Goal: Complete application form

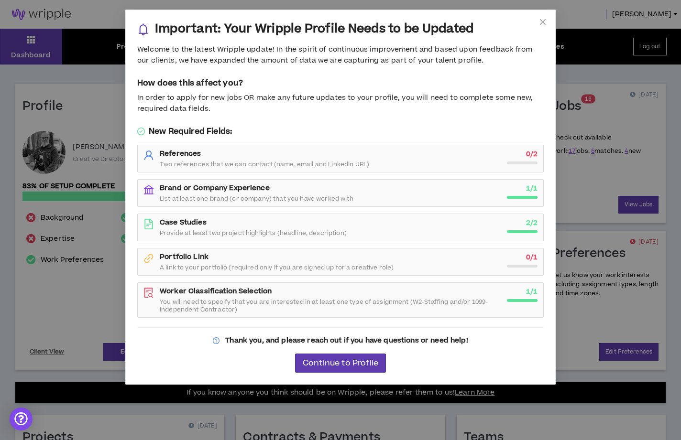
click at [378, 159] on div "References Two references that we can contact (name, email and LinkedIn URL)" at bounding box center [330, 158] width 341 height 19
click at [184, 155] on strong "References" at bounding box center [180, 154] width 41 height 10
click at [188, 161] on span "Two references that we can contact (name, email and LinkedIn URL)" at bounding box center [264, 165] width 209 height 8
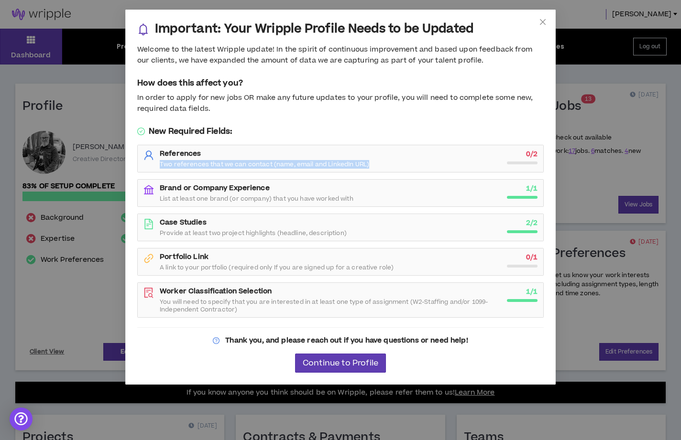
click at [188, 161] on span "Two references that we can contact (name, email and LinkedIn URL)" at bounding box center [264, 165] width 209 height 8
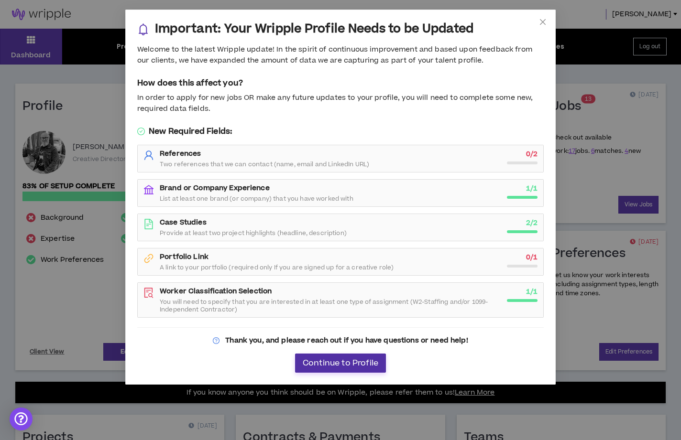
click at [331, 365] on span "Continue to Profile" at bounding box center [341, 363] width 76 height 9
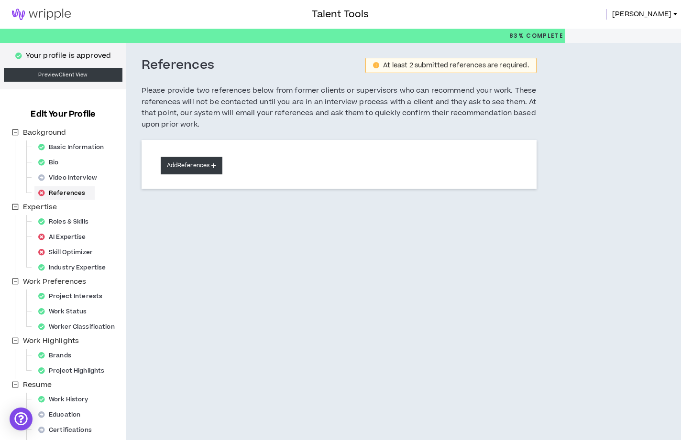
click at [195, 162] on button "Add References" at bounding box center [192, 166] width 62 height 18
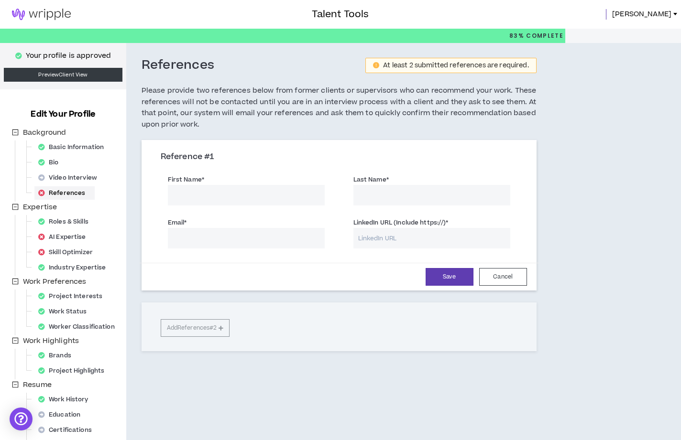
click at [234, 200] on input "First Name *" at bounding box center [246, 195] width 157 height 21
type input "[PERSON_NAME]"
type input "Wachell"
type input "[EMAIL_ADDRESS][DOMAIN_NAME]"
paste input "[URL][DOMAIN_NAME]"
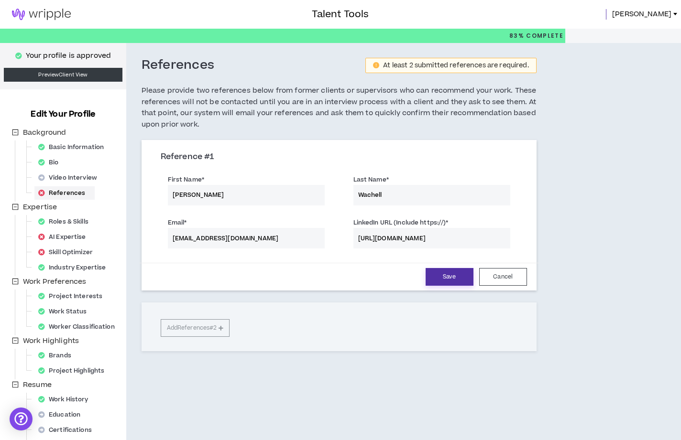
type input "[URL][DOMAIN_NAME]"
click at [455, 280] on button "Save" at bounding box center [450, 277] width 48 height 18
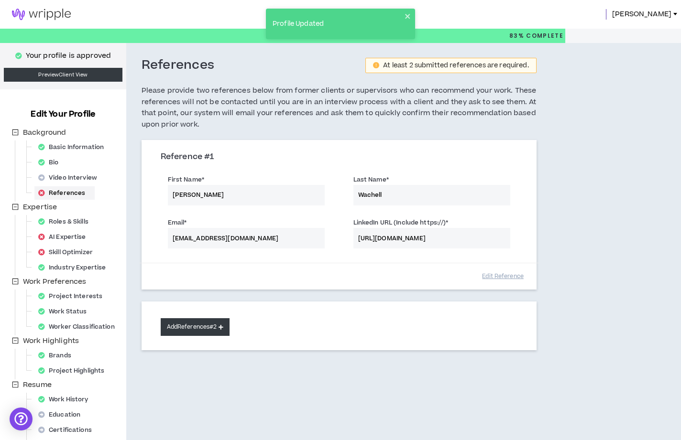
click at [194, 328] on button "Add References #2" at bounding box center [195, 327] width 69 height 18
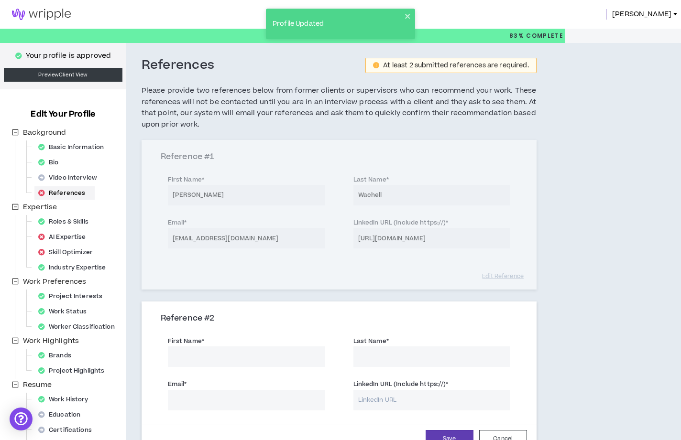
click at [204, 351] on input "First Name *" at bounding box center [246, 357] width 157 height 21
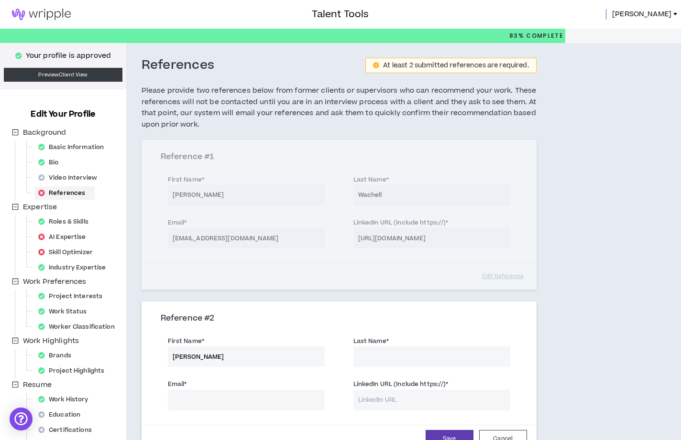
type input "[PERSON_NAME]"
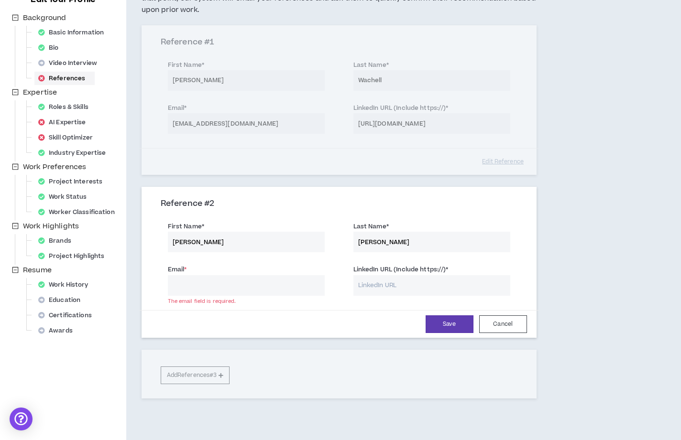
scroll to position [158, 0]
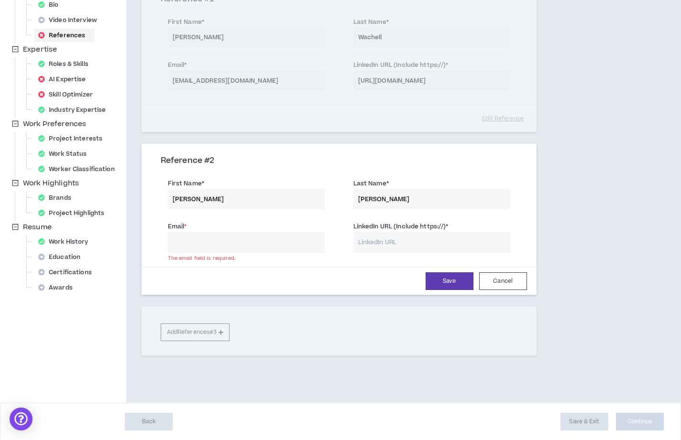
click at [260, 237] on input "Email *" at bounding box center [246, 242] width 157 height 21
type input "[EMAIL_ADDRESS][DOMAIN_NAME]"
paste input "[URL][DOMAIN_NAME][PERSON_NAME]"
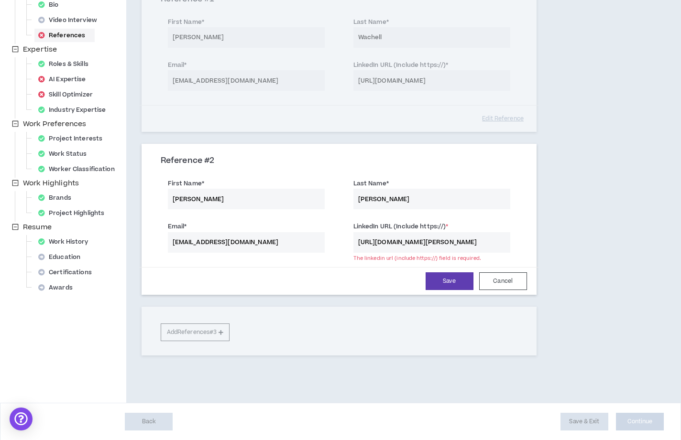
scroll to position [0, 14]
type input "[URL][DOMAIN_NAME][PERSON_NAME]"
click at [442, 285] on button "Save" at bounding box center [450, 282] width 48 height 18
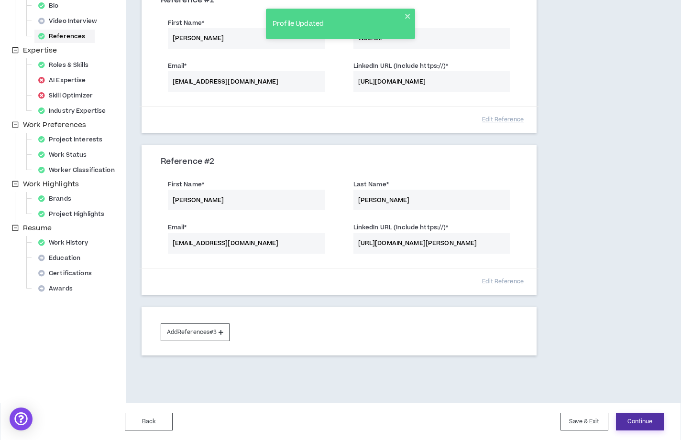
click at [635, 423] on button "Continue" at bounding box center [640, 422] width 48 height 18
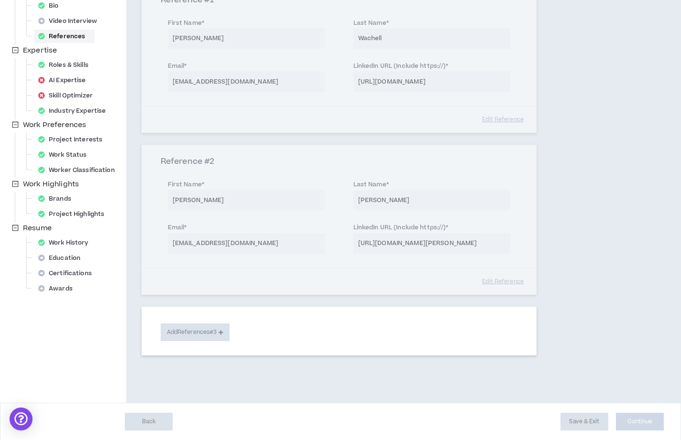
scroll to position [0, 0]
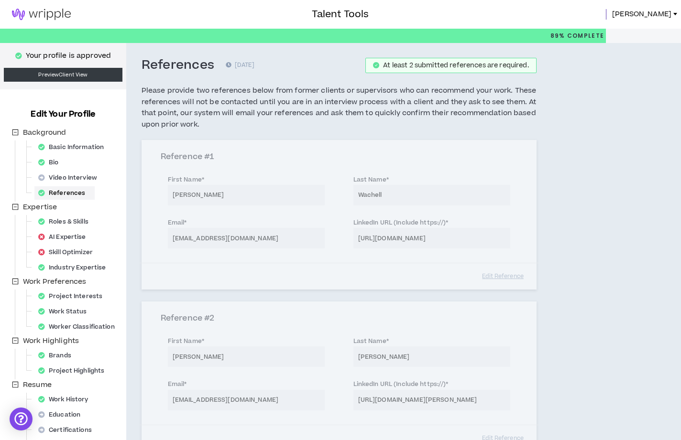
select select "***"
select select "**"
select select "***"
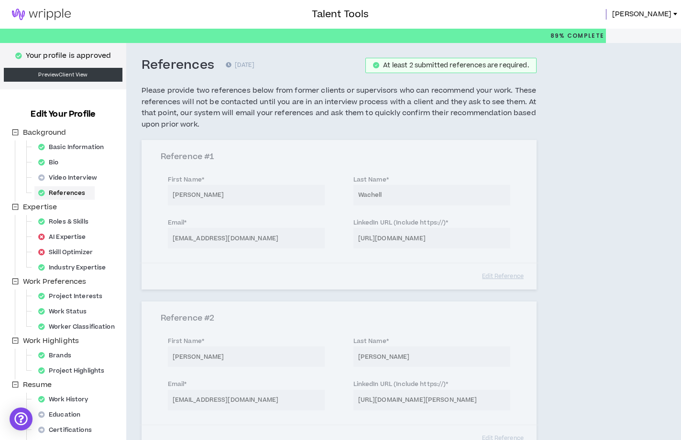
select select "***"
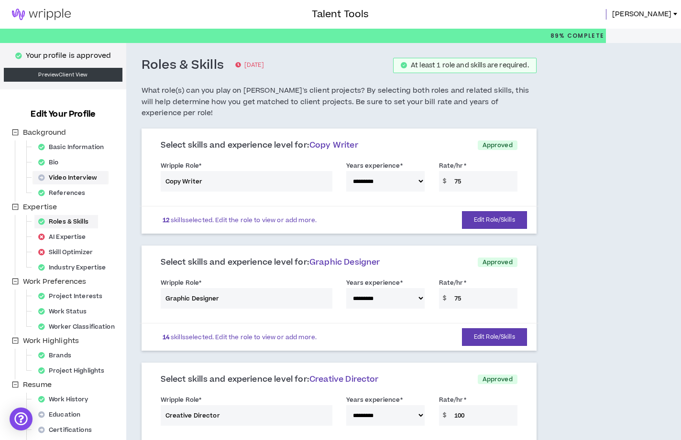
click at [62, 177] on div "Video Interview" at bounding box center [70, 177] width 72 height 13
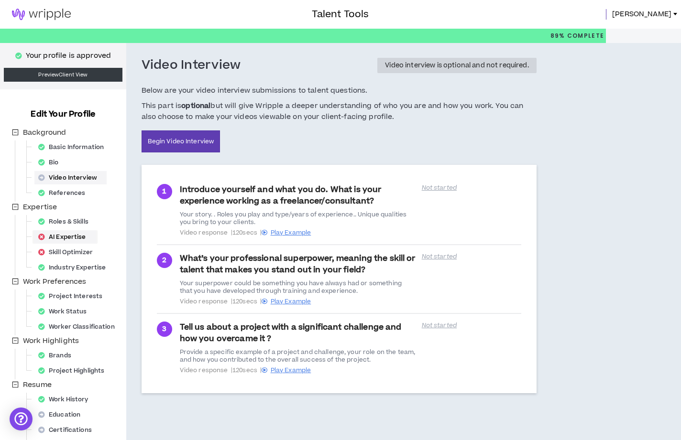
click at [63, 235] on div "AI Expertise" at bounding box center [64, 236] width 61 height 13
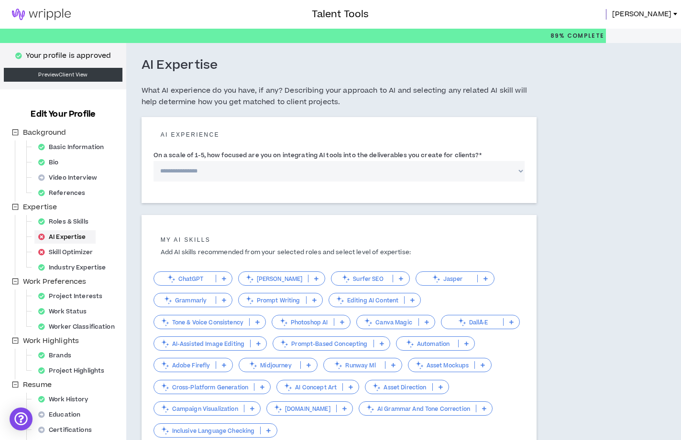
click at [185, 172] on select "**********" at bounding box center [338, 171] width 371 height 21
select select "*"
click at [153, 161] on select "**********" at bounding box center [338, 171] width 371 height 21
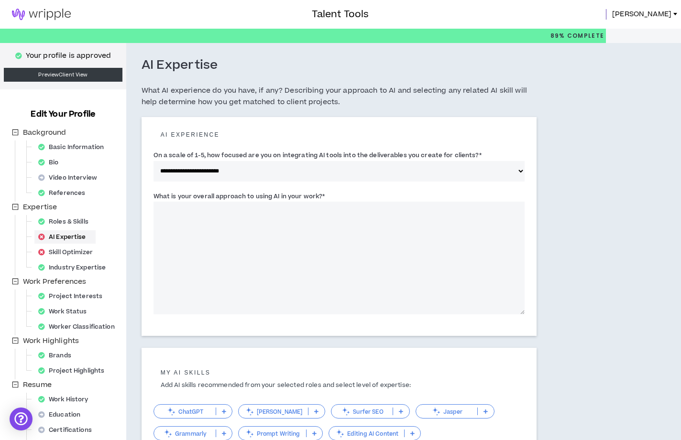
click at [181, 221] on textarea "What is your overall approach to using AI in your work? *" at bounding box center [338, 258] width 371 height 113
drag, startPoint x: 154, startPoint y: 195, endPoint x: 320, endPoint y: 197, distance: 165.9
click at [320, 197] on label "What is your overall approach to using AI in your work? *" at bounding box center [239, 196] width 172 height 15
copy label "What is your overall approach to using AI in your work?"
click at [272, 263] on textarea "What is your overall approach to using AI in your work? *" at bounding box center [338, 258] width 371 height 113
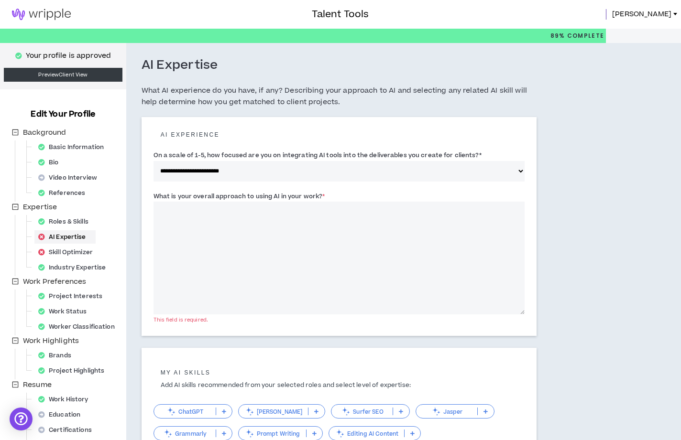
paste textarea "**********"
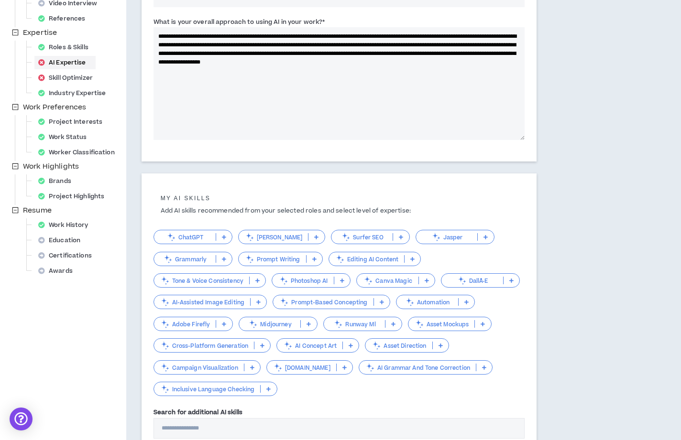
scroll to position [170, 0]
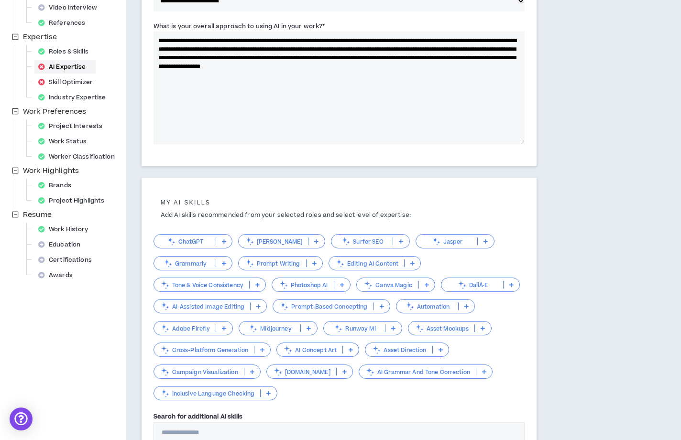
type textarea "**********"
click at [220, 239] on p at bounding box center [224, 242] width 16 height 8
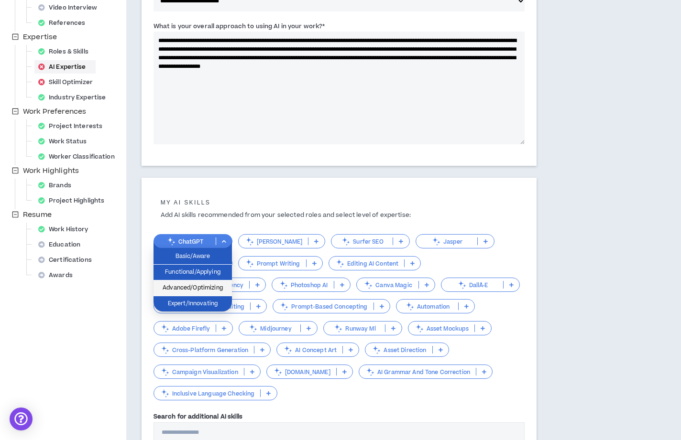
click at [202, 286] on span "Advanced/Optimizing" at bounding box center [192, 288] width 67 height 11
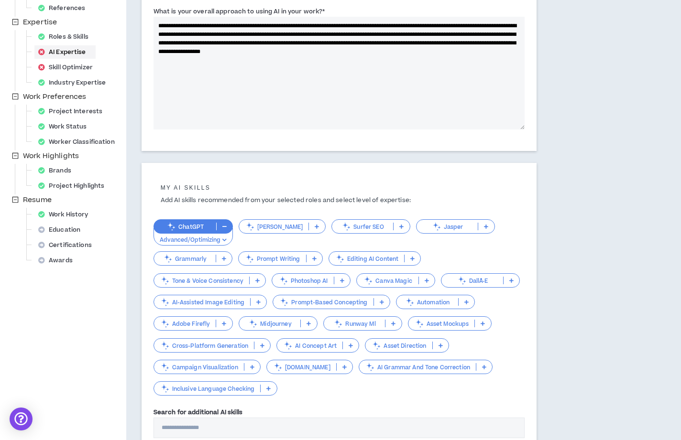
scroll to position [189, 0]
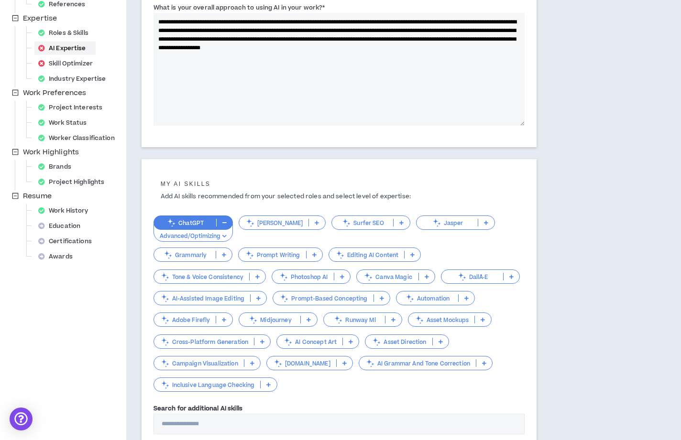
click at [312, 252] on icon at bounding box center [314, 254] width 4 height 5
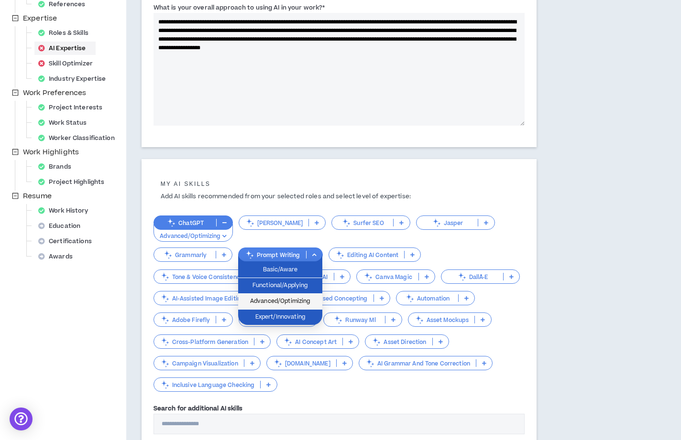
click at [293, 302] on span "Advanced/Optimizing" at bounding box center [280, 301] width 73 height 11
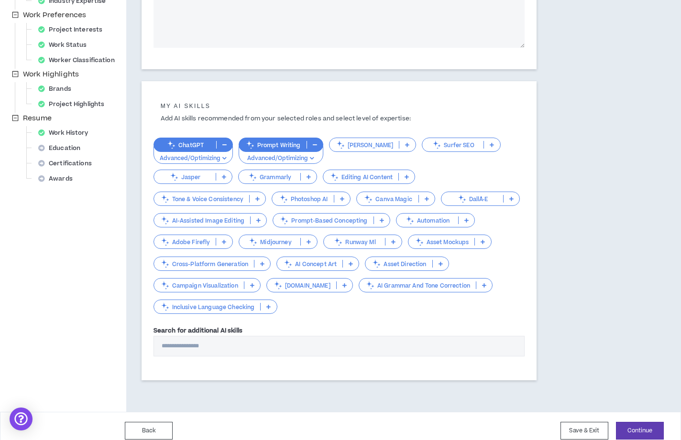
scroll to position [268, 0]
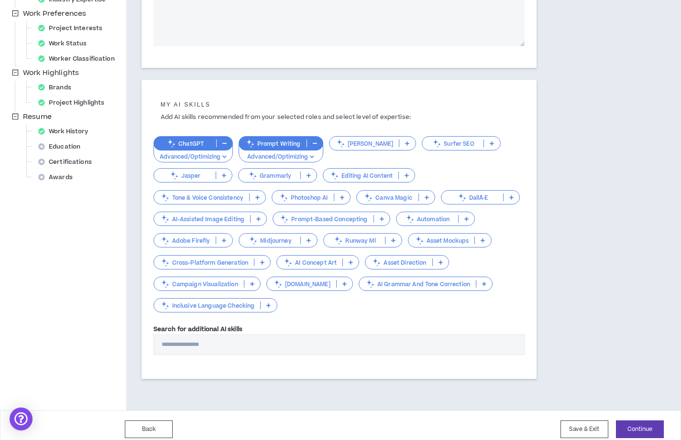
click at [342, 197] on icon at bounding box center [342, 197] width 4 height 5
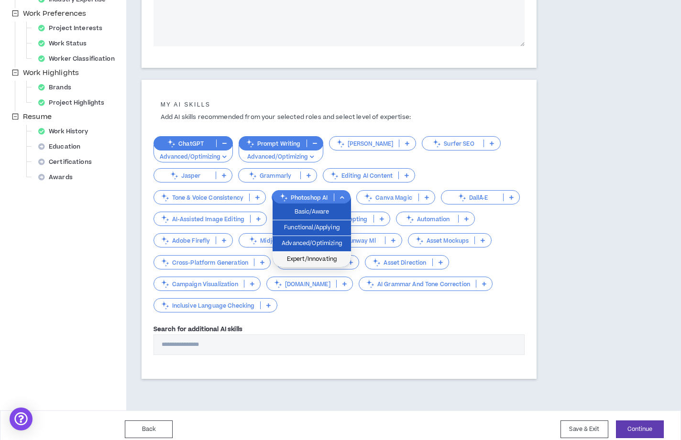
click at [317, 258] on span "Expert/Innovating" at bounding box center [311, 259] width 67 height 11
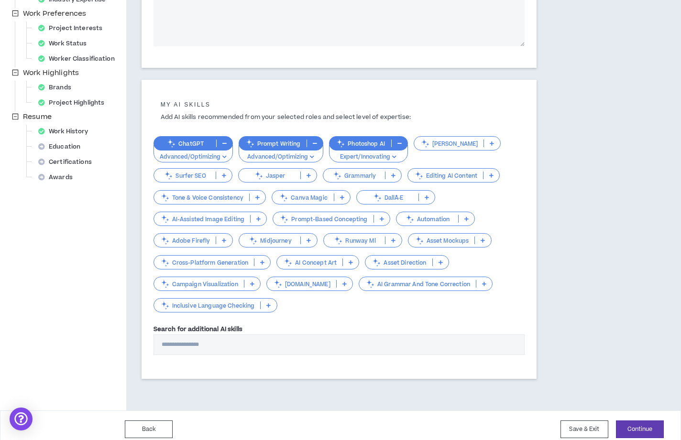
click at [306, 239] on icon at bounding box center [308, 240] width 4 height 5
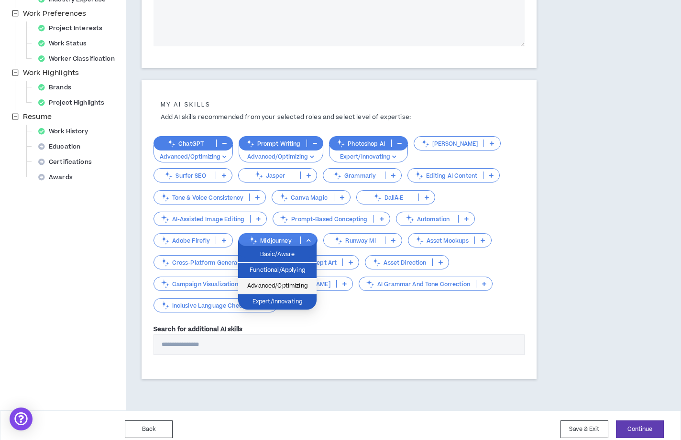
click at [288, 282] on span "Advanced/Optimizing" at bounding box center [277, 286] width 67 height 11
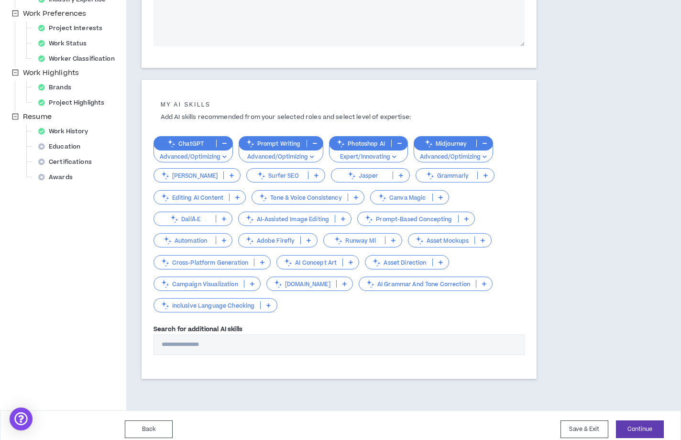
click at [313, 238] on p at bounding box center [309, 241] width 16 height 8
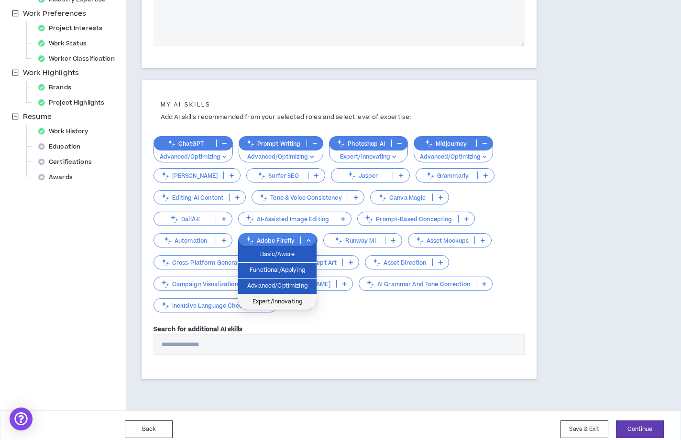
click at [299, 296] on li "Expert/Innovating" at bounding box center [277, 302] width 78 height 15
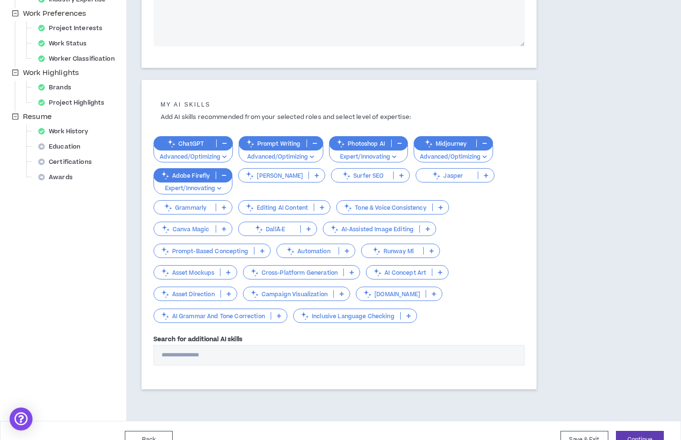
click at [309, 227] on icon at bounding box center [308, 229] width 4 height 5
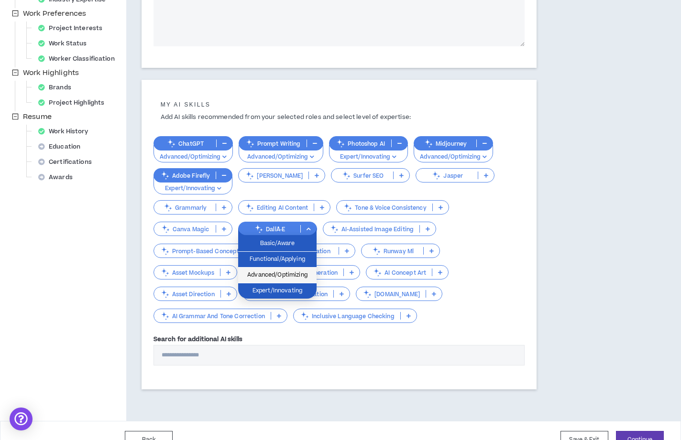
click at [299, 278] on span "Advanced/Optimizing" at bounding box center [277, 275] width 67 height 11
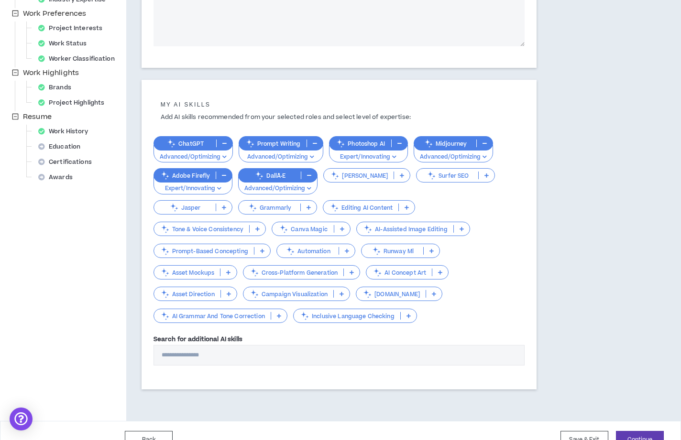
click at [340, 225] on p at bounding box center [342, 229] width 16 height 8
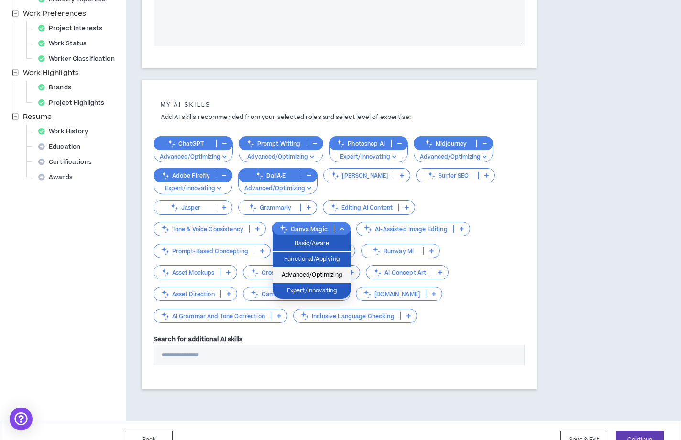
click at [328, 275] on span "Advanced/Optimizing" at bounding box center [311, 275] width 67 height 11
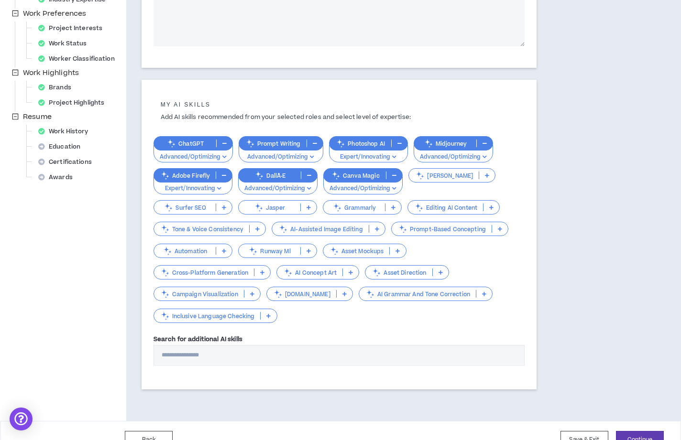
click at [260, 227] on p at bounding box center [258, 229] width 16 height 8
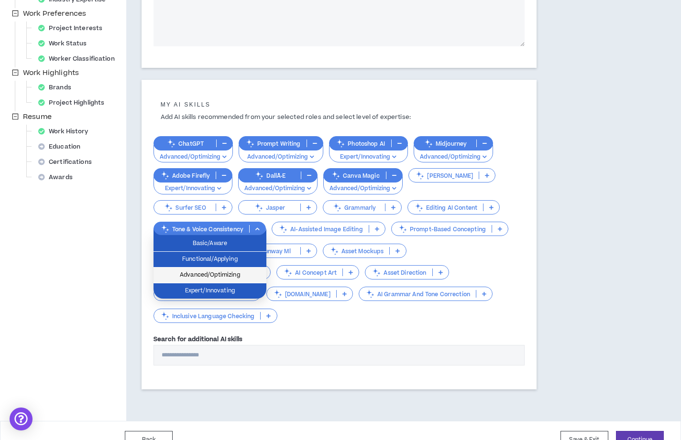
click at [239, 274] on span "Advanced/Optimizing" at bounding box center [209, 275] width 101 height 11
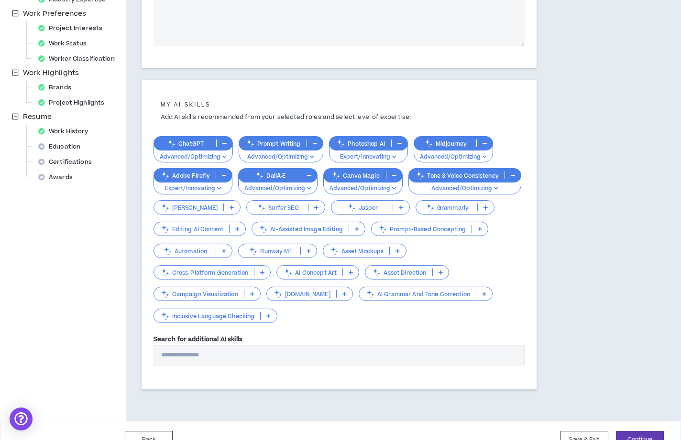
click at [352, 272] on icon at bounding box center [351, 272] width 4 height 5
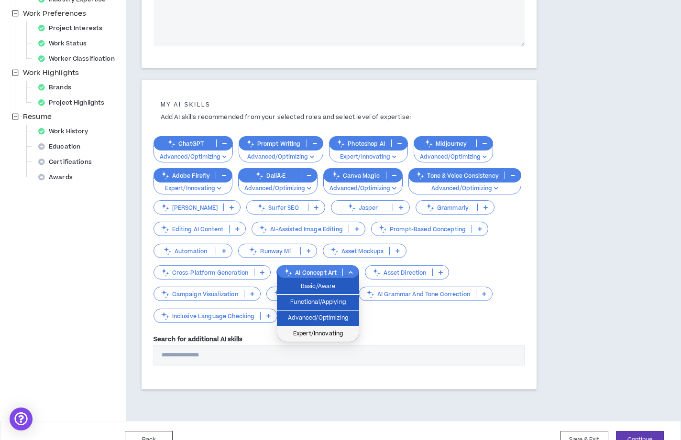
click at [339, 332] on span "Expert/Innovating" at bounding box center [318, 334] width 71 height 11
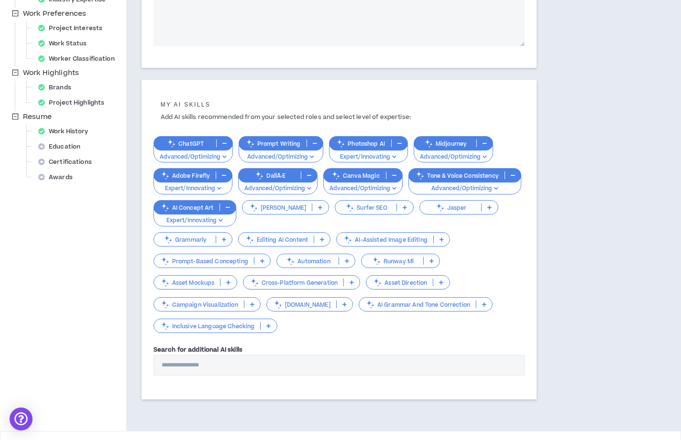
click at [476, 306] on p at bounding box center [484, 305] width 16 height 8
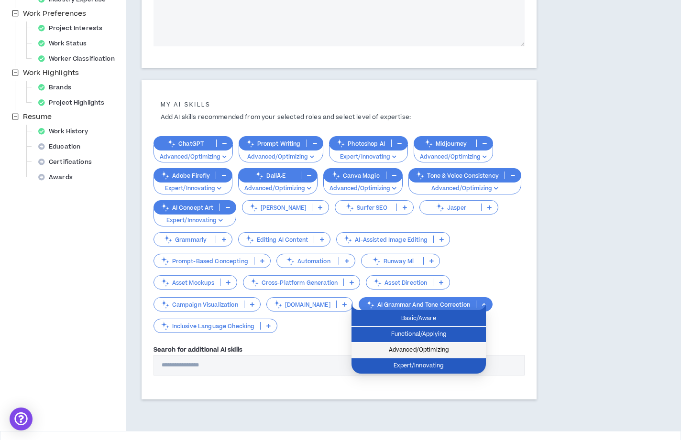
click at [427, 350] on span "Advanced/Optimizing" at bounding box center [418, 350] width 123 height 11
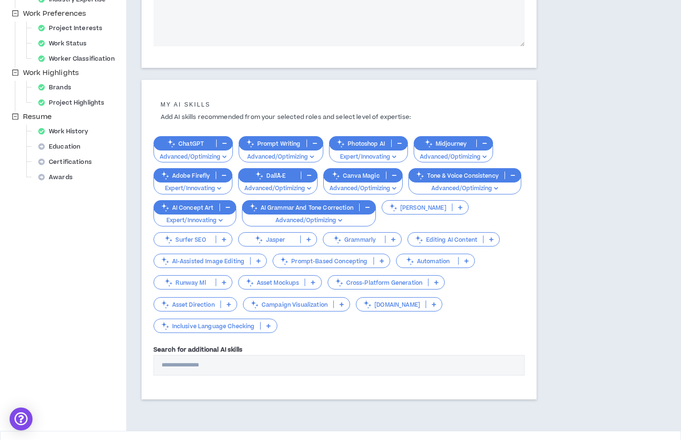
click at [269, 325] on icon at bounding box center [268, 326] width 4 height 5
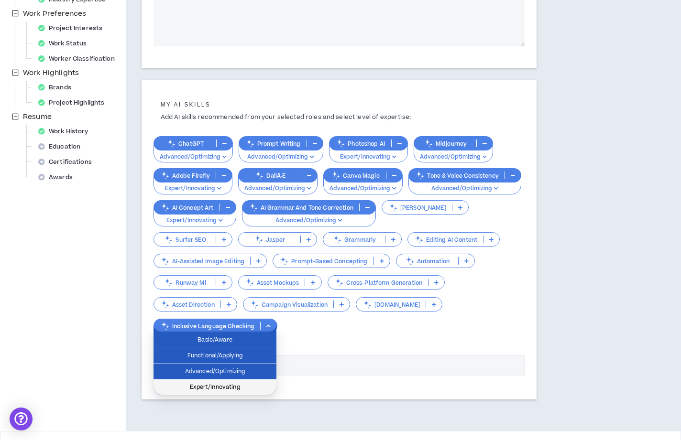
click at [254, 383] on span "Expert/Innovating" at bounding box center [214, 388] width 111 height 11
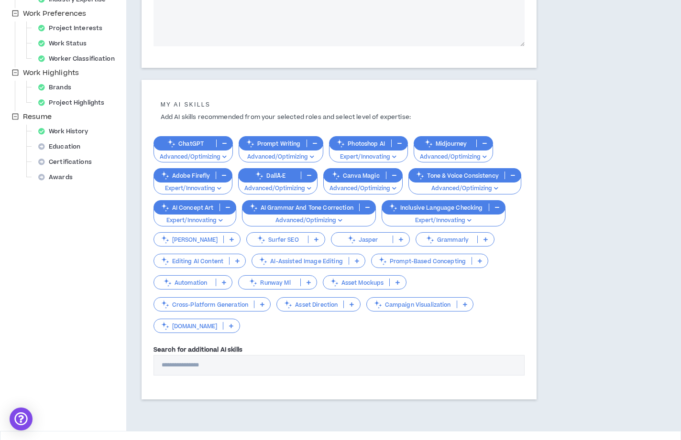
click at [396, 280] on icon at bounding box center [397, 282] width 4 height 5
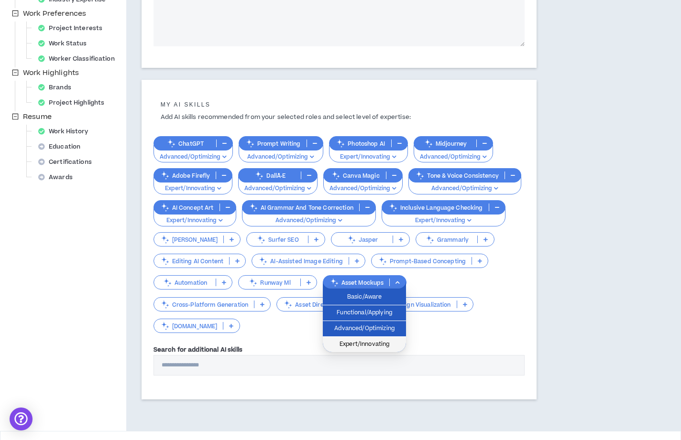
click at [380, 345] on span "Expert/Innovating" at bounding box center [364, 344] width 72 height 11
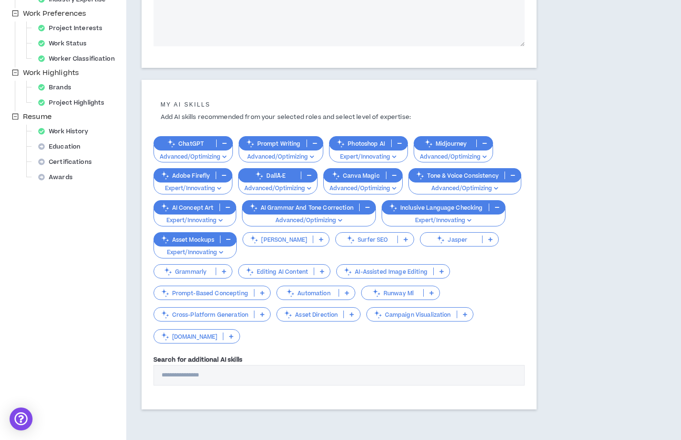
click at [442, 271] on icon at bounding box center [441, 271] width 4 height 5
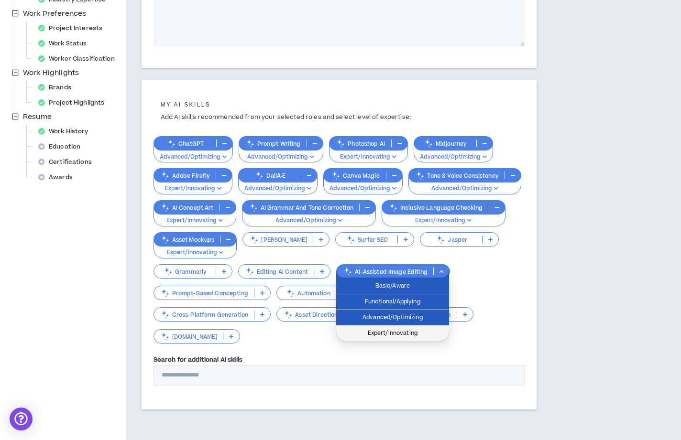
click at [413, 335] on span "Expert/Innovating" at bounding box center [392, 333] width 101 height 11
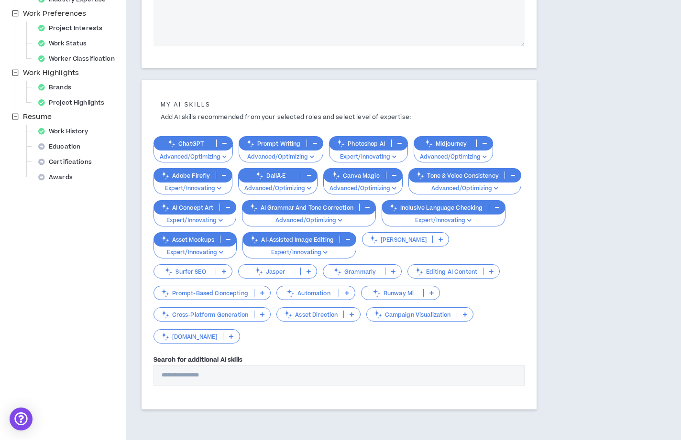
click at [493, 269] on icon at bounding box center [491, 271] width 4 height 5
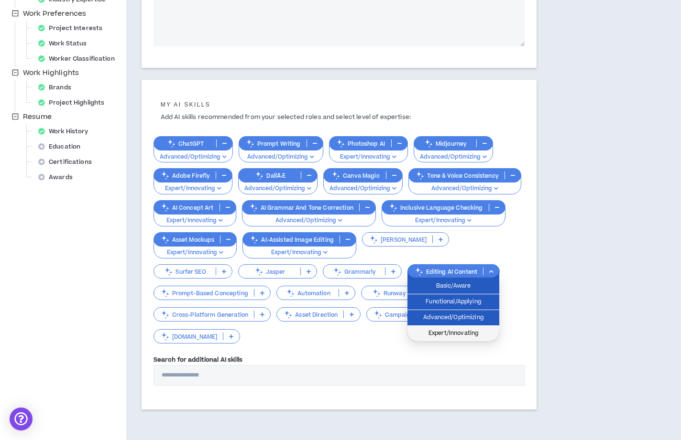
click at [455, 336] on span "Expert/Innovating" at bounding box center [453, 333] width 80 height 11
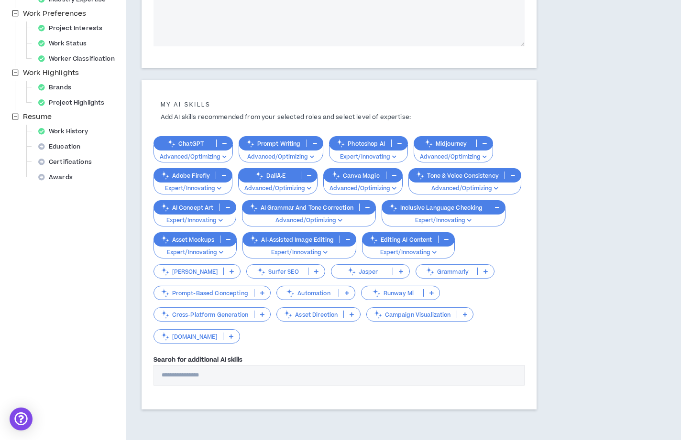
click at [349, 312] on p at bounding box center [352, 315] width 16 height 8
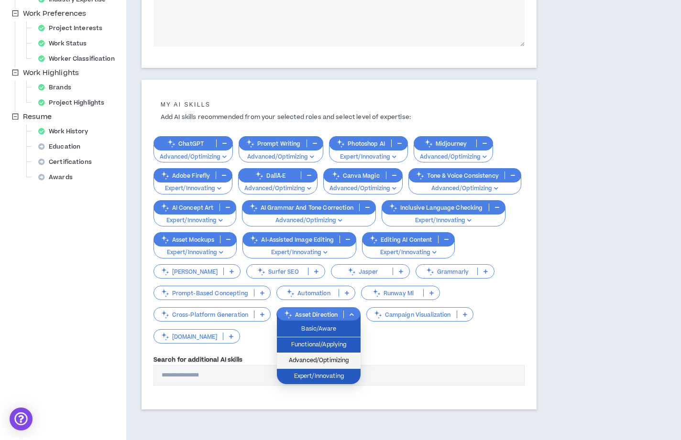
click at [334, 357] on span "Advanced/Optimizing" at bounding box center [319, 361] width 72 height 11
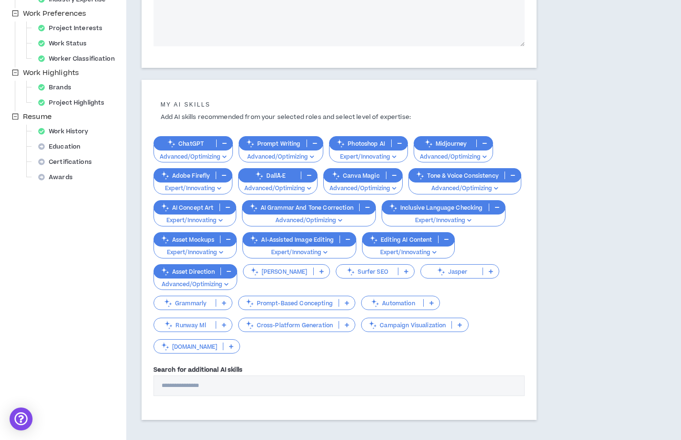
click at [347, 302] on icon at bounding box center [347, 303] width 4 height 5
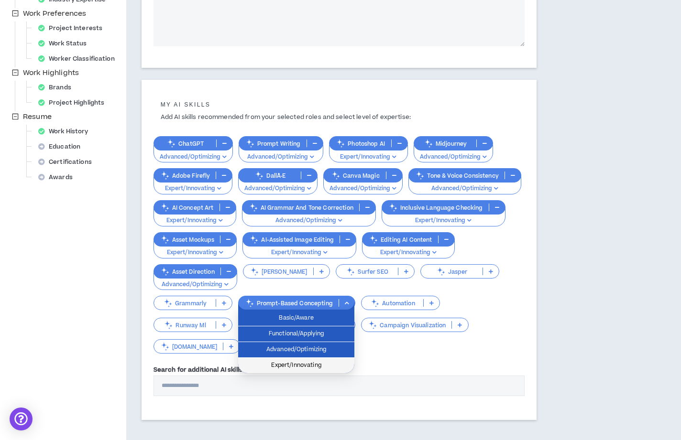
click at [305, 369] on span "Expert/Innovating" at bounding box center [296, 366] width 105 height 11
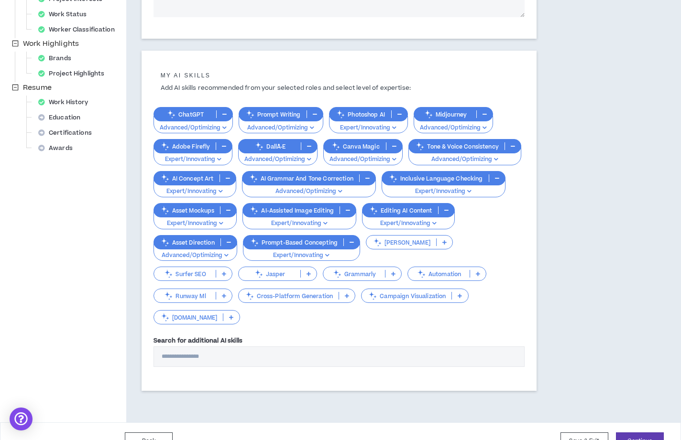
scroll to position [317, 0]
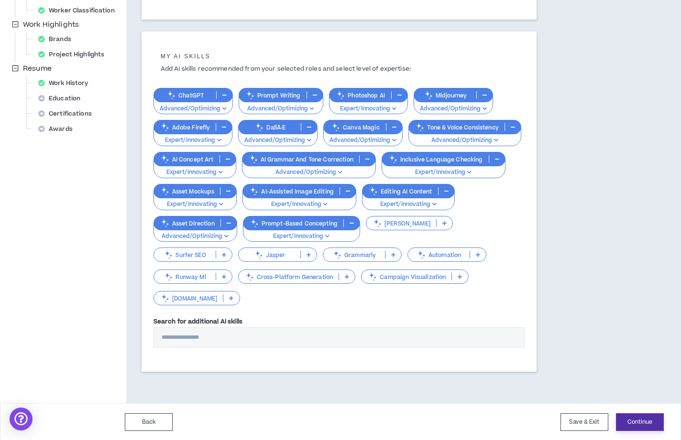
click at [642, 422] on button "Continue" at bounding box center [640, 423] width 48 height 18
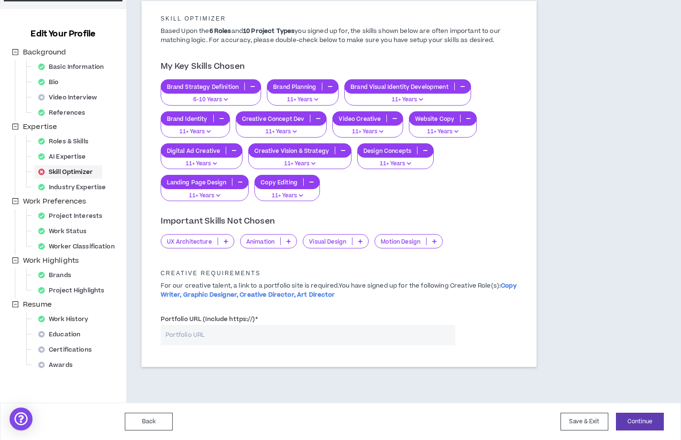
scroll to position [80, 0]
click at [227, 241] on icon at bounding box center [226, 241] width 4 height 5
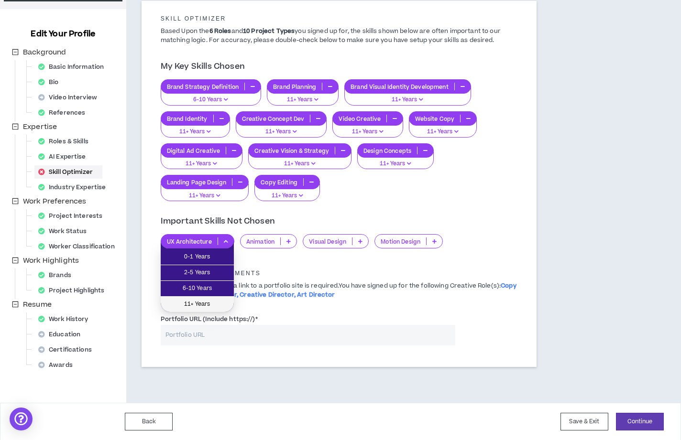
click at [209, 305] on span "11+ Years" at bounding box center [197, 304] width 62 height 11
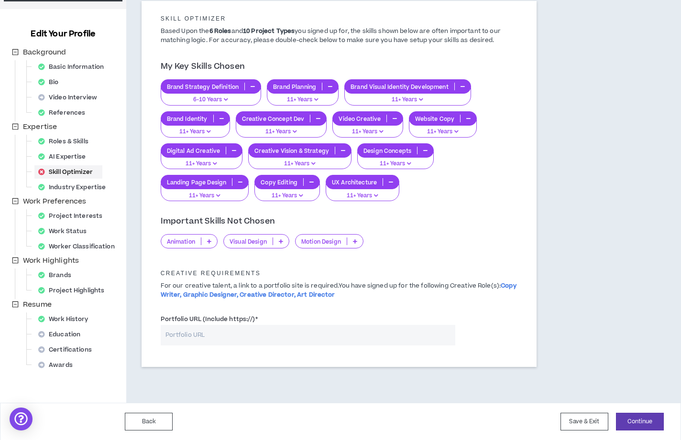
click at [280, 239] on icon at bounding box center [281, 241] width 4 height 5
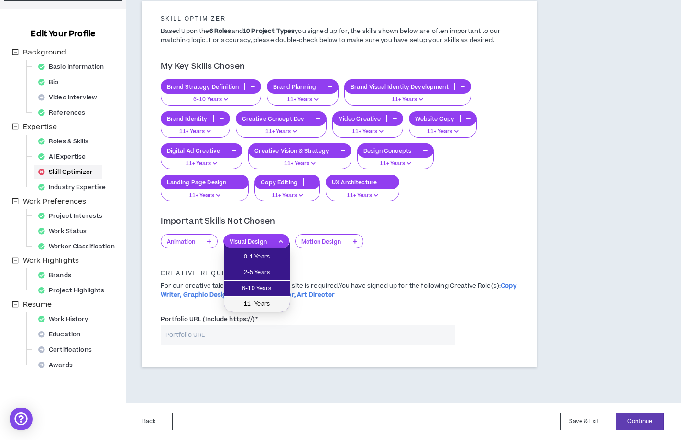
click at [266, 303] on span "11+ Years" at bounding box center [257, 304] width 55 height 11
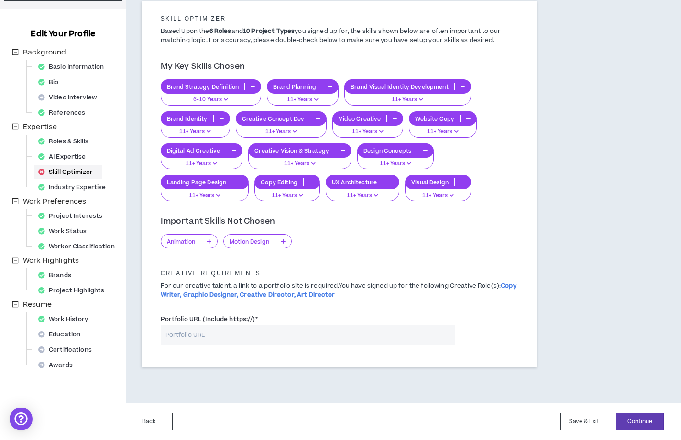
click at [235, 327] on input "Portfolio URL (Include https://) *" at bounding box center [308, 335] width 295 height 21
paste input "[URL][DOMAIN_NAME]"
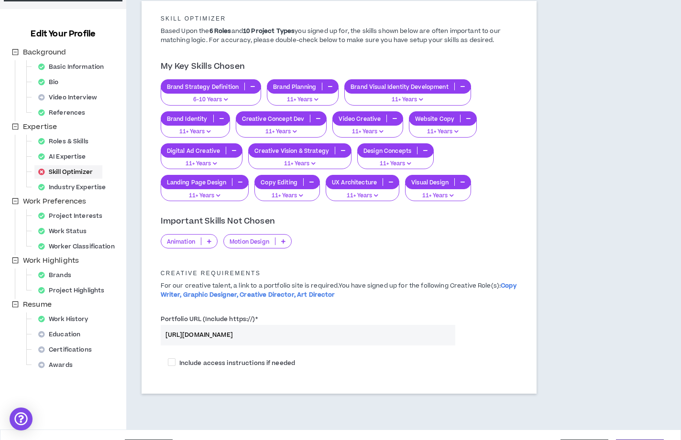
type input "[URL][DOMAIN_NAME]"
click at [339, 305] on div "Creative Requirements For our creative talent, a link to a portfolio site is re…" at bounding box center [338, 284] width 371 height 56
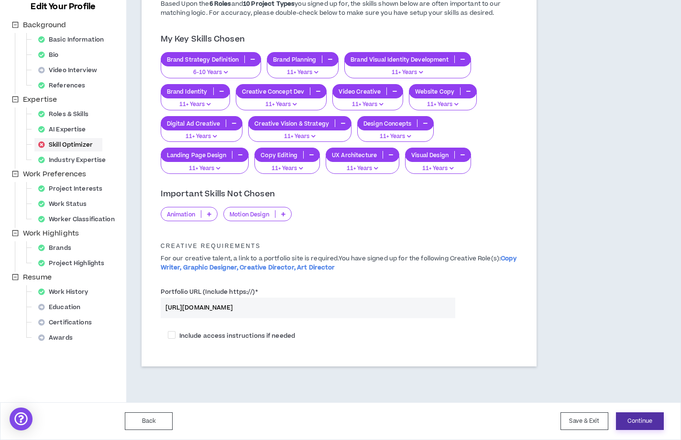
click at [628, 419] on button "Continue" at bounding box center [640, 422] width 48 height 18
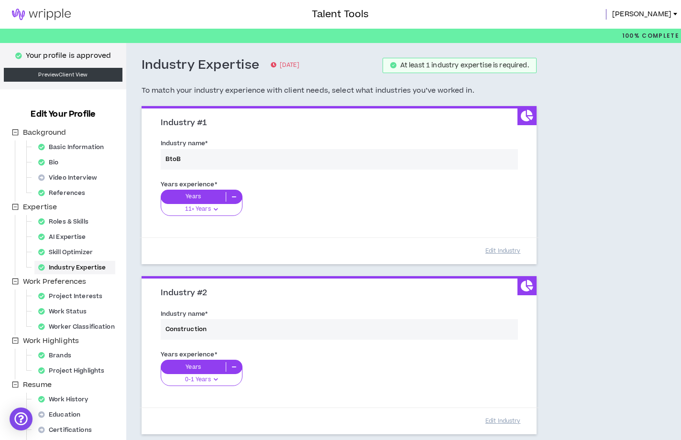
click at [199, 149] on div "Industry name * BtoB" at bounding box center [338, 156] width 371 height 41
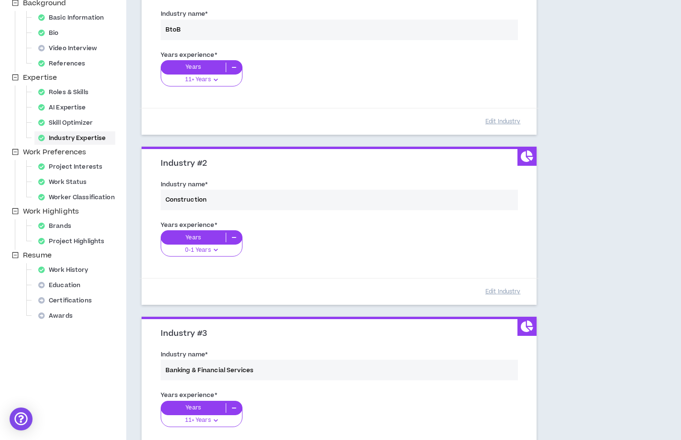
scroll to position [134, 0]
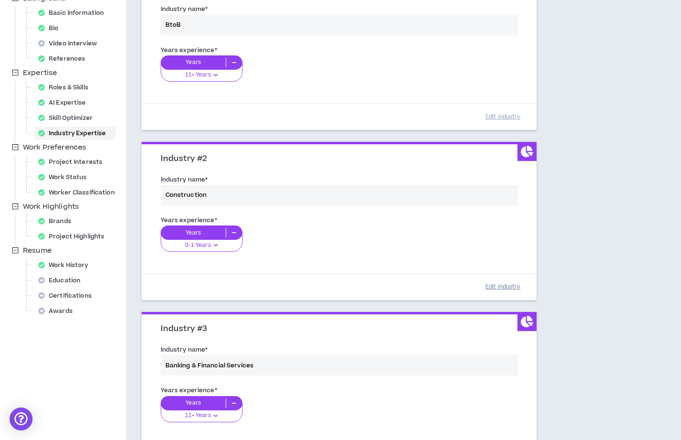
click at [500, 287] on button "Edit Industry" at bounding box center [503, 287] width 48 height 17
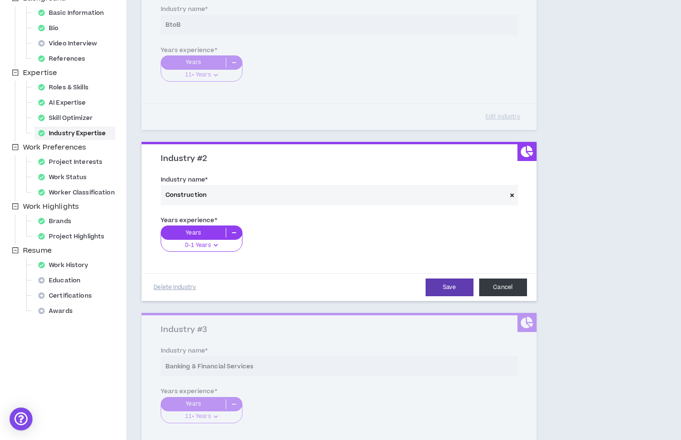
click at [501, 286] on button "Cancel" at bounding box center [503, 288] width 48 height 18
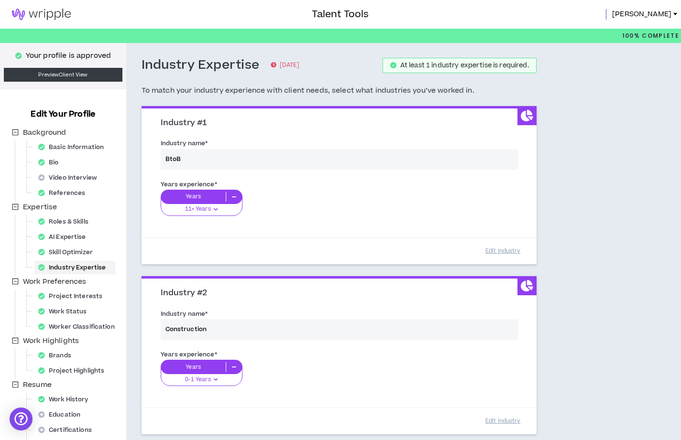
scroll to position [30, 0]
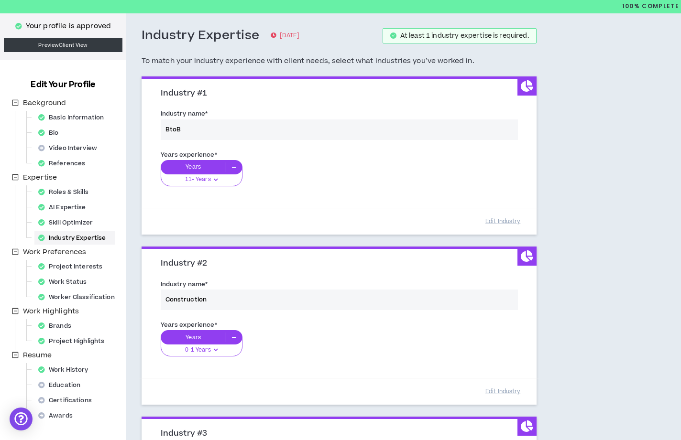
click at [524, 258] on icon at bounding box center [527, 256] width 12 height 11
click at [526, 259] on icon at bounding box center [527, 256] width 12 height 11
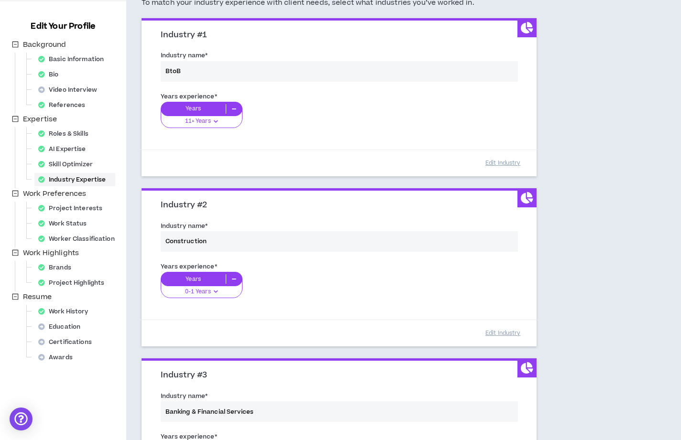
scroll to position [107, 0]
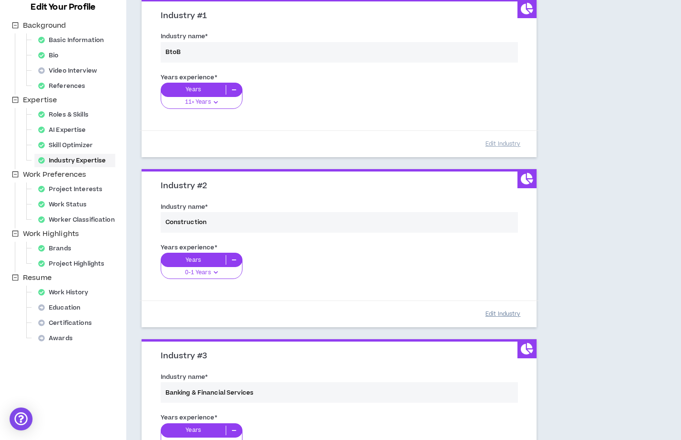
click at [499, 314] on button "Edit Industry" at bounding box center [503, 314] width 48 height 17
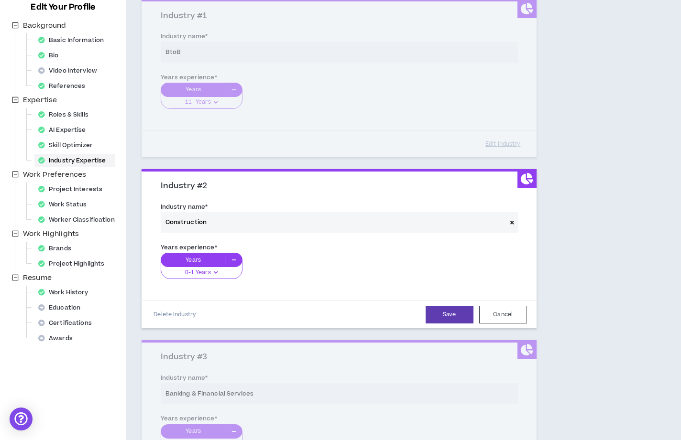
click at [154, 318] on button "Delete Industry" at bounding box center [175, 314] width 48 height 17
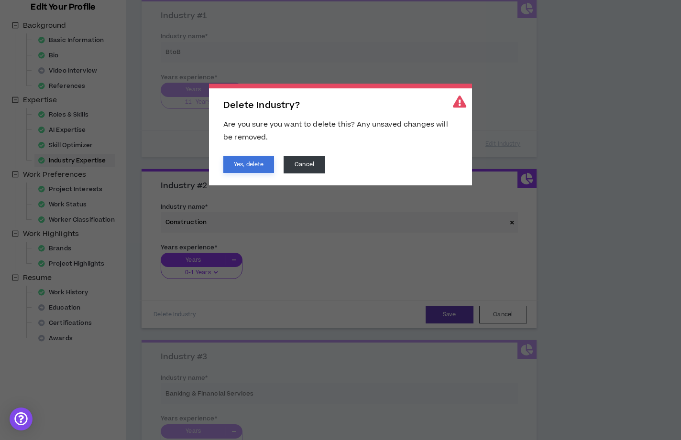
click at [245, 165] on button "Yes, delete" at bounding box center [248, 164] width 51 height 17
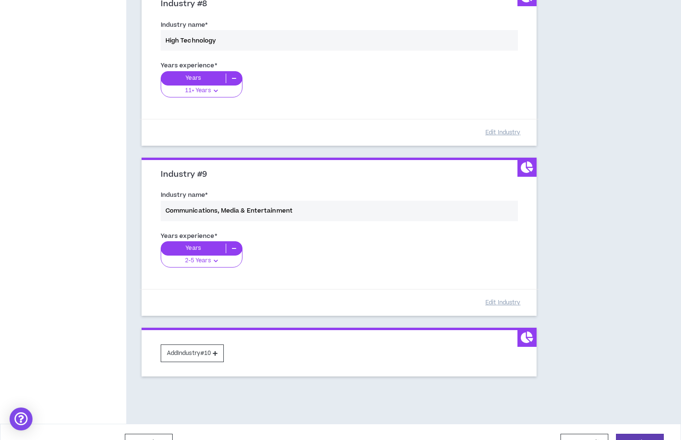
scroll to position [1333, 0]
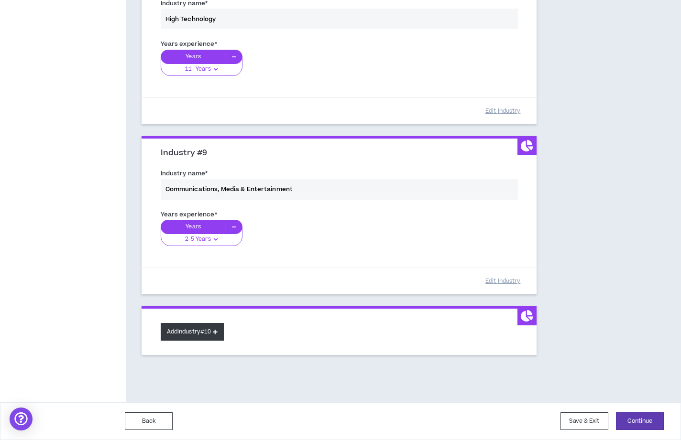
click at [191, 336] on button "Add Industry #10" at bounding box center [193, 332] width 64 height 18
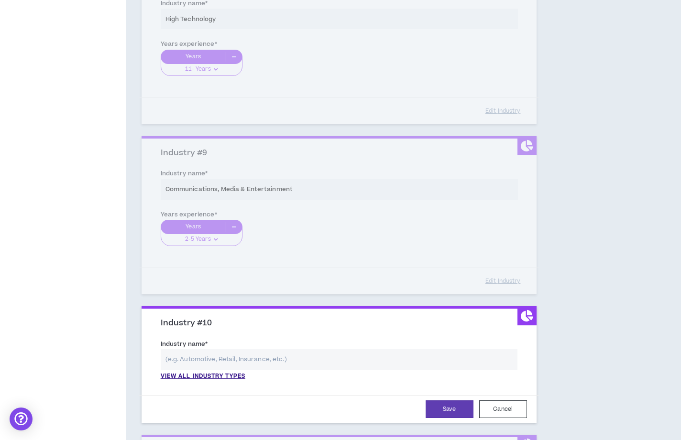
click at [208, 363] on input "text" at bounding box center [339, 360] width 357 height 21
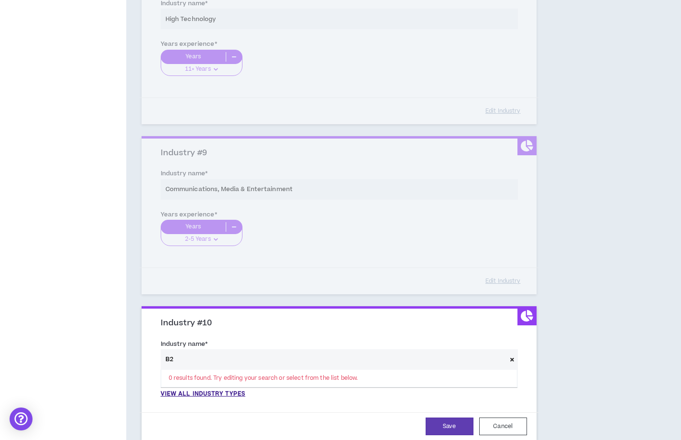
type input "B"
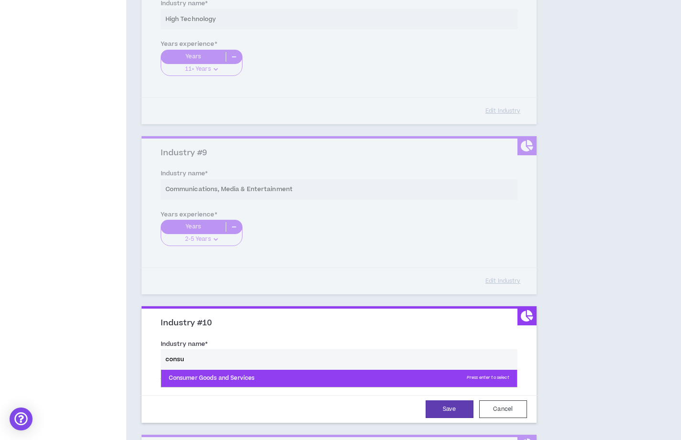
click at [211, 382] on p "Consumer Goods and Services Press enter to select" at bounding box center [339, 378] width 356 height 17
type input "Consumer Goods and Services"
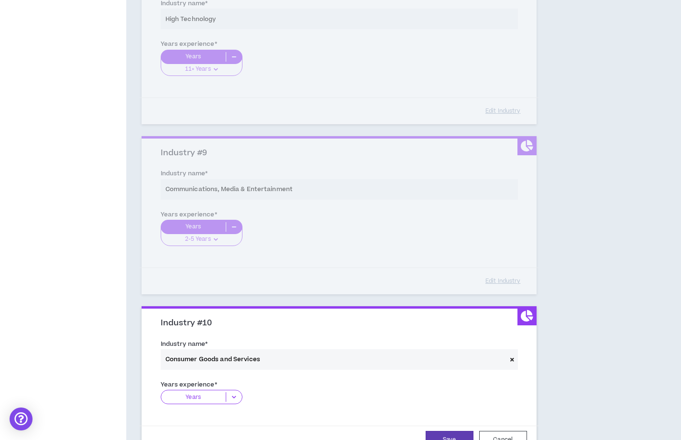
click at [210, 399] on p "Years" at bounding box center [193, 398] width 65 height 10
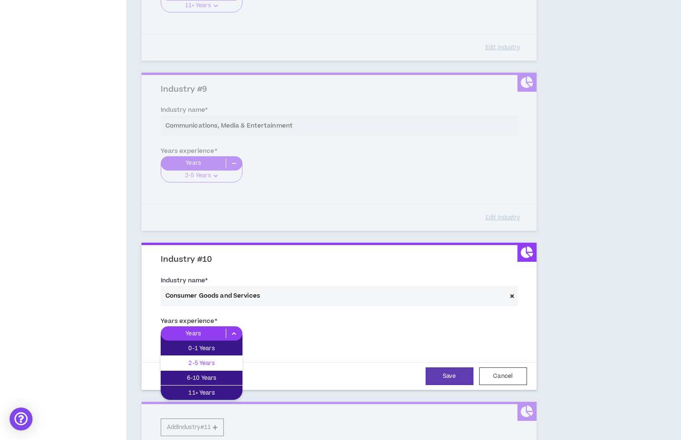
scroll to position [1492, 0]
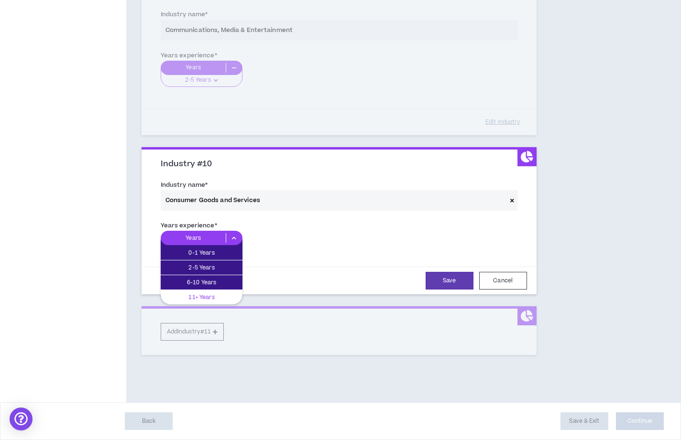
click at [205, 296] on p "11+ Years" at bounding box center [202, 297] width 82 height 11
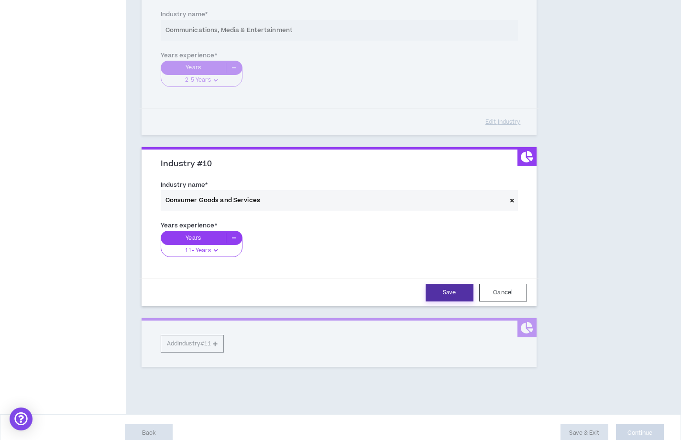
click at [458, 292] on button "Save" at bounding box center [450, 293] width 48 height 18
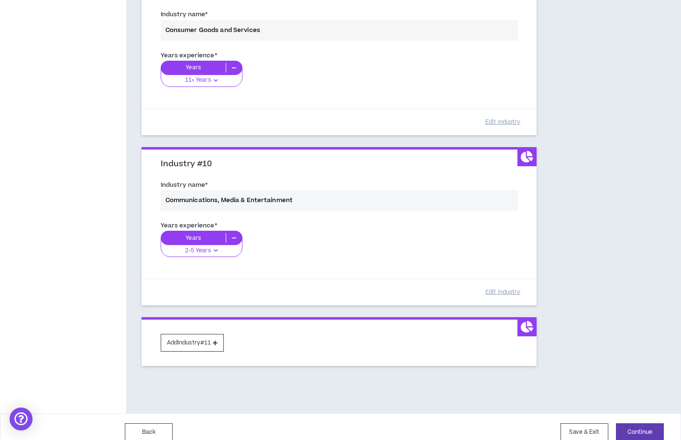
scroll to position [1503, 0]
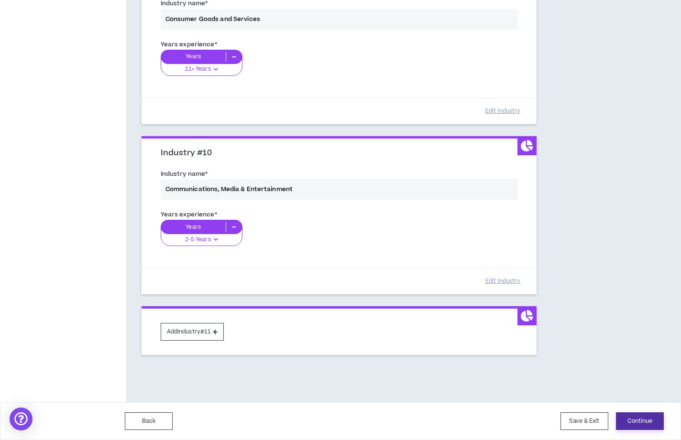
click at [654, 421] on button "Continue" at bounding box center [640, 422] width 48 height 18
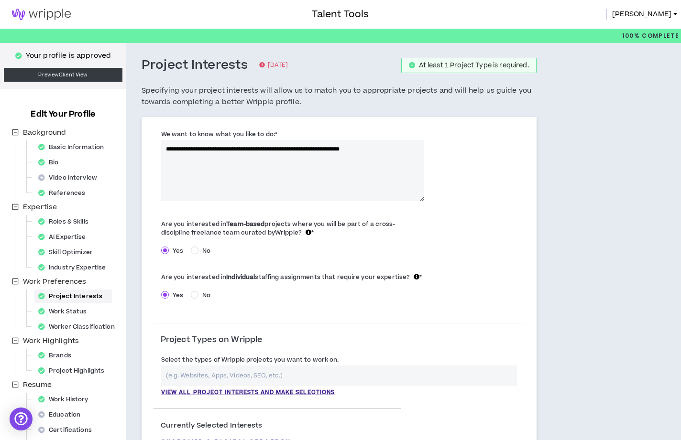
click at [394, 148] on textarea "**********" at bounding box center [292, 170] width 263 height 61
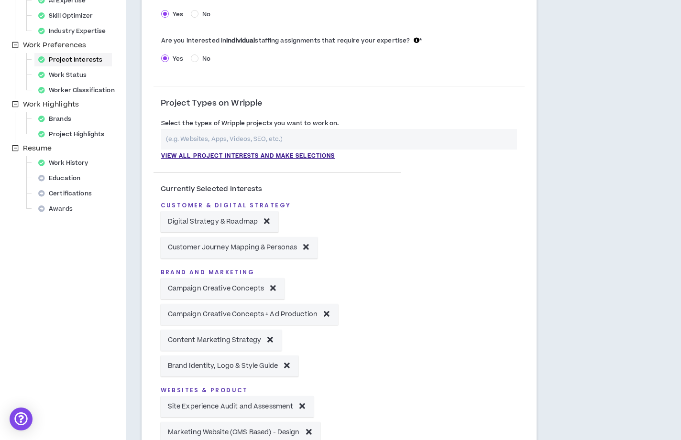
scroll to position [250, 0]
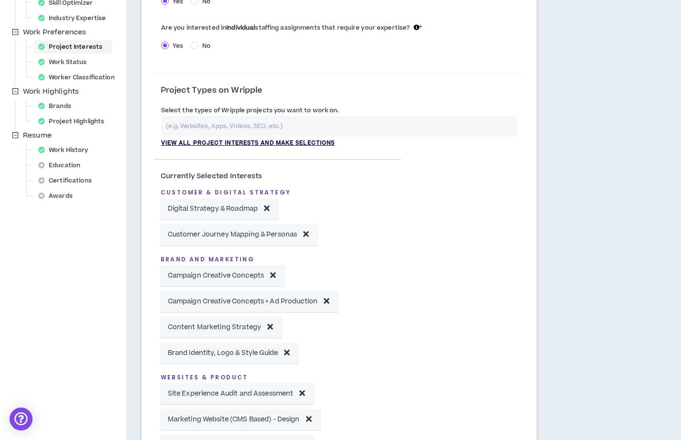
type textarea "**********"
click at [230, 142] on p "View all project interests and make selections" at bounding box center [248, 143] width 174 height 9
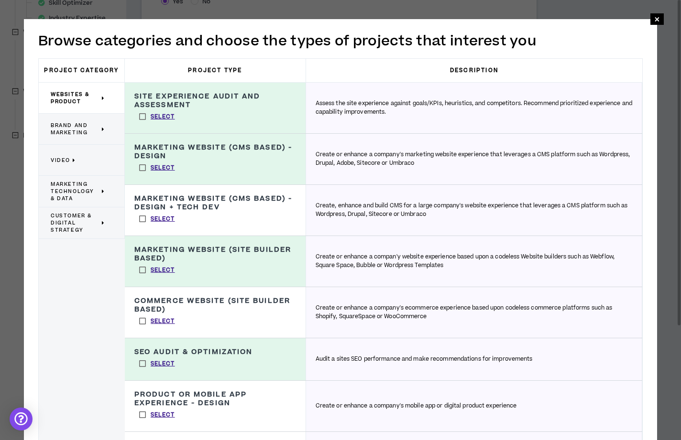
click at [142, 218] on label "Select" at bounding box center [156, 219] width 45 height 14
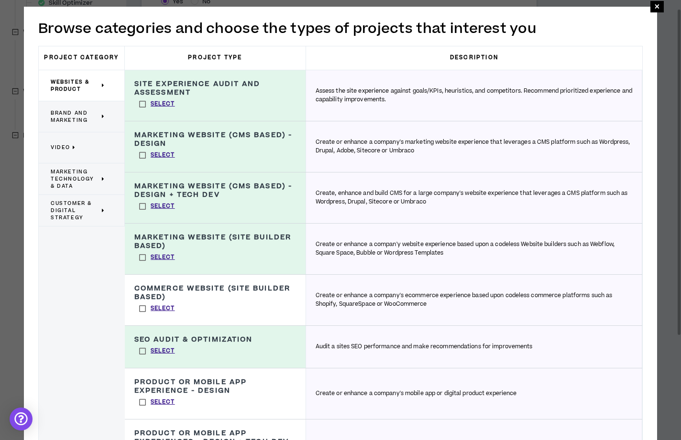
click at [143, 207] on label "Select" at bounding box center [156, 206] width 45 height 14
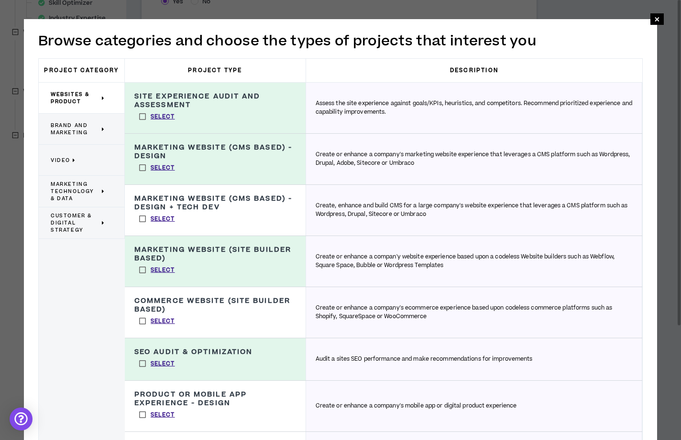
click at [78, 131] on span "Brand and Marketing" at bounding box center [75, 129] width 49 height 14
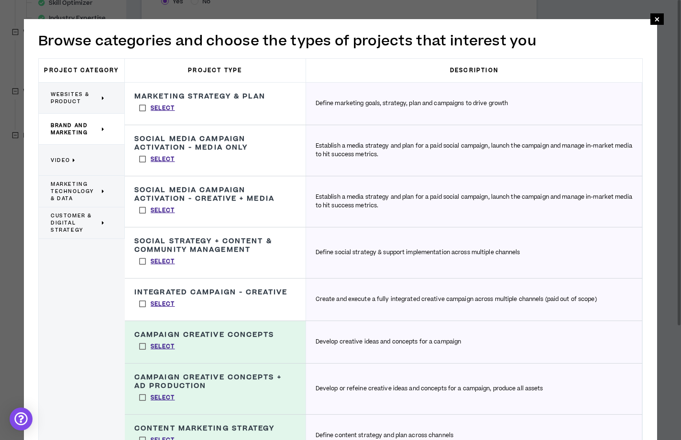
click at [141, 108] on label "Select" at bounding box center [156, 108] width 45 height 14
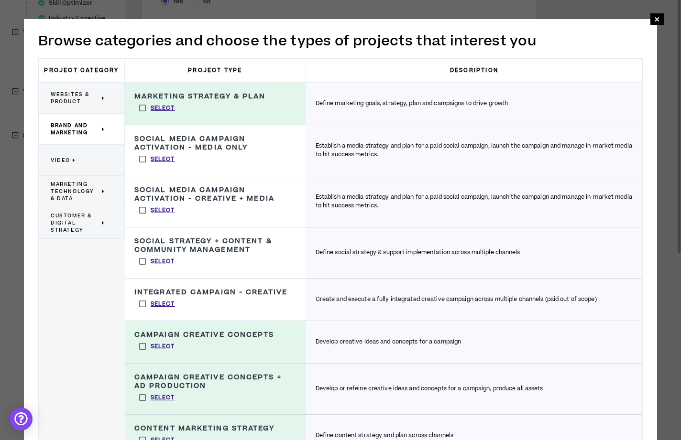
click at [140, 159] on label "Select" at bounding box center [156, 159] width 45 height 14
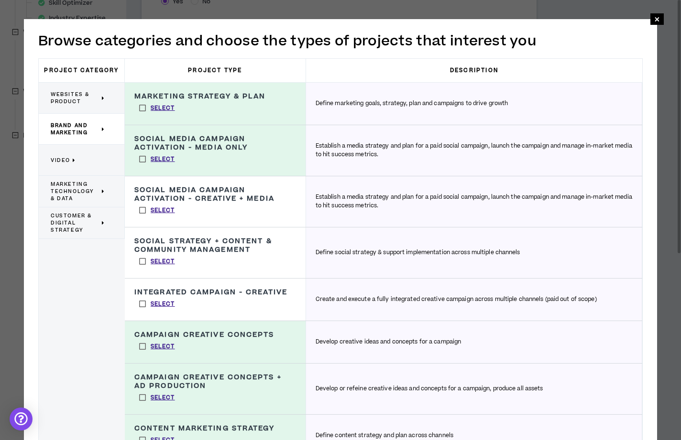
click at [140, 159] on label "Select" at bounding box center [156, 159] width 45 height 14
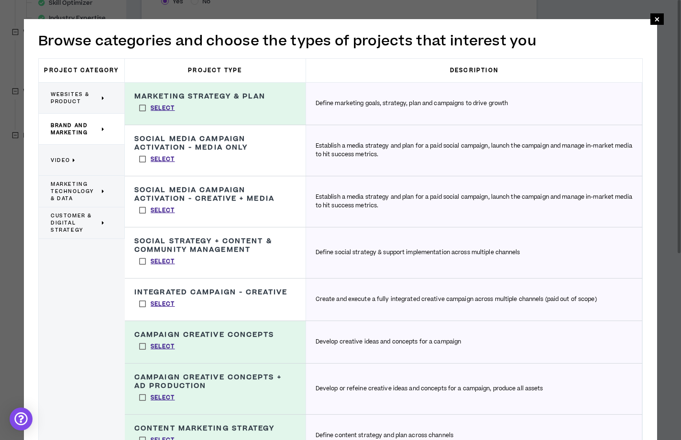
click at [143, 211] on label "Select" at bounding box center [156, 210] width 45 height 14
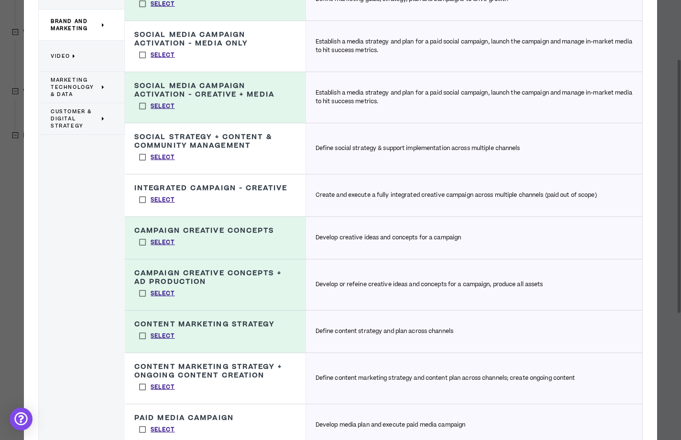
click at [142, 162] on label "Select" at bounding box center [156, 157] width 45 height 14
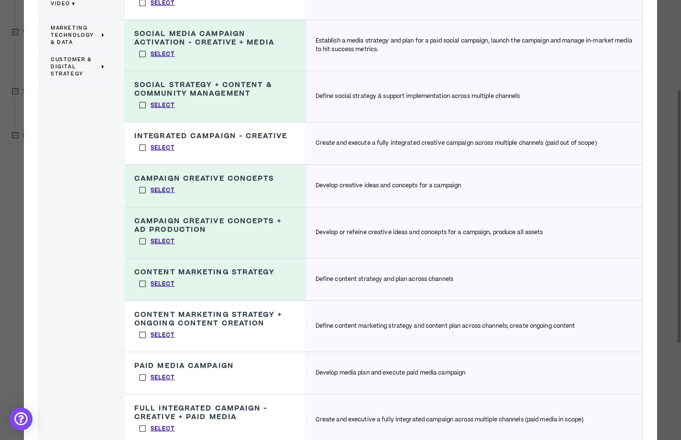
click at [142, 146] on label "Select" at bounding box center [156, 148] width 45 height 14
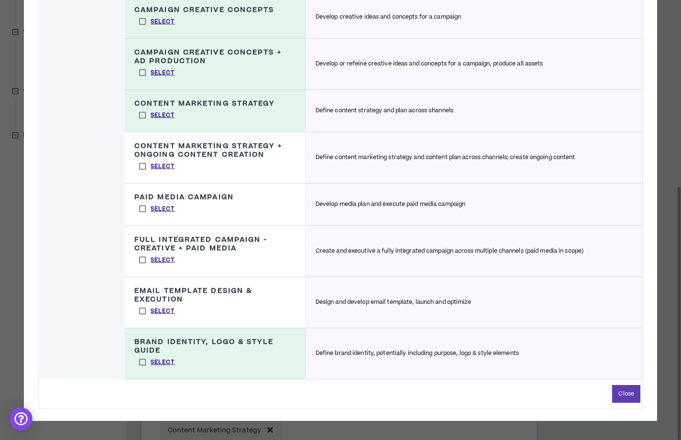
click at [141, 165] on label "Select" at bounding box center [156, 166] width 45 height 14
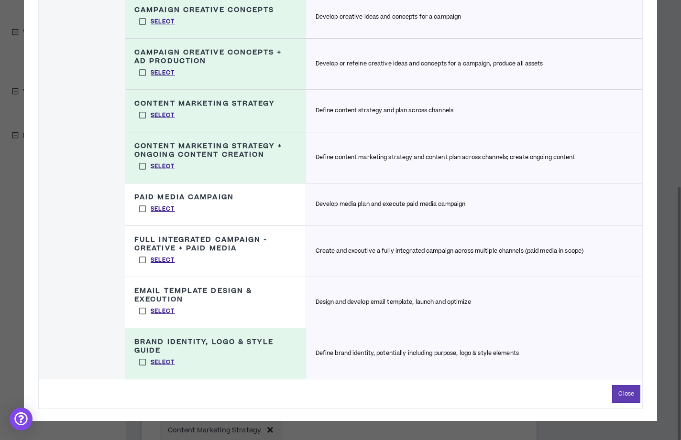
click at [140, 207] on label "Select" at bounding box center [156, 209] width 45 height 14
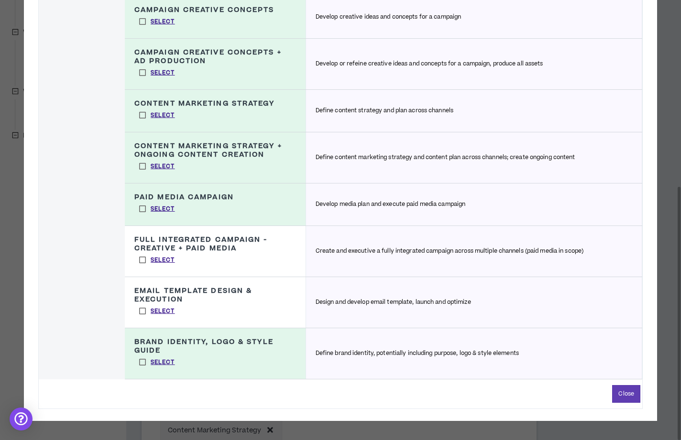
click at [141, 259] on label "Select" at bounding box center [156, 260] width 45 height 14
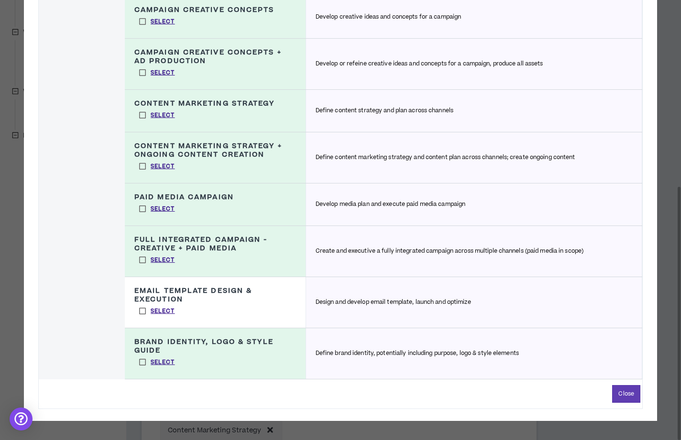
click at [139, 310] on label "Select" at bounding box center [156, 311] width 45 height 14
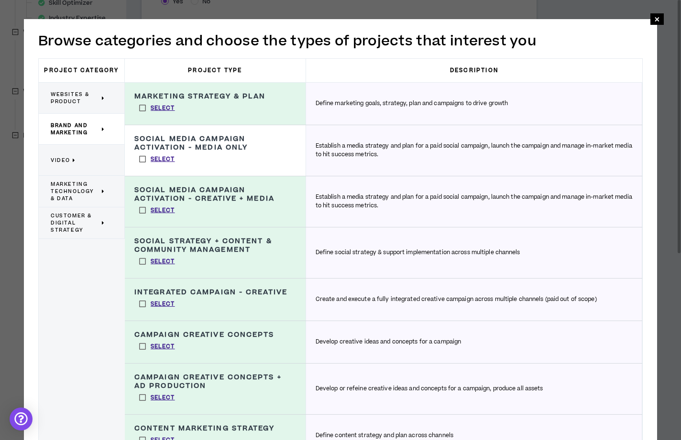
click at [68, 159] on span "Video" at bounding box center [61, 160] width 20 height 7
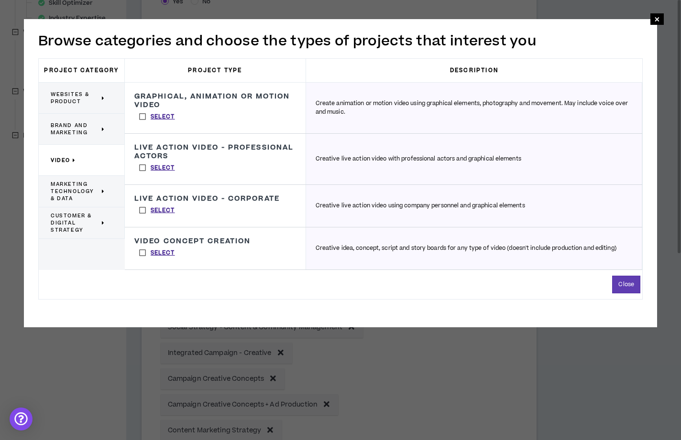
click at [143, 253] on label "Select" at bounding box center [156, 253] width 45 height 14
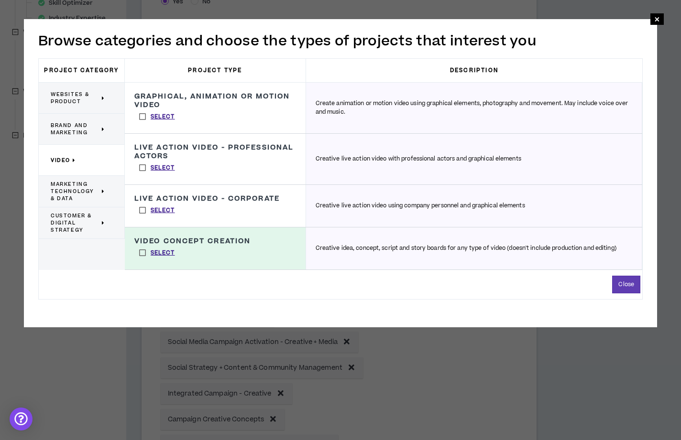
click at [72, 195] on span "Marketing Technology & Data" at bounding box center [75, 192] width 49 height 22
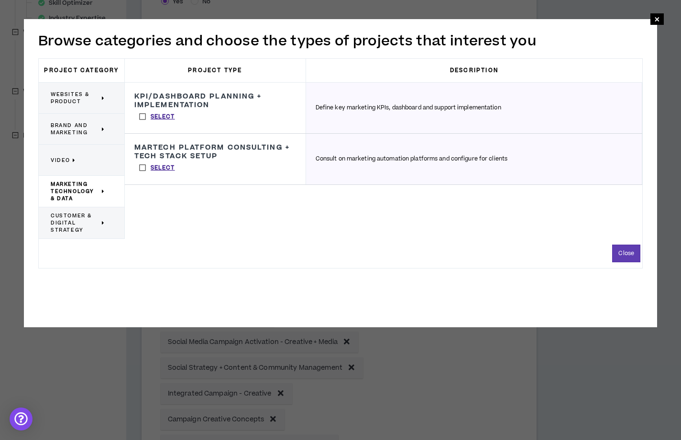
click at [143, 115] on label "Select" at bounding box center [156, 116] width 45 height 14
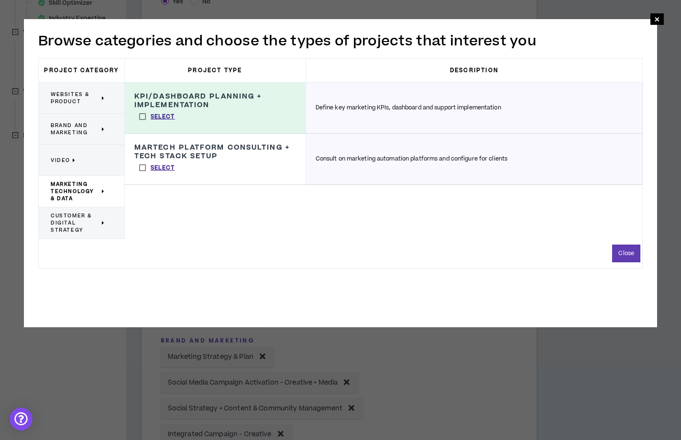
click at [60, 230] on span "Customer & Digital Strategy" at bounding box center [75, 223] width 49 height 22
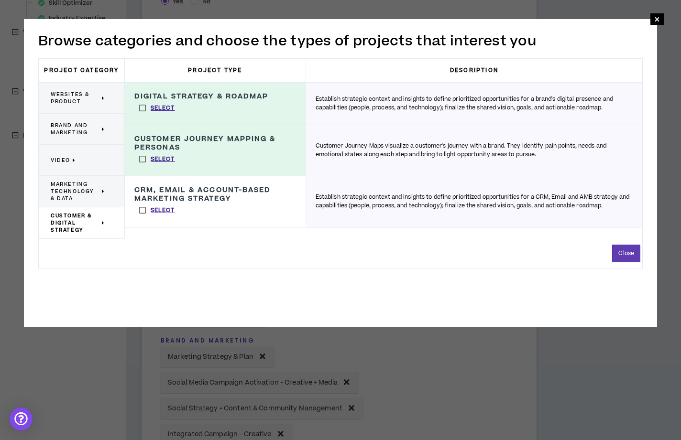
click at [140, 208] on label "Select" at bounding box center [156, 210] width 45 height 14
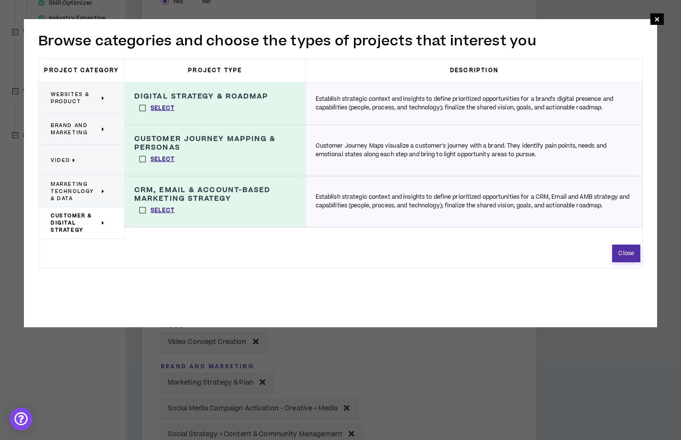
click at [623, 255] on button "Close" at bounding box center [626, 254] width 28 height 18
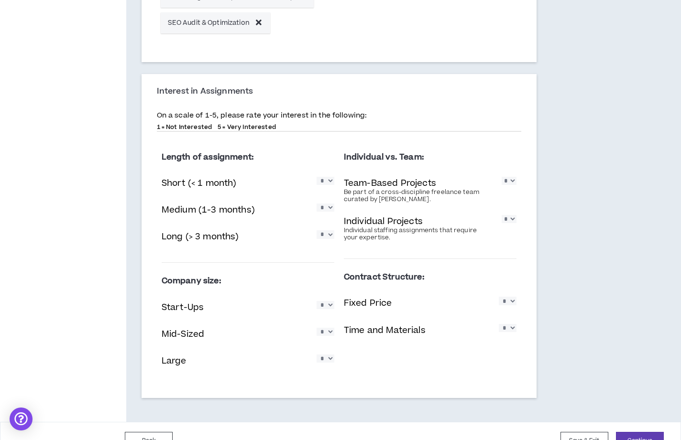
scroll to position [1032, 0]
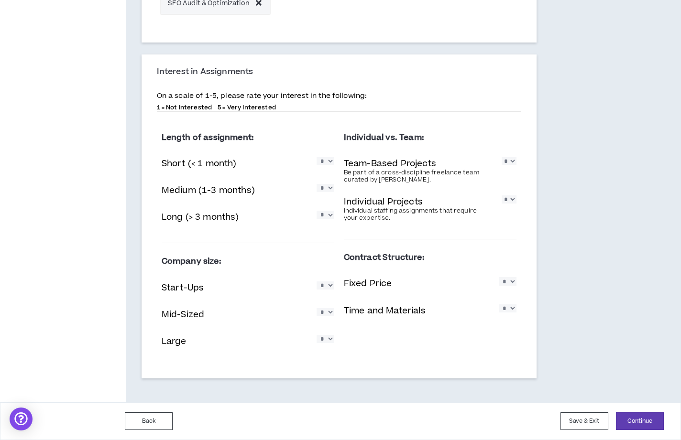
click at [328, 163] on select "* * * * *" at bounding box center [326, 161] width 18 height 8
select select "*"
click at [317, 157] on select "* * * * *" at bounding box center [326, 161] width 18 height 8
click at [327, 188] on select "* * * * *" at bounding box center [326, 188] width 18 height 8
select select "*"
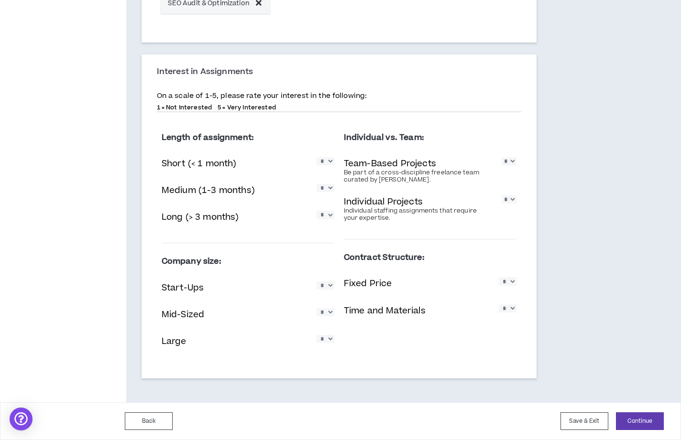
click at [317, 184] on select "* * * * *" at bounding box center [326, 188] width 18 height 8
click at [321, 216] on select "* * * * *" at bounding box center [326, 215] width 18 height 8
select select "*"
click at [317, 211] on select "* * * * *" at bounding box center [326, 215] width 18 height 8
click at [512, 161] on select "* * * * *" at bounding box center [509, 161] width 14 height 8
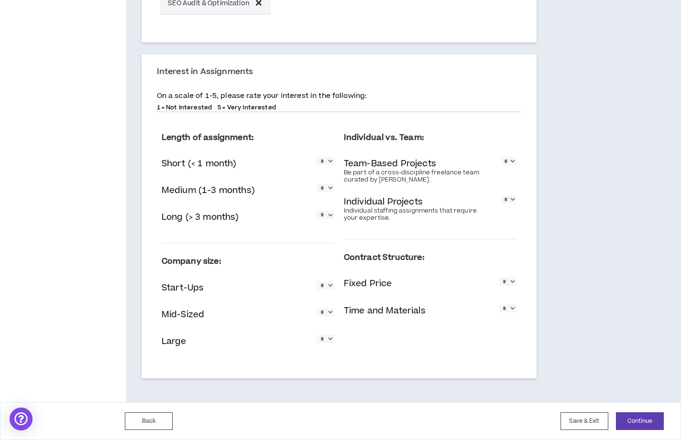
click at [502, 157] on select "* * * * *" at bounding box center [509, 161] width 14 height 8
click at [512, 162] on select "* * * * *" at bounding box center [509, 161] width 14 height 8
select select "*"
click at [502, 157] on select "* * * * *" at bounding box center [509, 161] width 14 height 8
click at [504, 202] on select "* * * * *" at bounding box center [509, 200] width 15 height 8
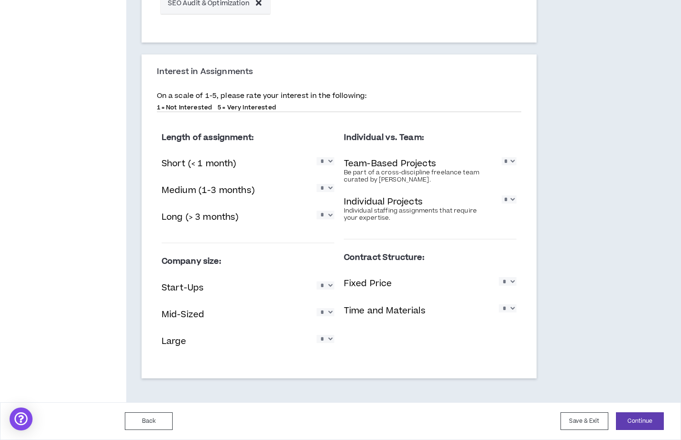
select select "*"
click at [502, 196] on select "* * * * *" at bounding box center [509, 200] width 15 height 8
click at [329, 285] on select "* * * * *" at bounding box center [326, 286] width 18 height 8
select select "*"
click at [317, 282] on select "* * * * *" at bounding box center [326, 286] width 18 height 8
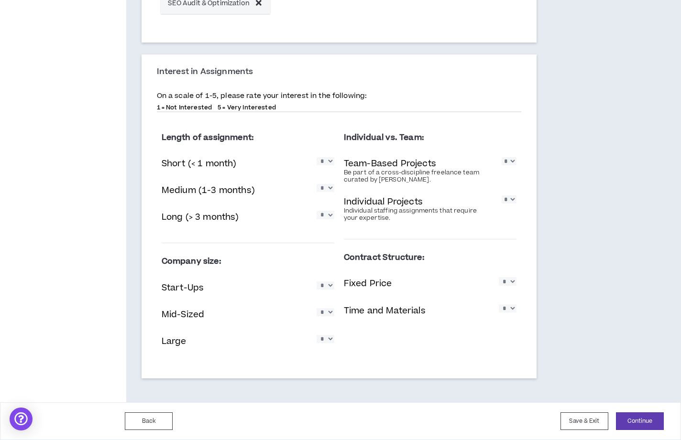
click at [323, 313] on select "* * * * *" at bounding box center [326, 312] width 18 height 8
select select "*"
click at [317, 308] on select "* * * * *" at bounding box center [326, 312] width 18 height 8
click at [324, 340] on select "* * * * *" at bounding box center [326, 339] width 18 height 8
select select "*"
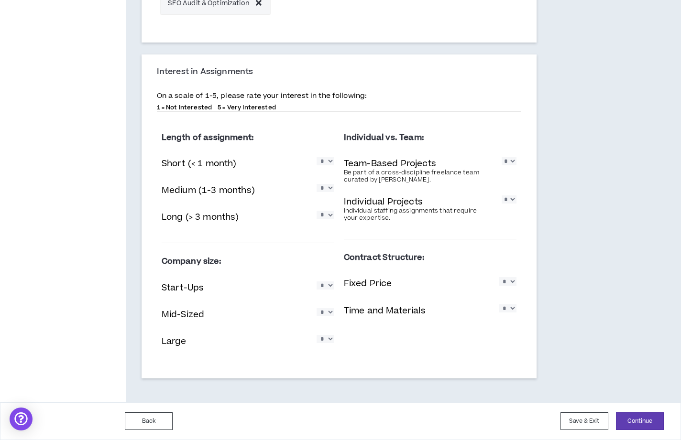
click at [317, 335] on select "* * * * *" at bounding box center [326, 339] width 18 height 8
click at [506, 280] on select "* * * * *" at bounding box center [508, 281] width 18 height 8
select select "*"
click at [499, 277] on select "* * * * *" at bounding box center [508, 281] width 18 height 8
click at [504, 313] on select "* * * * *" at bounding box center [508, 309] width 18 height 8
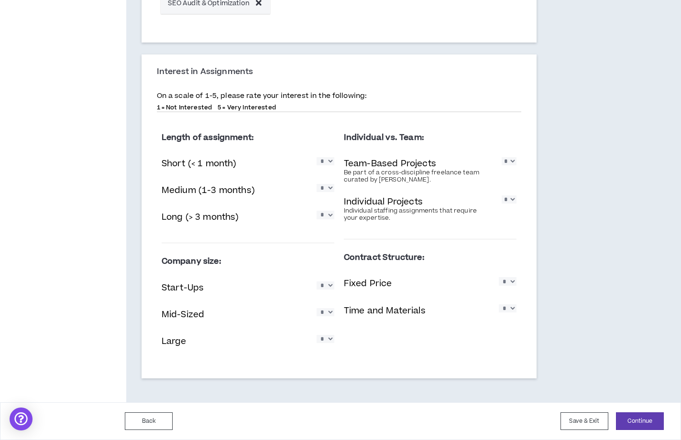
select select "*"
click at [499, 305] on select "* * * * *" at bounding box center [508, 309] width 18 height 8
click at [640, 418] on button "Continue" at bounding box center [640, 422] width 48 height 18
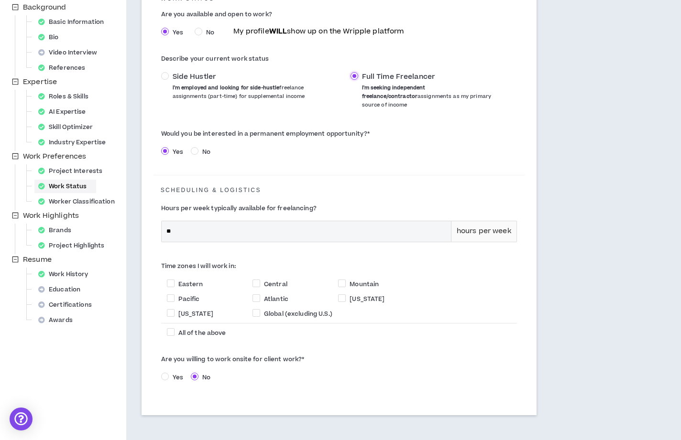
scroll to position [128, 0]
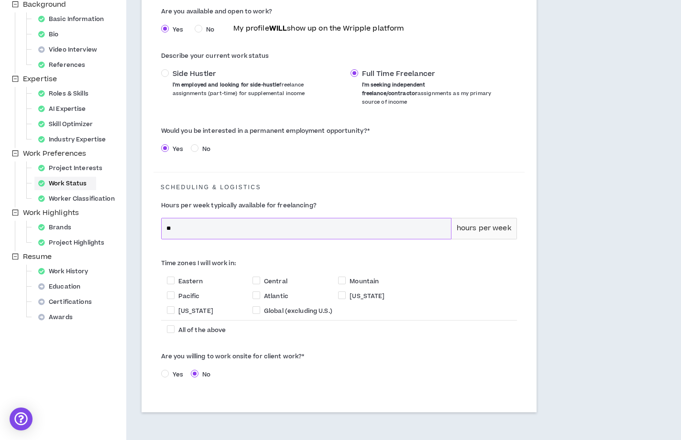
click at [169, 219] on input "**" at bounding box center [306, 229] width 289 height 21
type input "**"
click at [167, 277] on span at bounding box center [171, 281] width 8 height 8
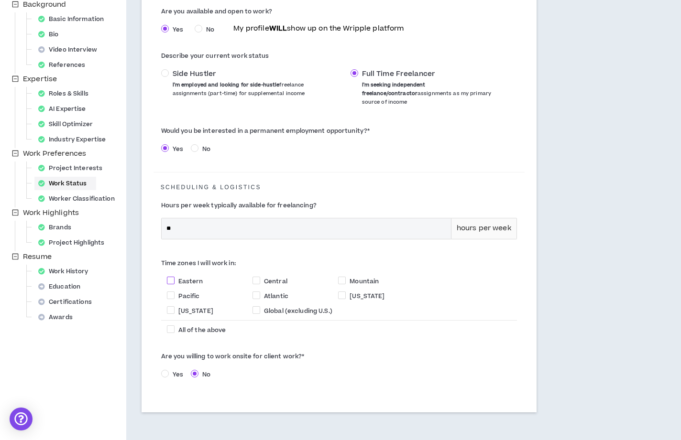
checkbox input "****"
click at [170, 292] on span at bounding box center [171, 296] width 8 height 8
checkbox input "****"
click at [169, 326] on span at bounding box center [171, 330] width 8 height 8
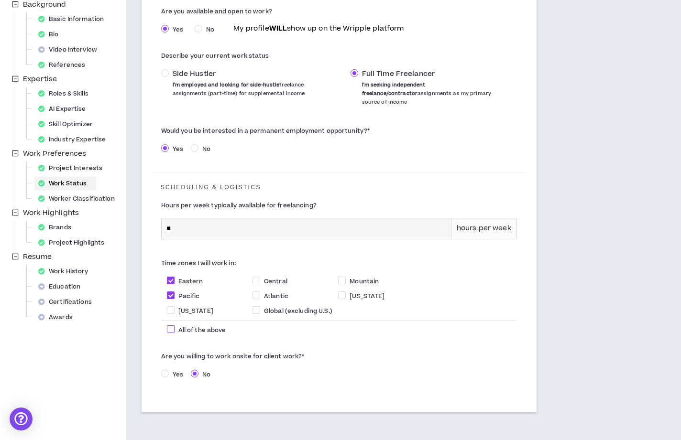
checkbox input "****"
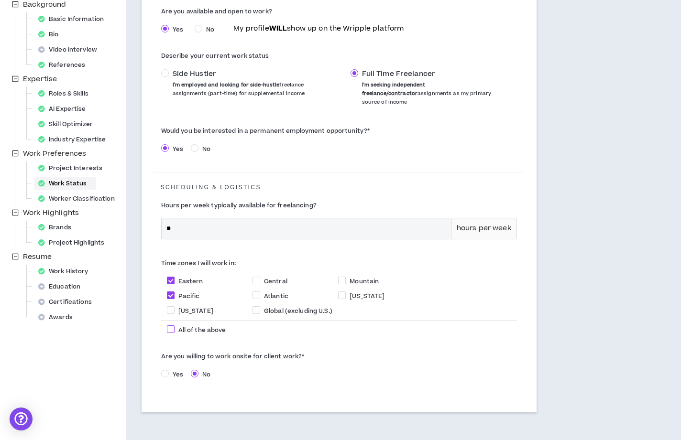
checkbox input "****"
select select "*"
select select "*****"
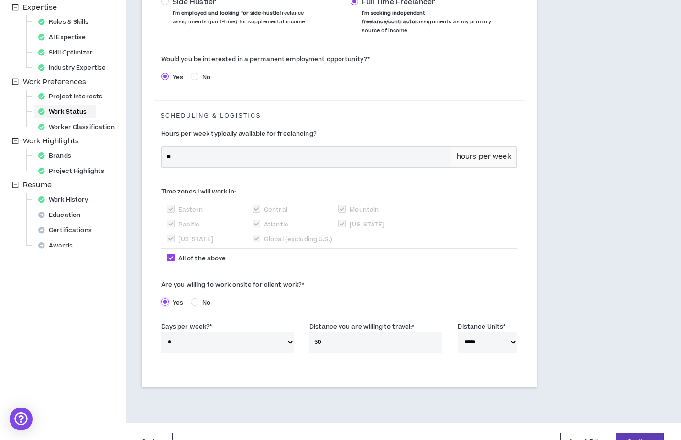
scroll to position [213, 0]
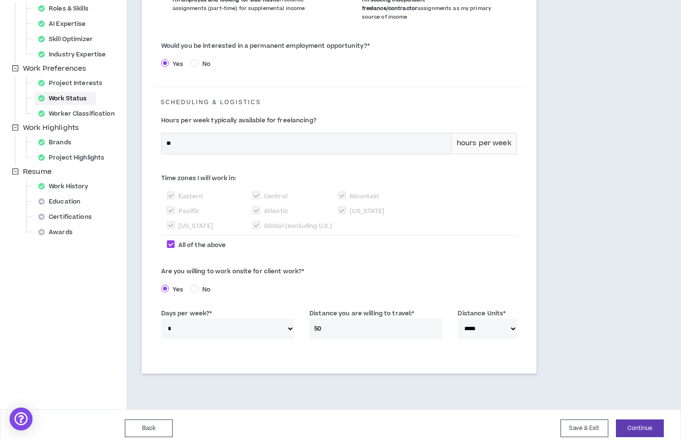
click at [262, 320] on select "****** * * * * *" at bounding box center [227, 329] width 133 height 21
click at [161, 319] on select "****** * * * * *" at bounding box center [227, 329] width 133 height 21
click at [210, 325] on select "****** * * * * *" at bounding box center [227, 329] width 133 height 21
select select "*"
click at [161, 319] on select "****** * * * * *" at bounding box center [227, 329] width 133 height 21
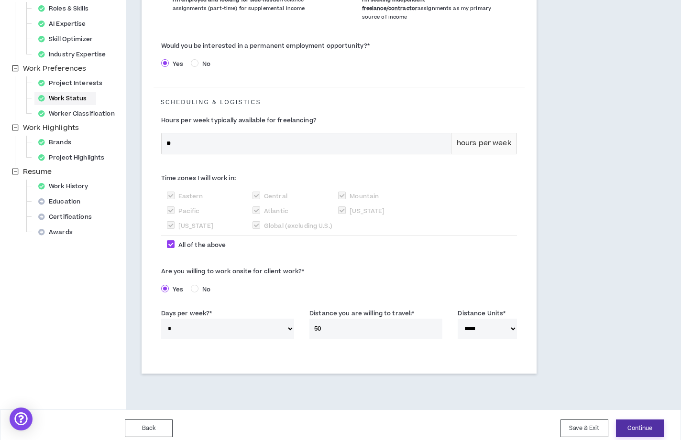
click at [636, 420] on button "Continue" at bounding box center [640, 429] width 48 height 18
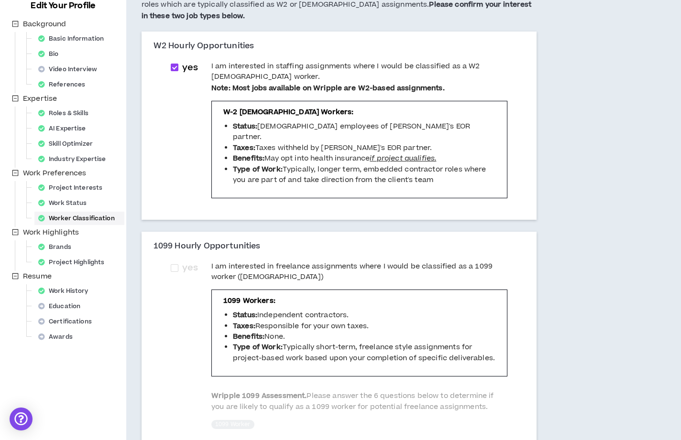
scroll to position [58, 0]
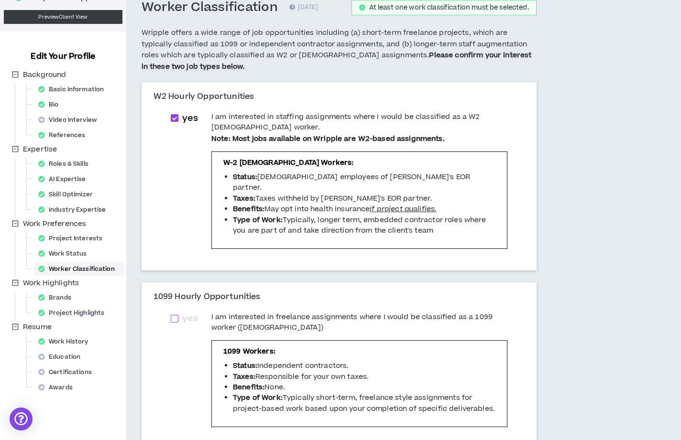
click at [175, 315] on span at bounding box center [175, 319] width 8 height 8
checkbox input "****"
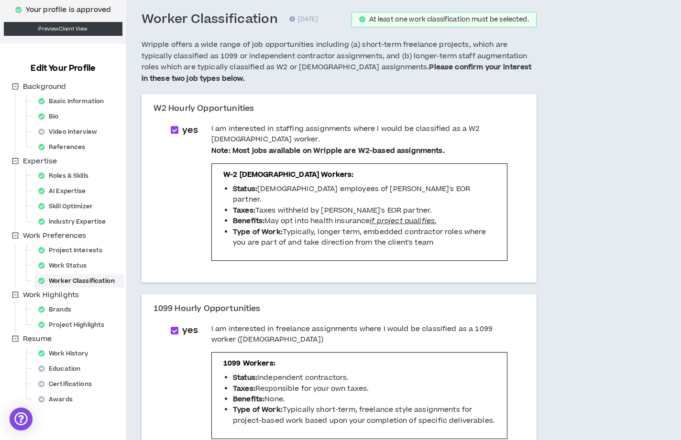
scroll to position [420, 0]
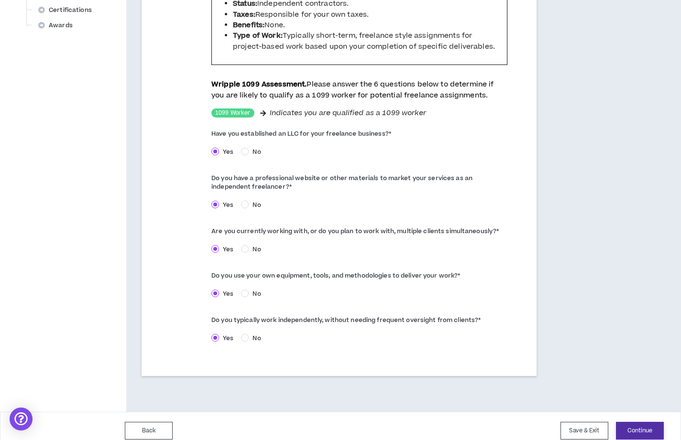
click at [643, 423] on button "Continue" at bounding box center [640, 431] width 48 height 18
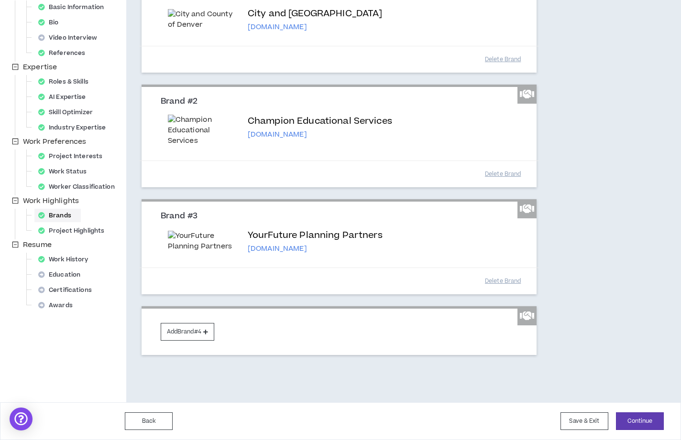
scroll to position [220, 0]
click at [267, 244] on p "[DOMAIN_NAME]" at bounding box center [315, 249] width 135 height 10
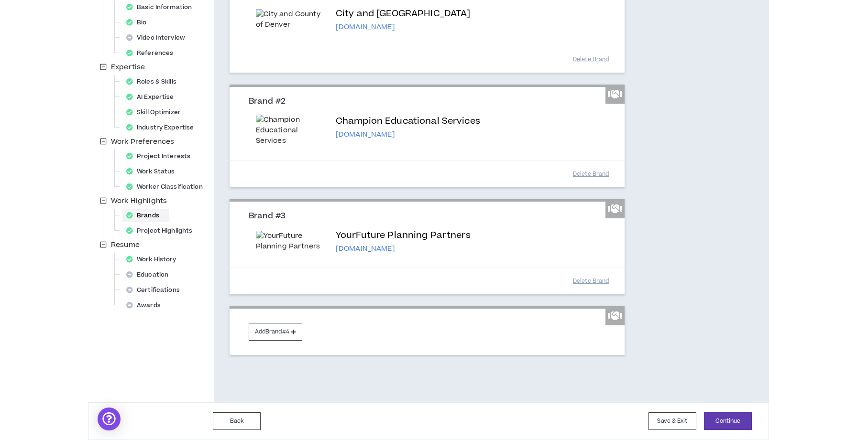
scroll to position [0, 0]
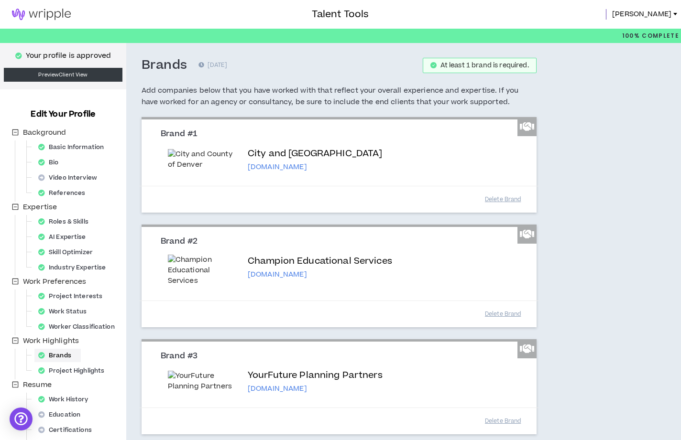
click at [290, 272] on p "[DOMAIN_NAME]" at bounding box center [320, 275] width 144 height 10
copy div "[DOMAIN_NAME]"
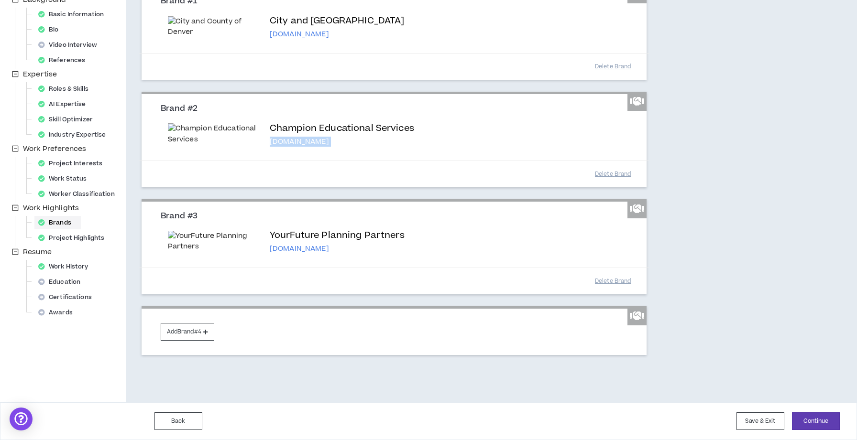
scroll to position [216, 0]
click at [601, 166] on button "Delete Brand" at bounding box center [613, 174] width 48 height 17
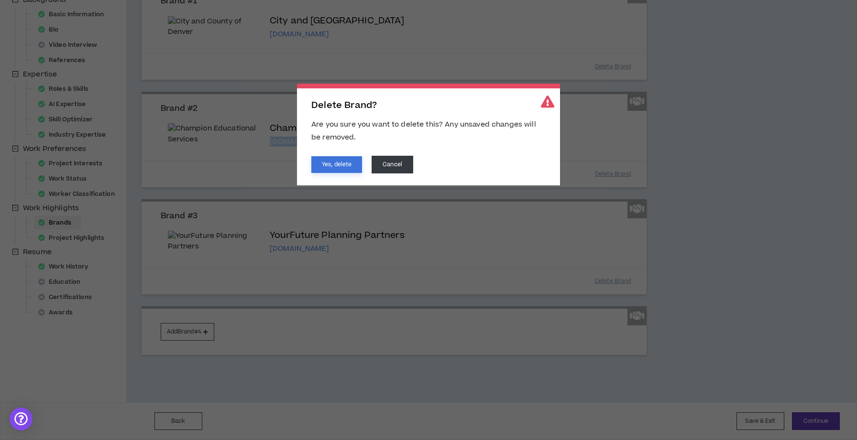
click at [325, 163] on button "Yes, delete" at bounding box center [336, 164] width 51 height 17
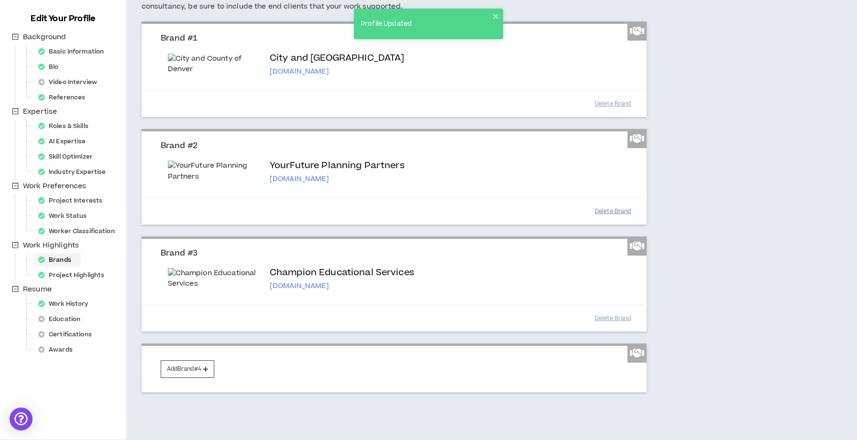
click at [604, 220] on button "Delete Brand" at bounding box center [613, 211] width 48 height 17
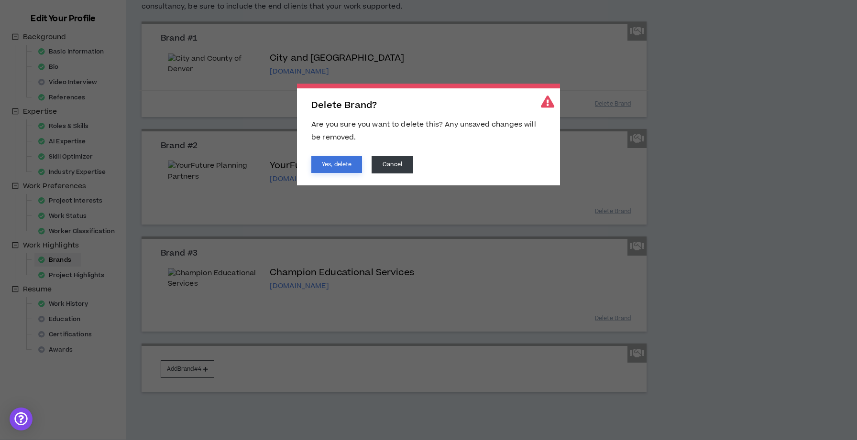
click at [350, 168] on button "Yes, delete" at bounding box center [336, 164] width 51 height 17
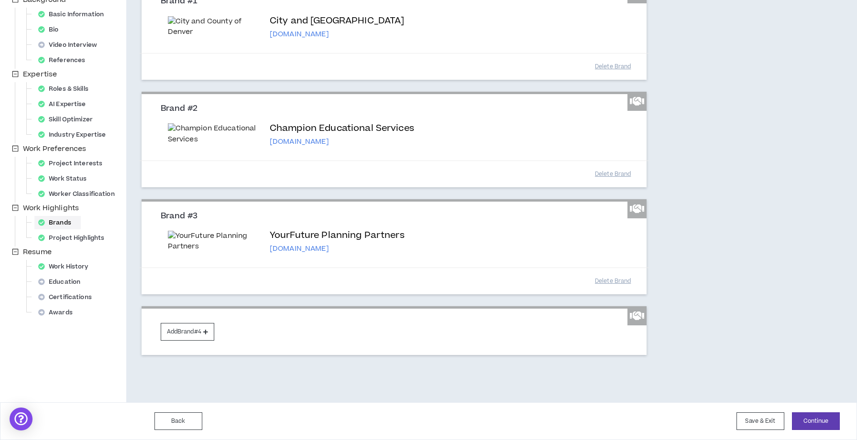
scroll to position [268, 0]
click at [599, 166] on button "Delete Brand" at bounding box center [613, 174] width 48 height 17
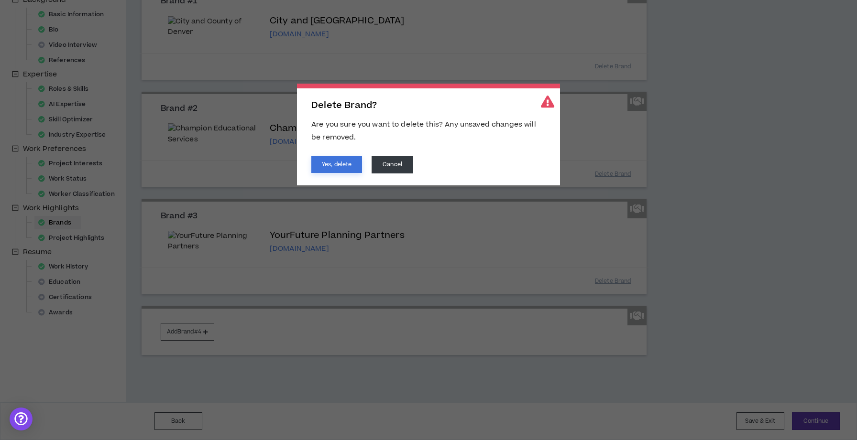
click at [339, 163] on button "Yes, delete" at bounding box center [336, 164] width 51 height 17
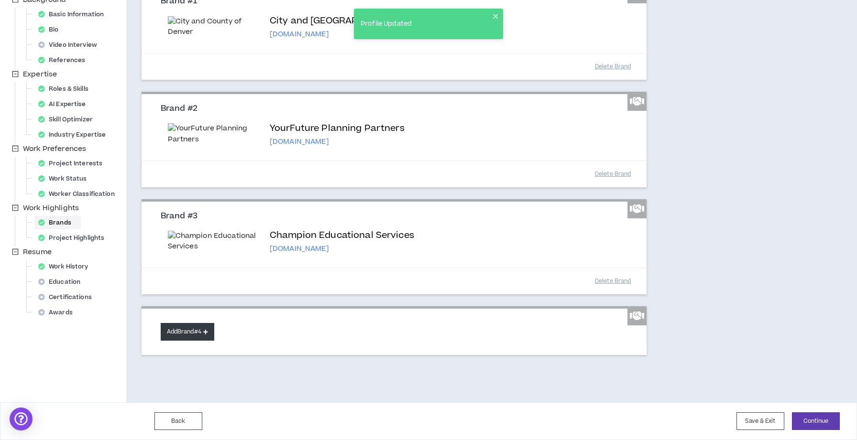
click at [203, 325] on button "Add Brand #4" at bounding box center [188, 332] width 54 height 18
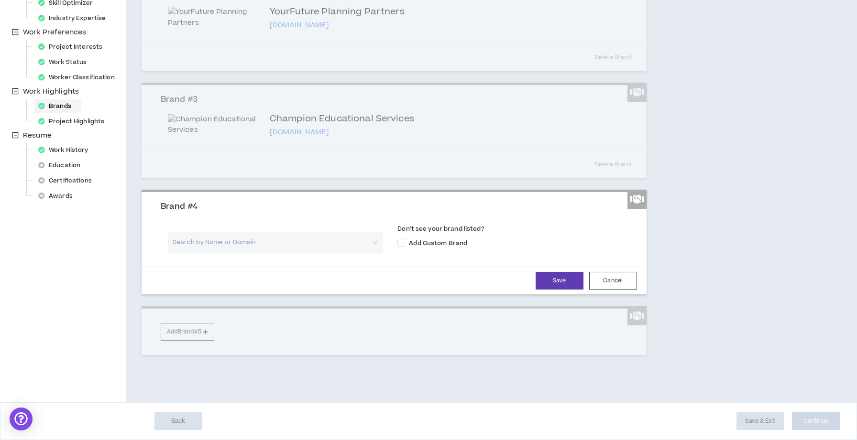
click at [250, 253] on input "search" at bounding box center [272, 242] width 198 height 21
click at [251, 253] on input "search" at bounding box center [272, 242] width 198 height 21
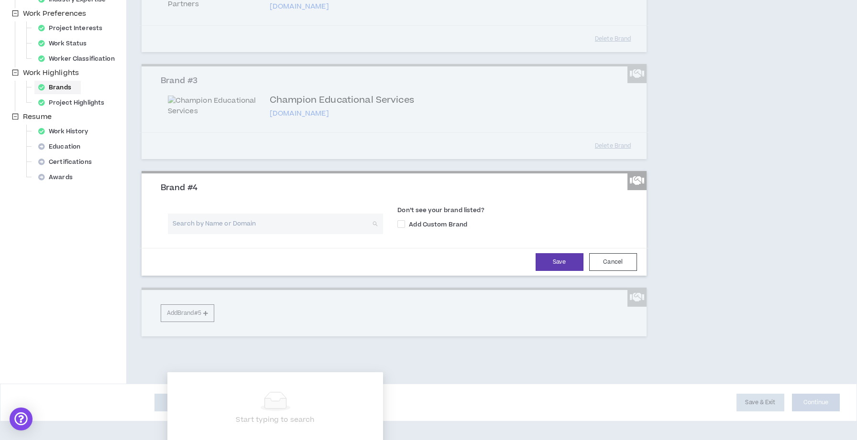
paste input "https://www.elevancehealth.com/who-we-are/companies"
drag, startPoint x: 275, startPoint y: 362, endPoint x: 372, endPoint y: 366, distance: 97.1
click at [372, 234] on div "https://www.elevancehealth.com/who-we-are/companies Search by Name or Domain" at bounding box center [276, 224] width 216 height 21
type input "https://www.elevancehealth.com"
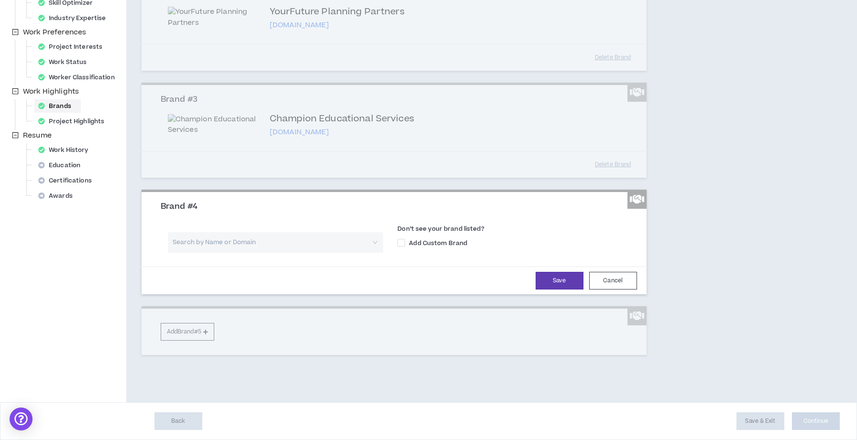
paste input "https://www.elevancehealth.com/who-we-are/companies"
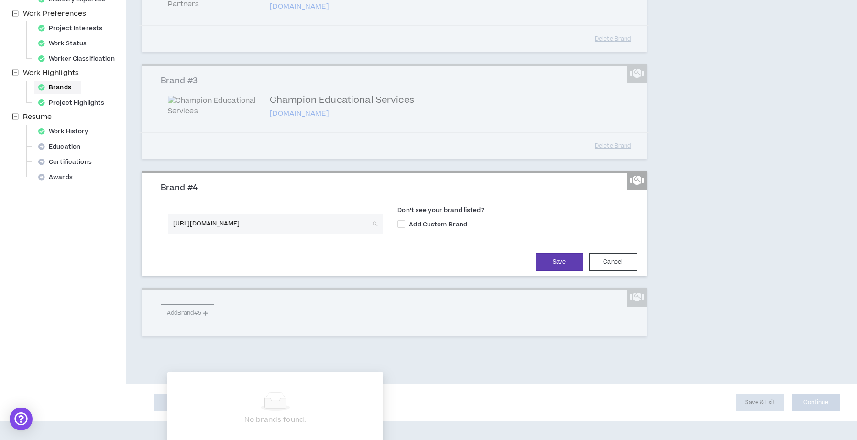
drag, startPoint x: 276, startPoint y: 358, endPoint x: 373, endPoint y: 357, distance: 97.1
click at [373, 234] on div "https://www.elevancehealth.com/who-we-are/companies Search by Name or Domain" at bounding box center [276, 224] width 216 height 21
type input "https://www.elevancehealth.com/"
type input "Elevance"
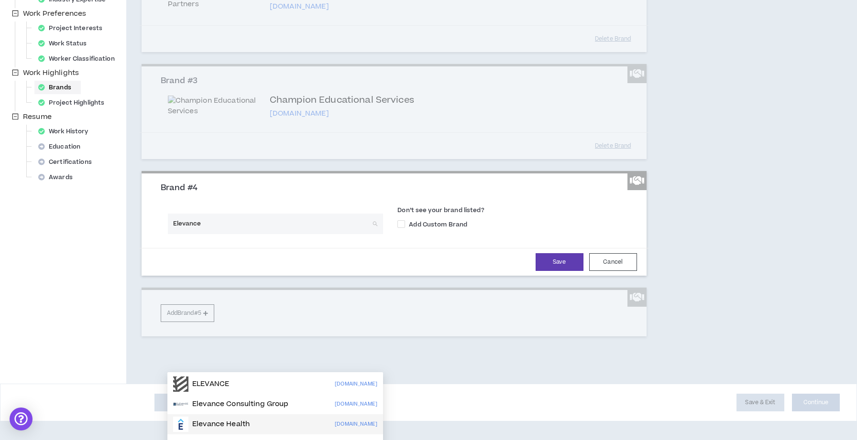
click at [241, 423] on p "Elevance Health" at bounding box center [220, 425] width 57 height 10
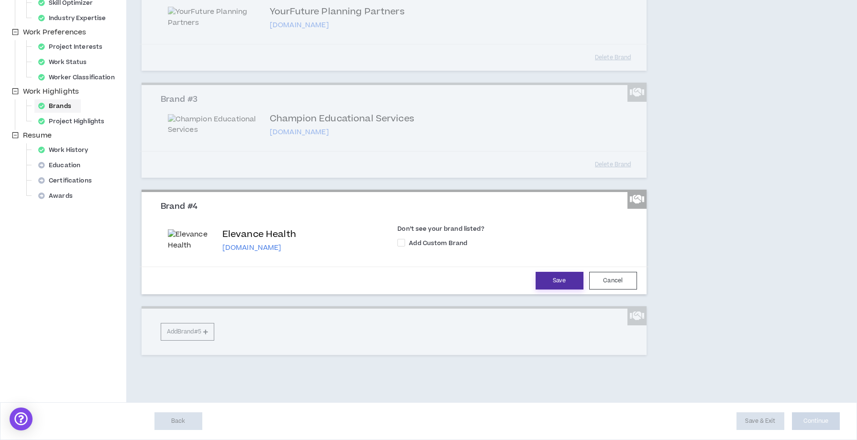
click at [565, 290] on button "Save" at bounding box center [560, 281] width 48 height 18
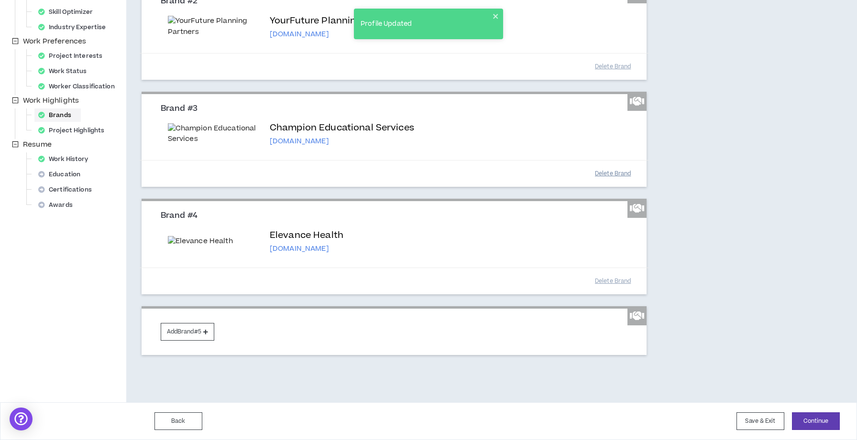
click at [607, 182] on button "Delete Brand" at bounding box center [613, 173] width 48 height 17
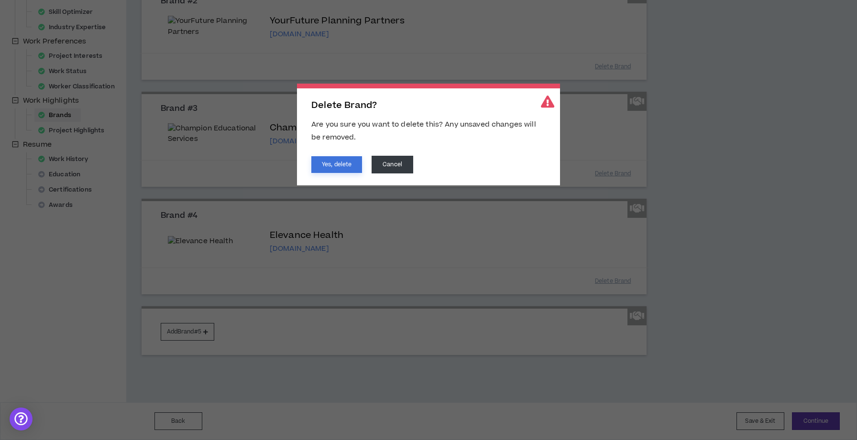
click at [337, 163] on button "Yes, delete" at bounding box center [336, 164] width 51 height 17
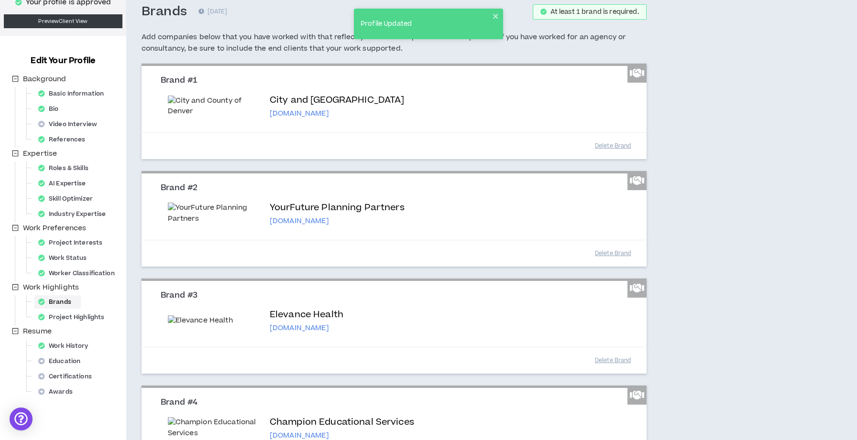
scroll to position [75, 0]
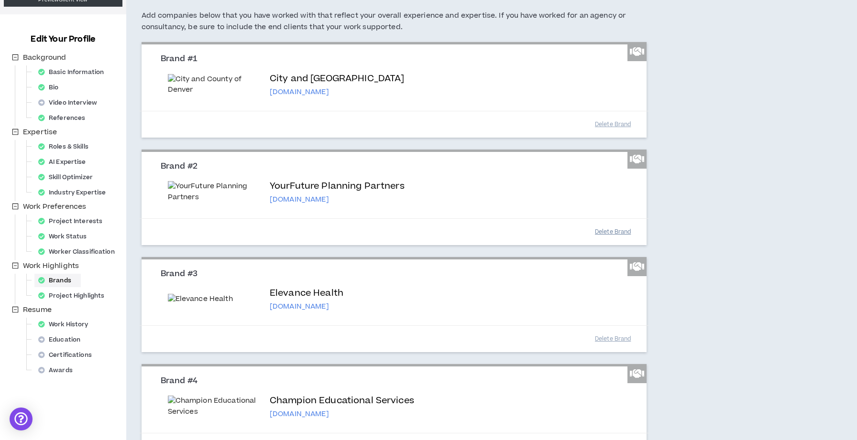
click at [614, 241] on button "Delete Brand" at bounding box center [613, 232] width 48 height 17
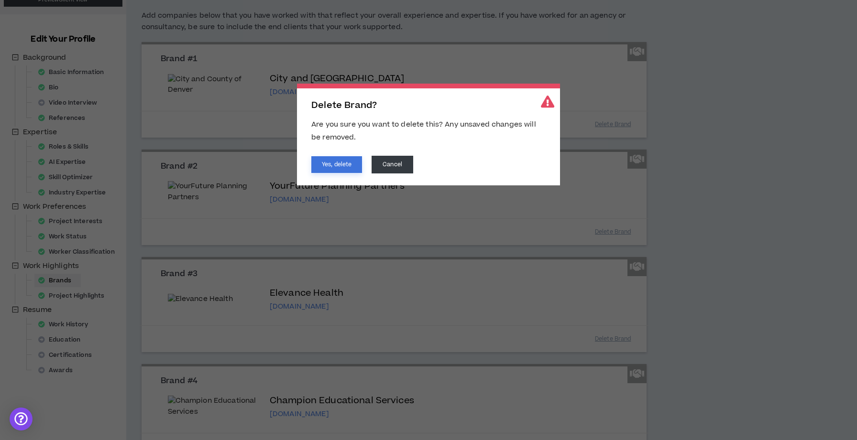
click at [344, 160] on button "Yes, delete" at bounding box center [336, 164] width 51 height 17
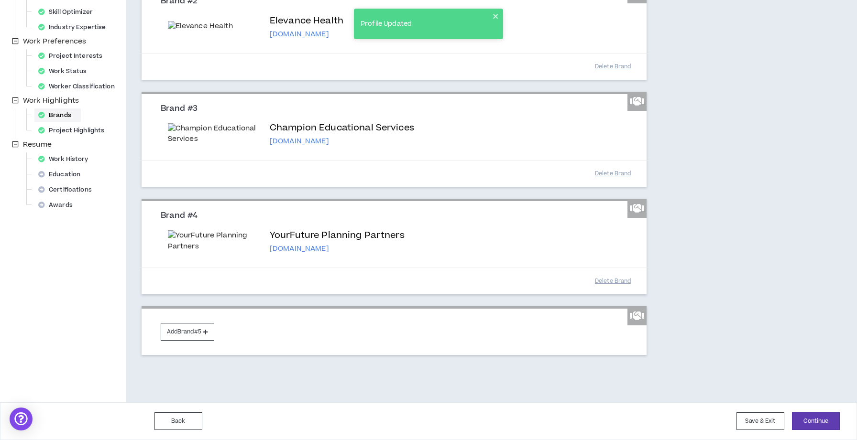
scroll to position [389, 0]
click at [197, 330] on button "Add Brand #5" at bounding box center [188, 332] width 54 height 18
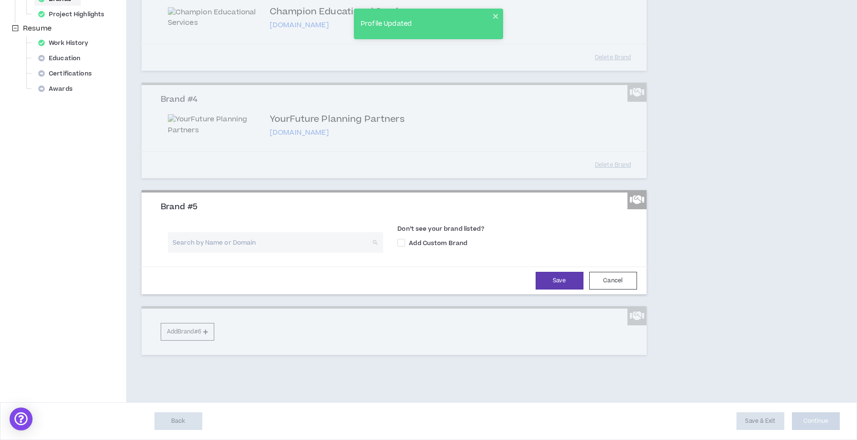
click at [267, 253] on input "search" at bounding box center [272, 242] width 198 height 21
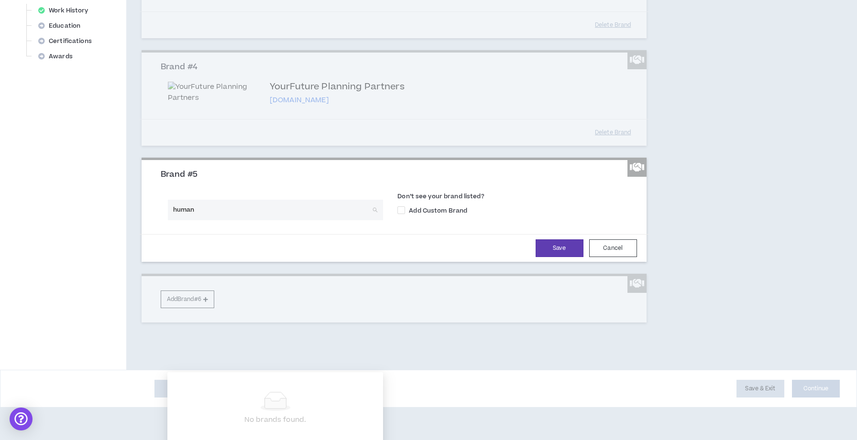
type input "humana"
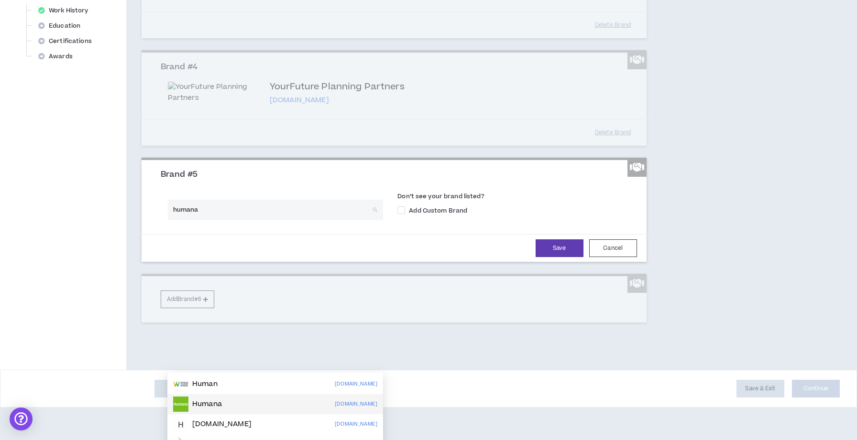
click at [197, 401] on p "Humana" at bounding box center [207, 405] width 30 height 10
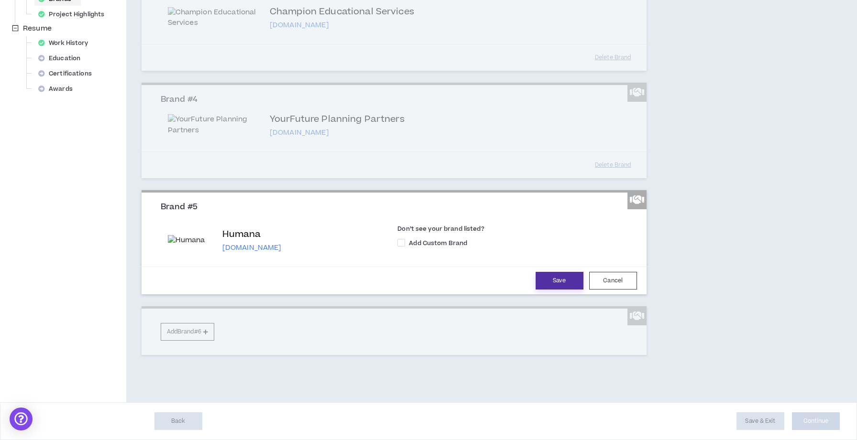
click at [541, 290] on button "Save" at bounding box center [560, 281] width 48 height 18
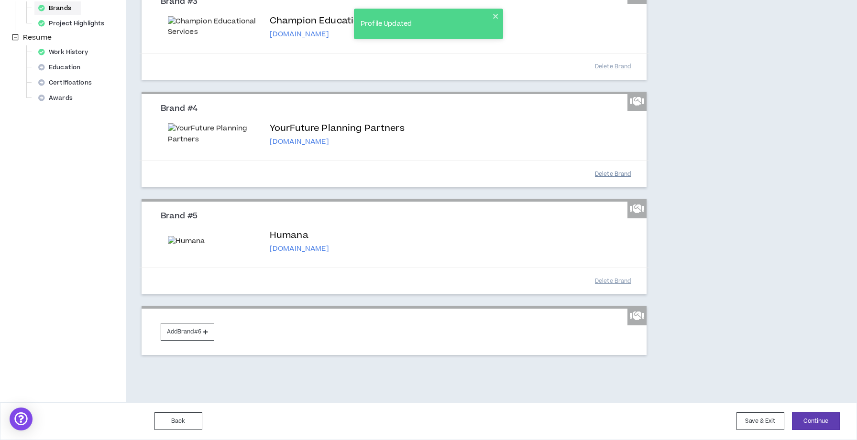
click at [602, 183] on button "Delete Brand" at bounding box center [613, 174] width 48 height 17
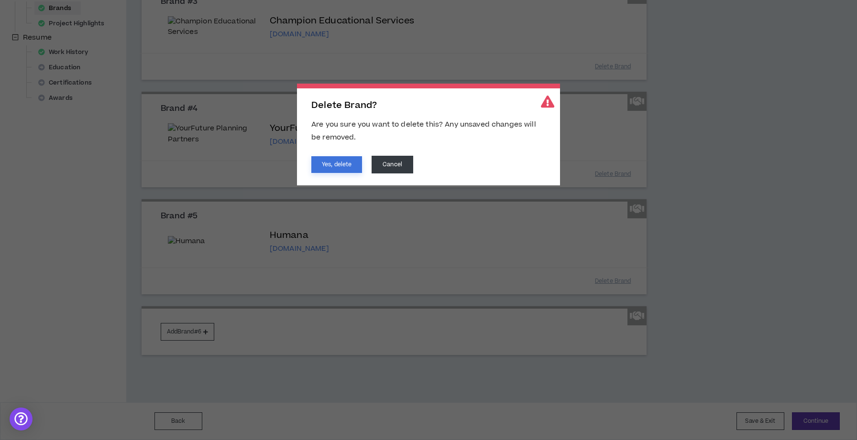
click at [320, 164] on button "Yes, delete" at bounding box center [336, 164] width 51 height 17
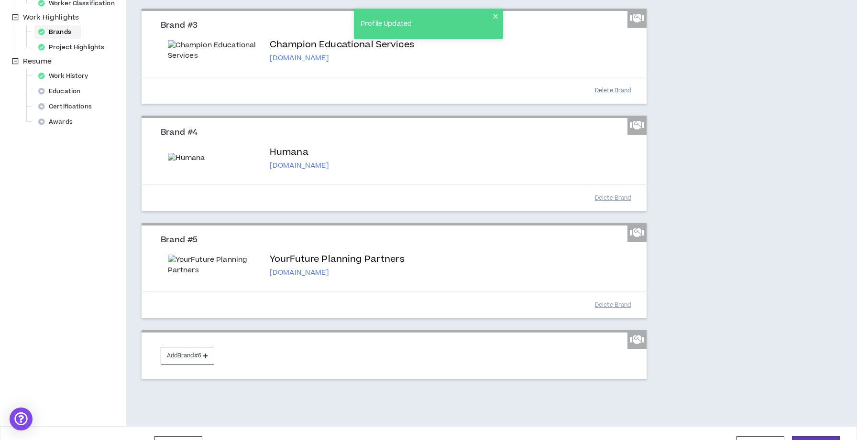
click at [617, 99] on button "Delete Brand" at bounding box center [613, 90] width 48 height 17
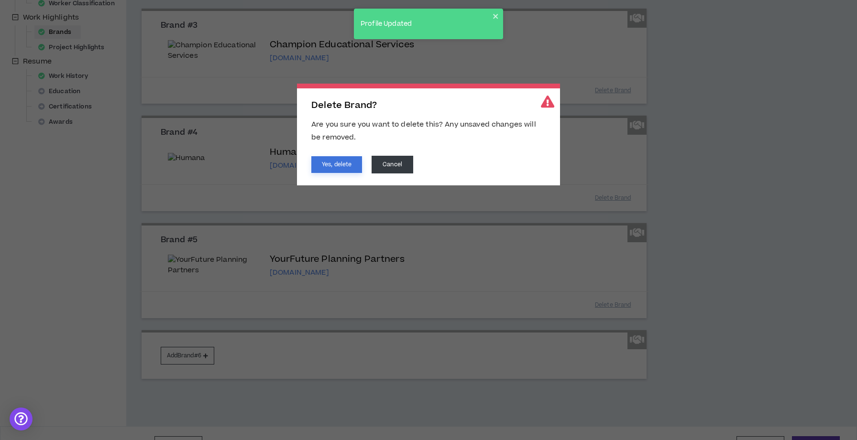
click at [332, 164] on button "Yes, delete" at bounding box center [336, 164] width 51 height 17
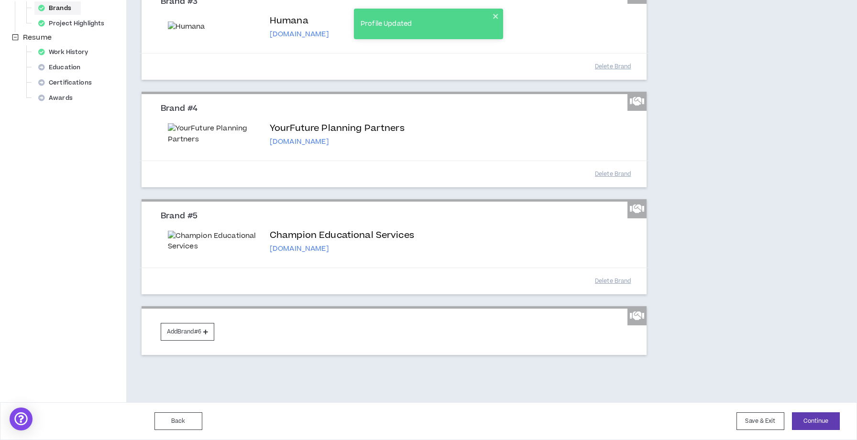
scroll to position [497, 0]
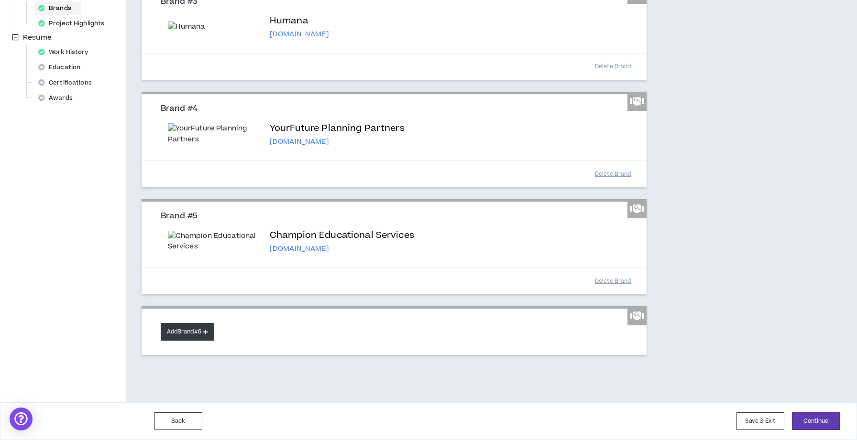
click at [192, 334] on button "Add Brand #6" at bounding box center [188, 332] width 54 height 18
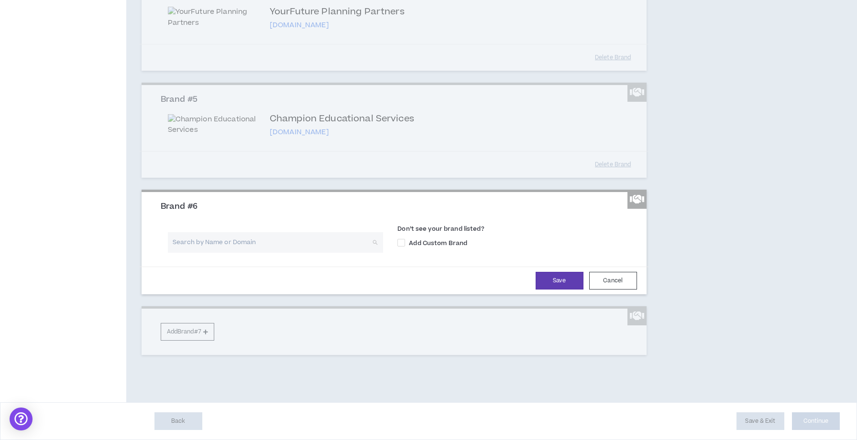
click at [209, 253] on input "search" at bounding box center [272, 242] width 198 height 21
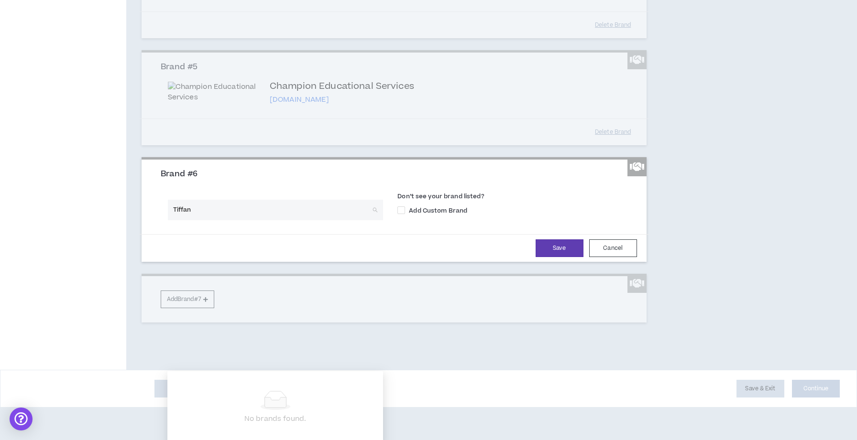
type input "Tiffany"
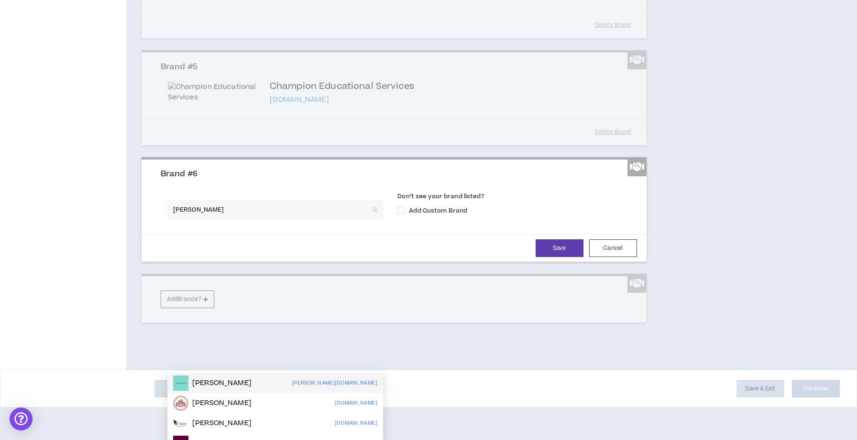
click at [194, 386] on p "Tiffany" at bounding box center [221, 384] width 59 height 10
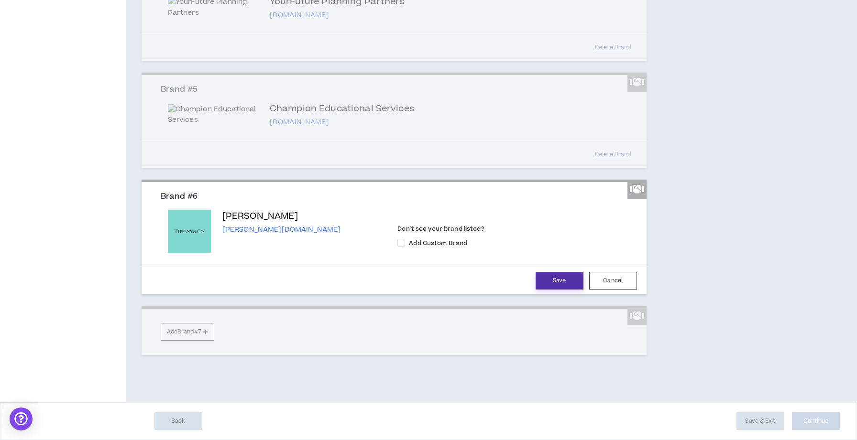
click at [566, 290] on button "Save" at bounding box center [560, 281] width 48 height 18
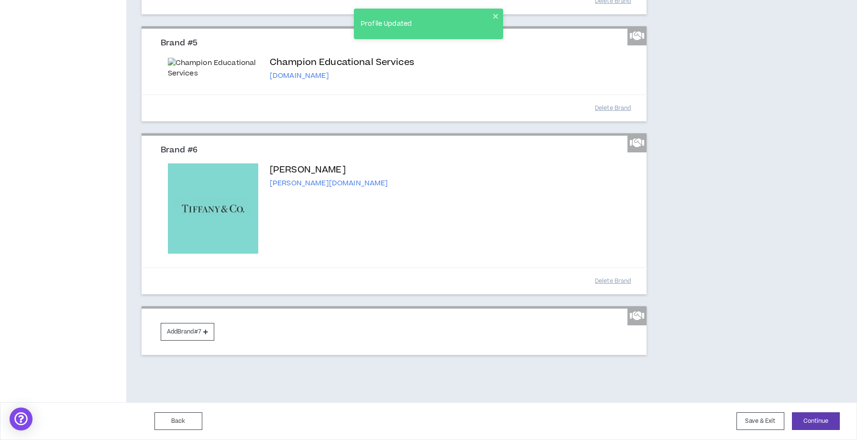
scroll to position [670, 0]
click at [193, 334] on button "Add Brand #7" at bounding box center [188, 332] width 54 height 18
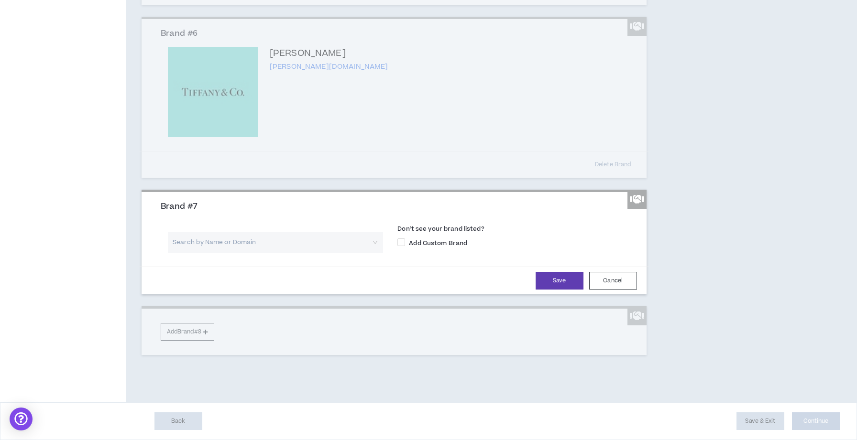
click at [249, 253] on input "search" at bounding box center [272, 242] width 198 height 21
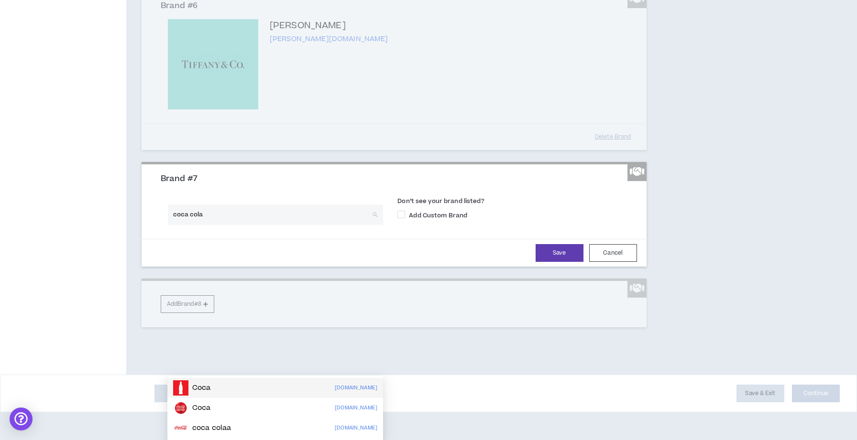
scroll to position [702, 0]
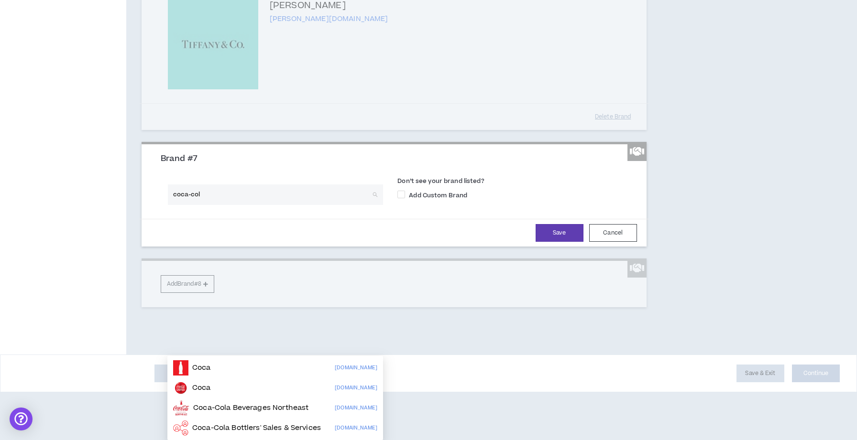
type input "coca-cola"
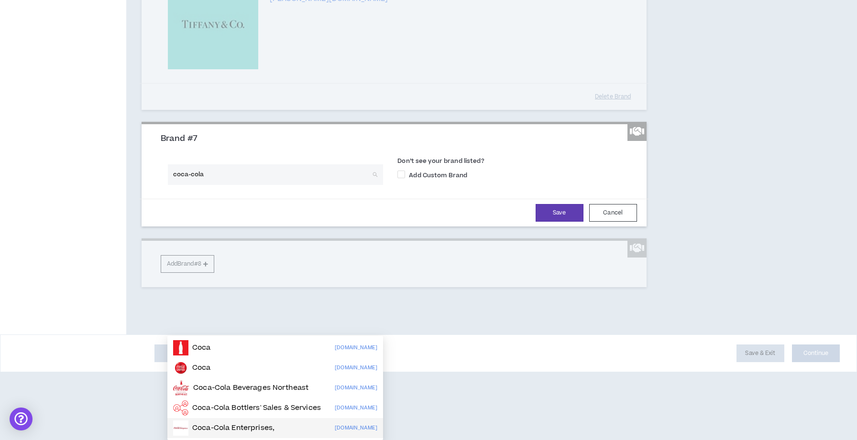
scroll to position [787, 0]
click at [214, 424] on p "Coca-Cola Enterprises," at bounding box center [233, 429] width 82 height 10
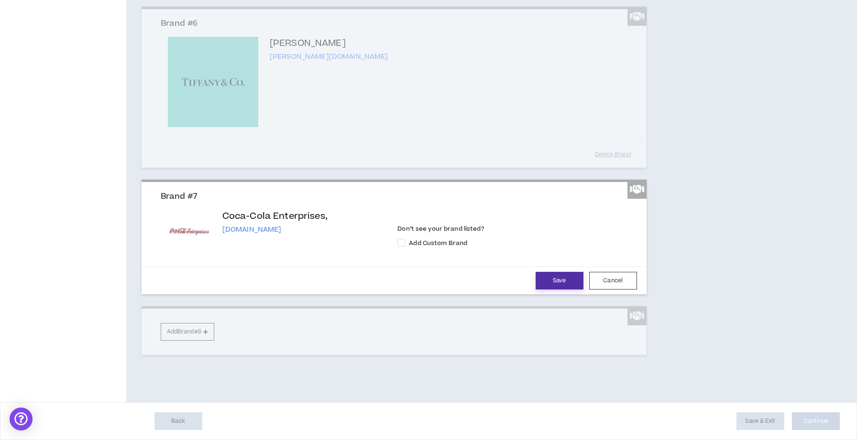
click at [540, 286] on button "Save" at bounding box center [560, 281] width 48 height 18
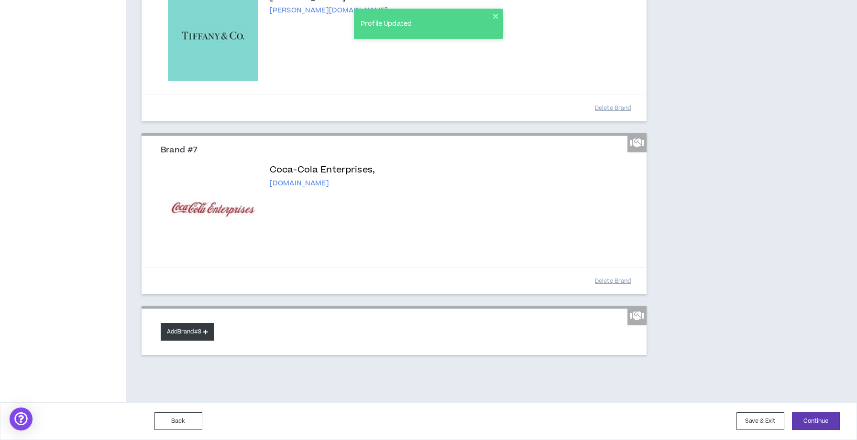
click at [186, 341] on button "Add Brand #8" at bounding box center [188, 332] width 54 height 18
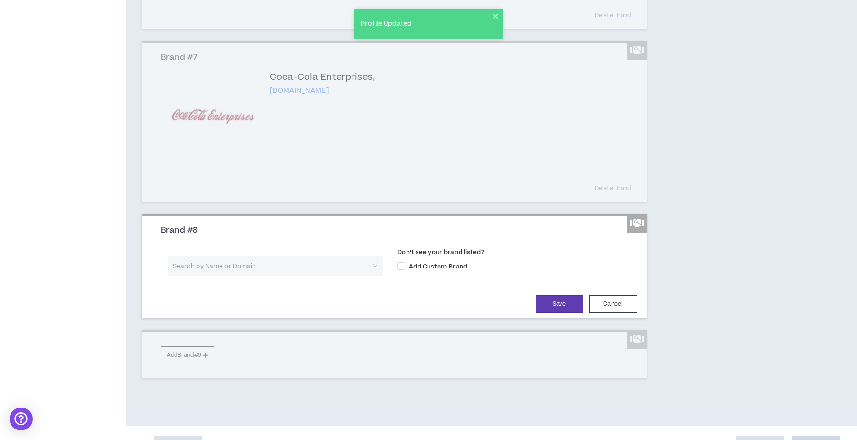
scroll to position [960, 0]
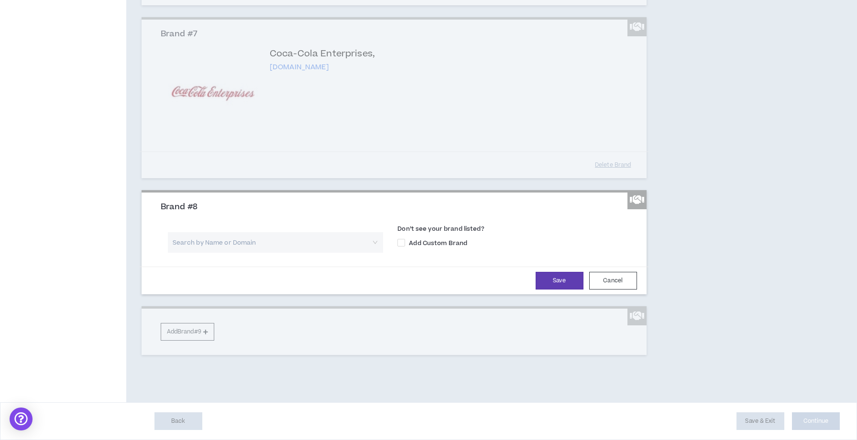
click at [230, 244] on input "search" at bounding box center [272, 242] width 198 height 21
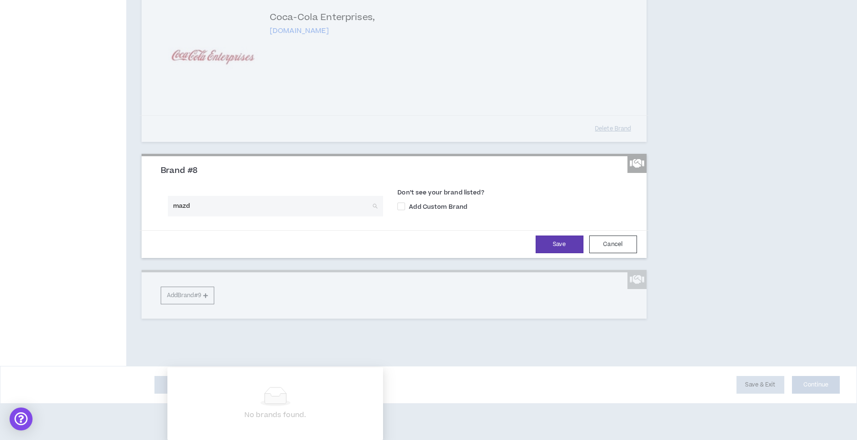
type input "mazda"
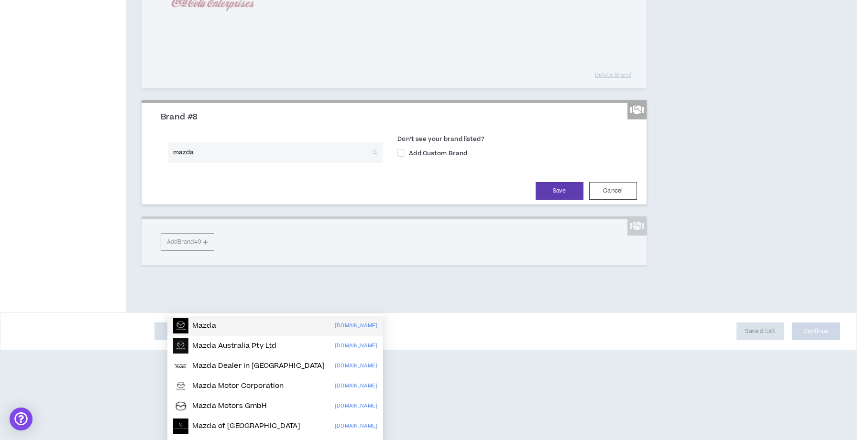
click at [217, 318] on div "Mazda mazdausa.com" at bounding box center [275, 325] width 204 height 15
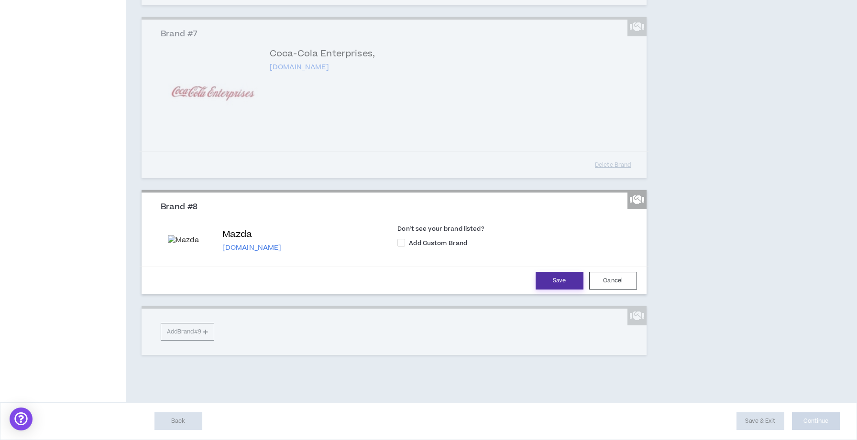
click at [555, 287] on button "Save" at bounding box center [560, 281] width 48 height 18
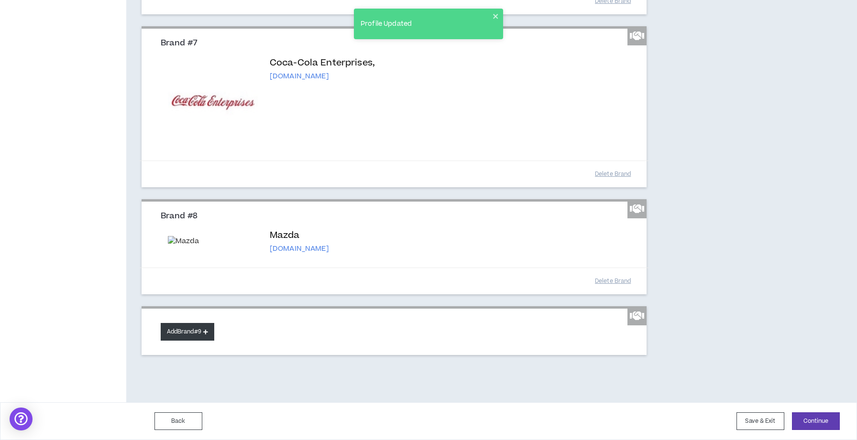
click at [183, 341] on button "Add Brand #9" at bounding box center [188, 332] width 54 height 18
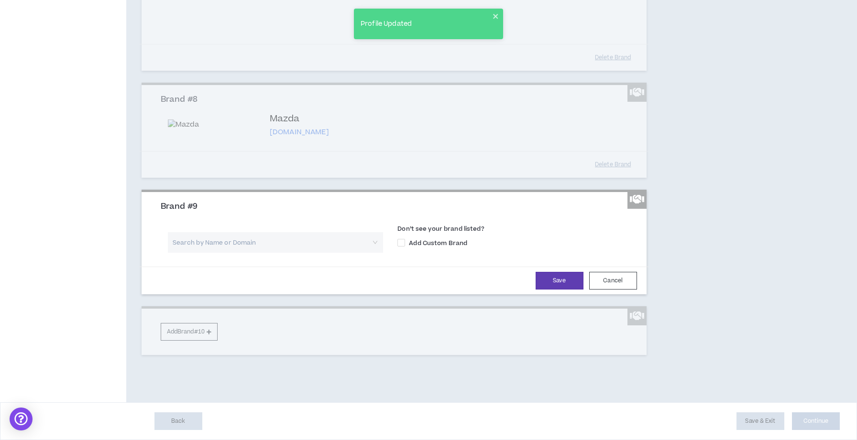
scroll to position [1125, 0]
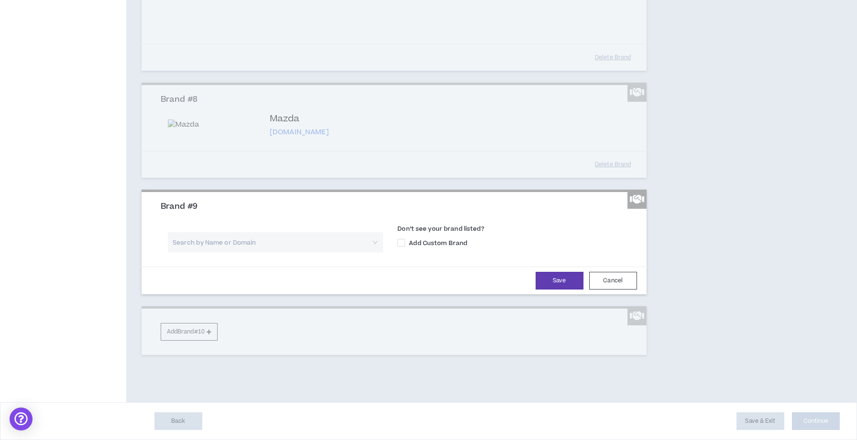
click at [218, 242] on input "search" at bounding box center [272, 242] width 198 height 21
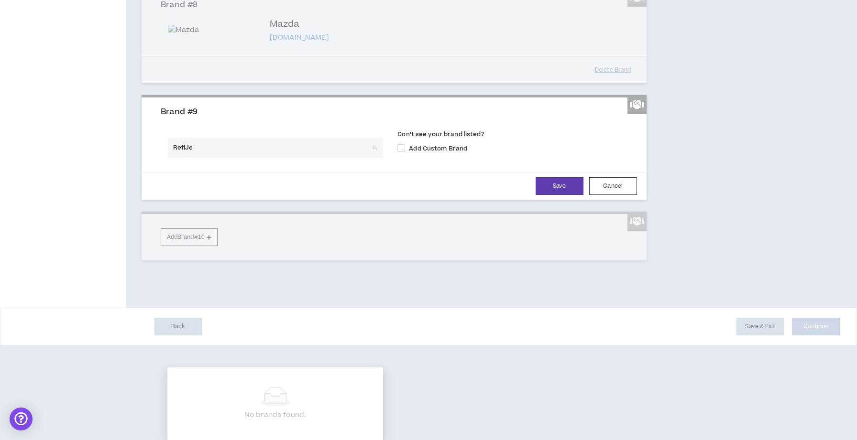
type input "RefiJet"
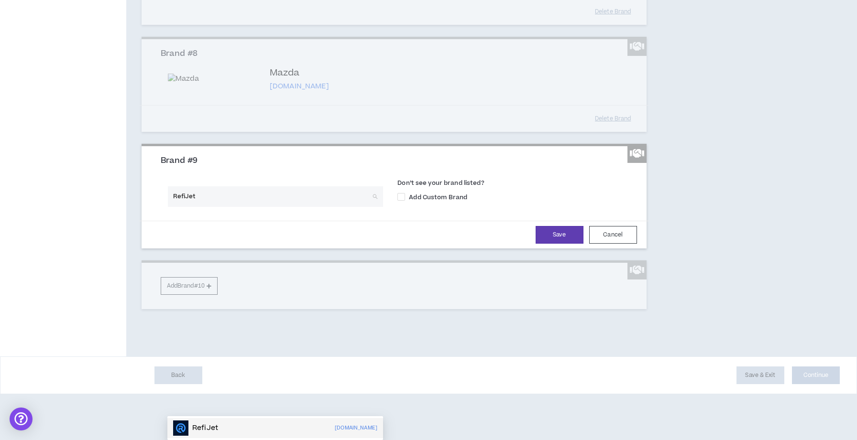
click at [221, 421] on div "RefiJet refijet.com" at bounding box center [275, 428] width 204 height 15
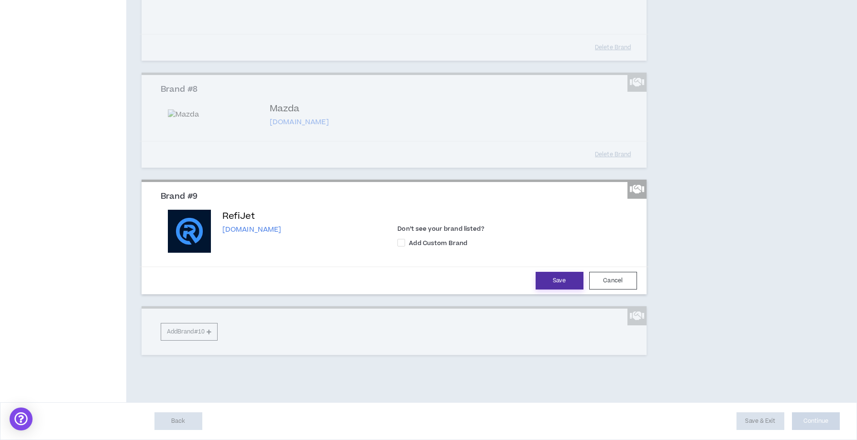
click at [571, 290] on button "Save" at bounding box center [560, 281] width 48 height 18
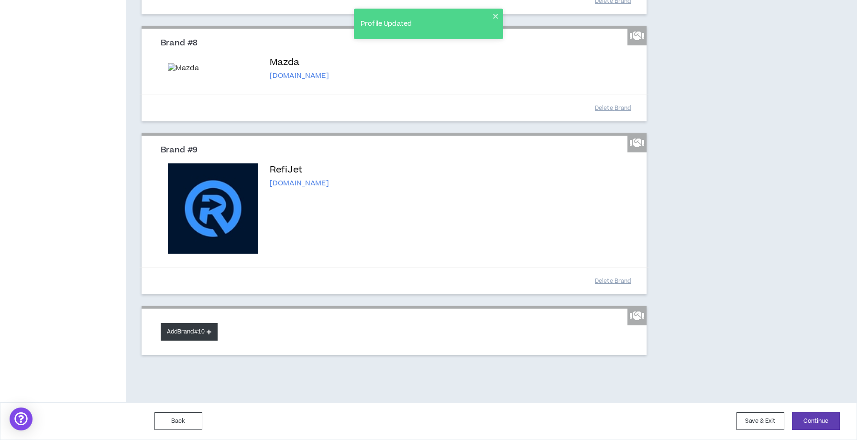
click at [210, 341] on button "Add Brand #10" at bounding box center [189, 332] width 57 height 18
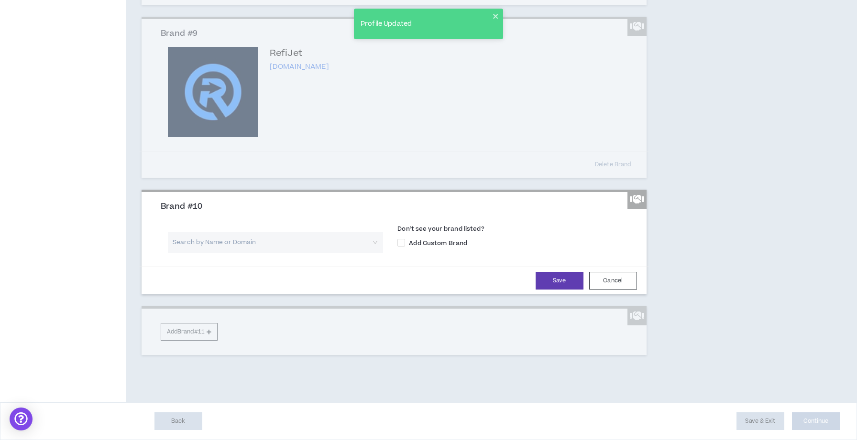
scroll to position [1298, 0]
click at [237, 245] on input "search" at bounding box center [272, 242] width 198 height 21
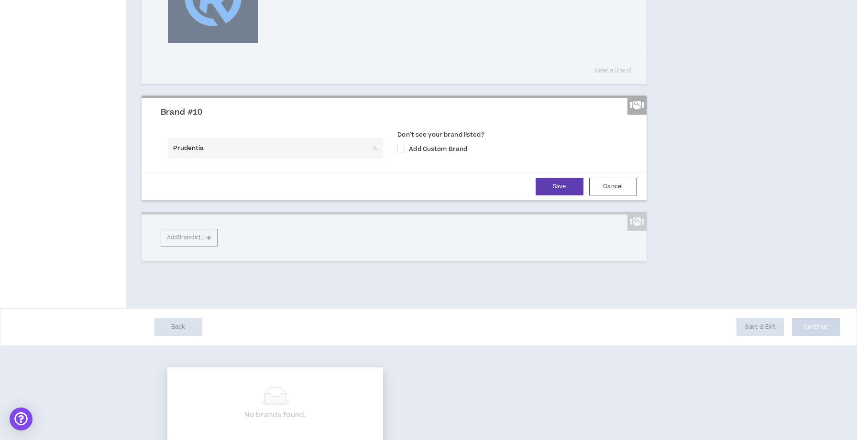
type input "Prudential"
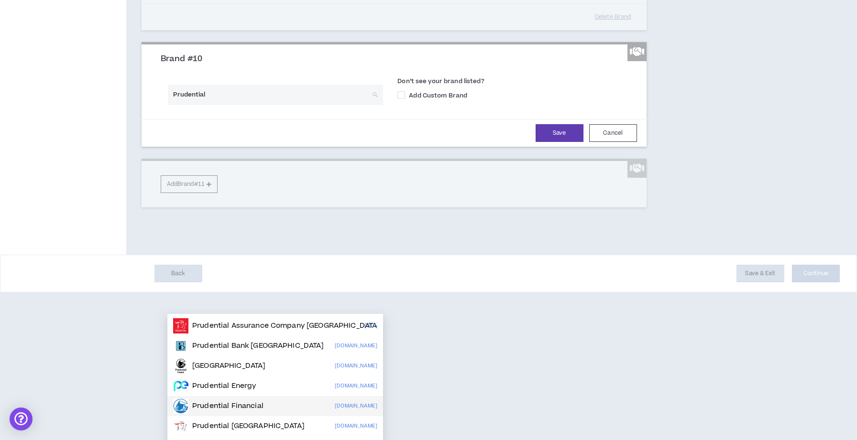
click at [235, 402] on p "Prudential Financial" at bounding box center [227, 407] width 71 height 10
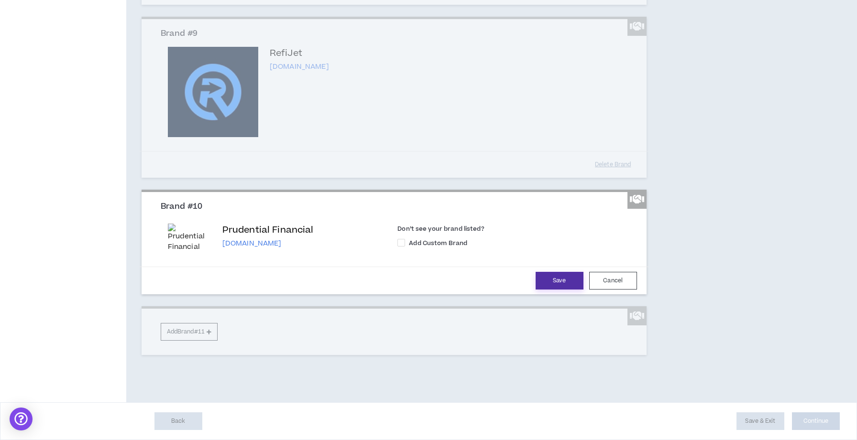
click at [568, 278] on button "Save" at bounding box center [560, 281] width 48 height 18
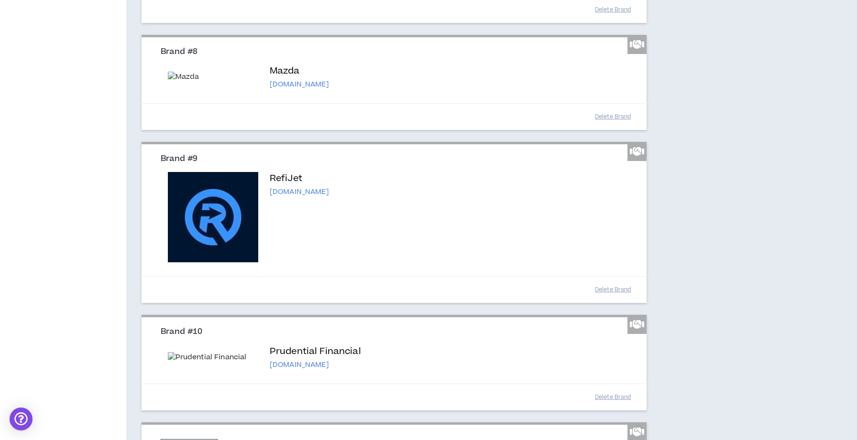
scroll to position [1291, 0]
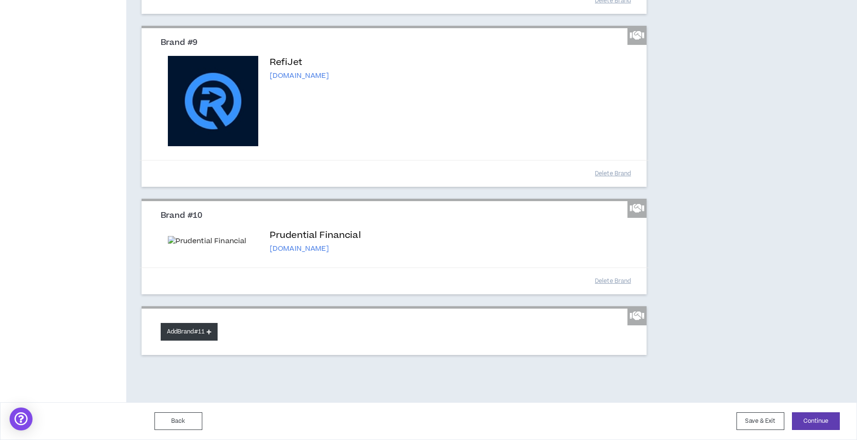
click at [203, 332] on button "Add Brand #11" at bounding box center [189, 332] width 57 height 18
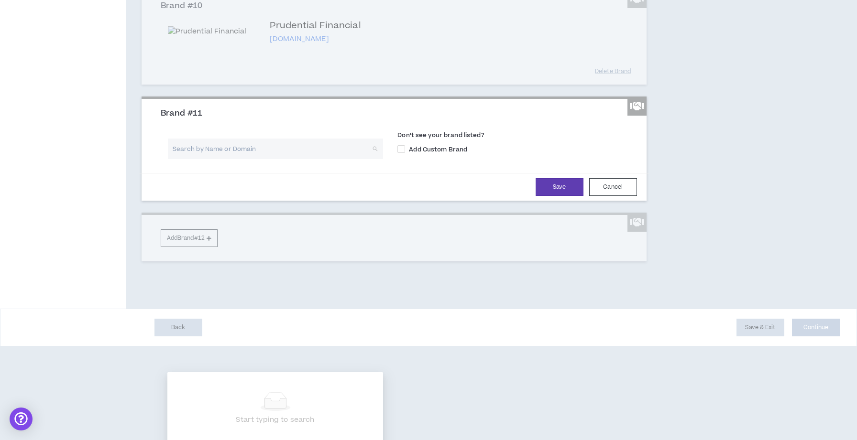
click at [215, 159] on input "search" at bounding box center [272, 149] width 198 height 21
type input "advance financial"
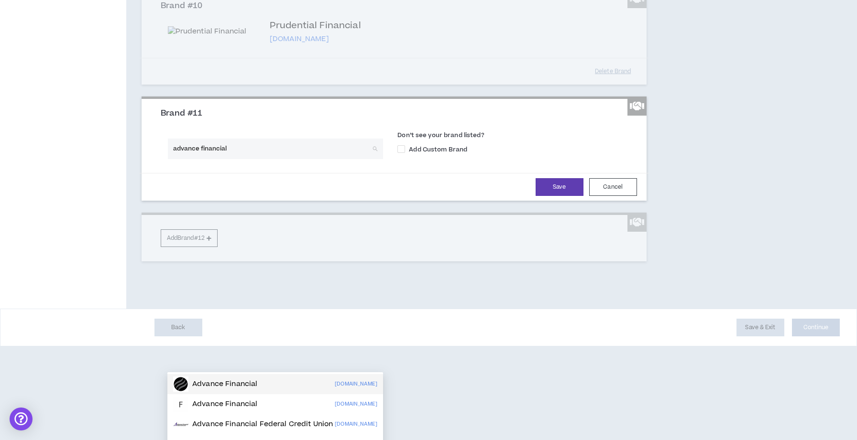
click at [206, 377] on div "Advance Financial" at bounding box center [215, 384] width 84 height 15
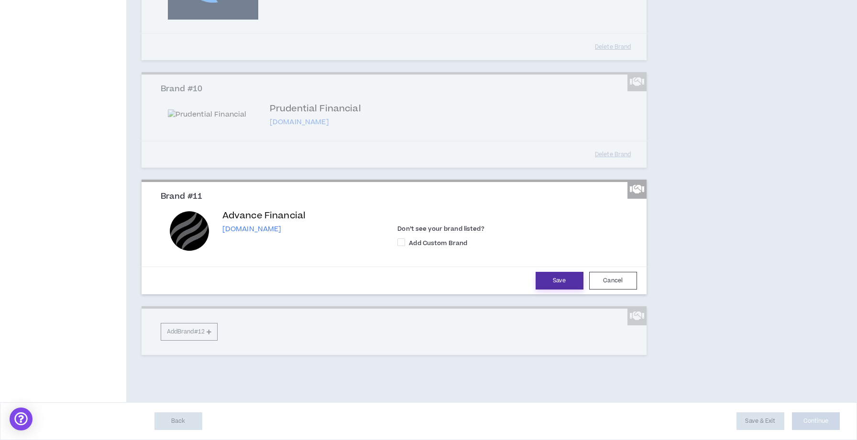
click at [559, 290] on button "Save" at bounding box center [560, 281] width 48 height 18
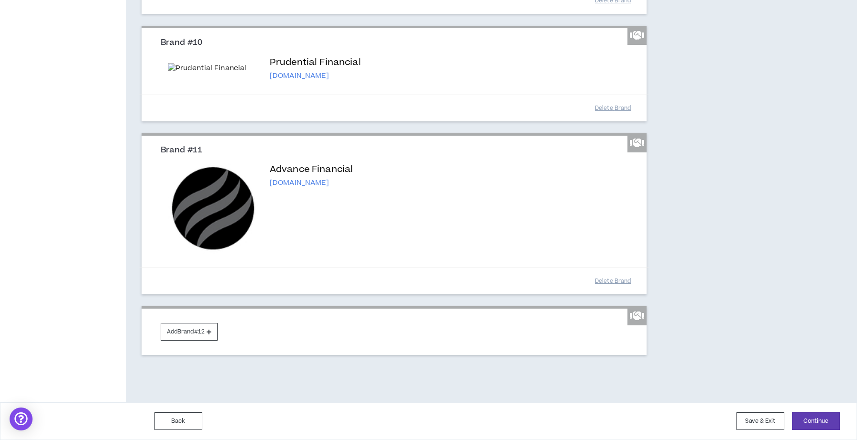
scroll to position [1465, 0]
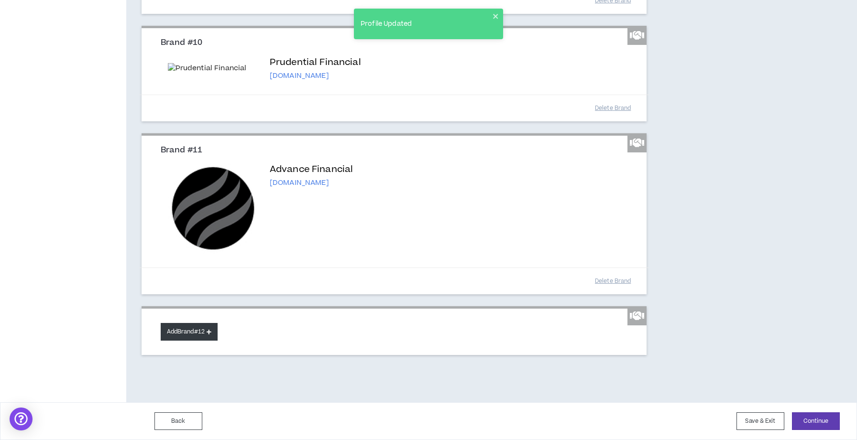
click at [199, 329] on button "Add Brand #12" at bounding box center [189, 332] width 57 height 18
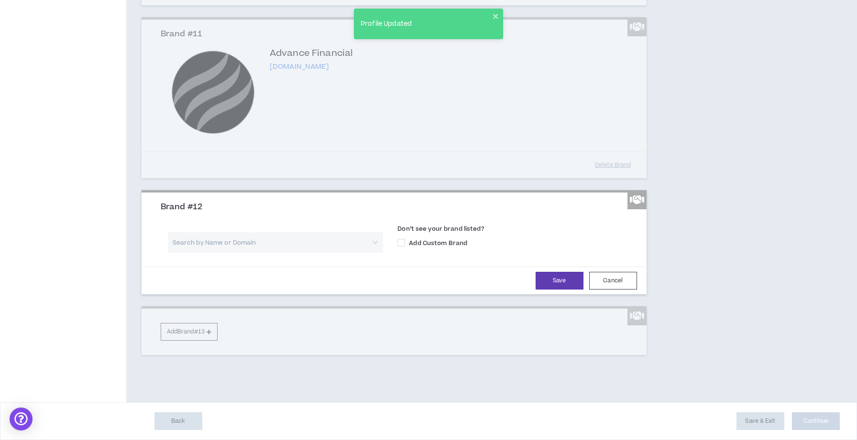
click at [232, 253] on input "search" at bounding box center [272, 242] width 198 height 21
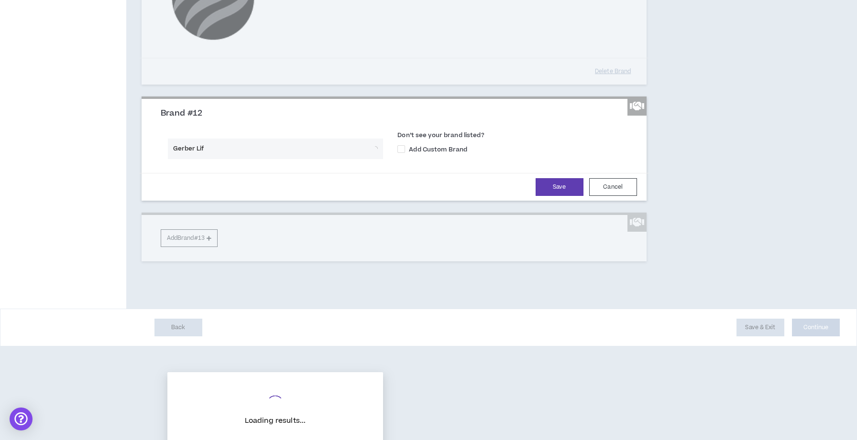
type input "Gerber Life"
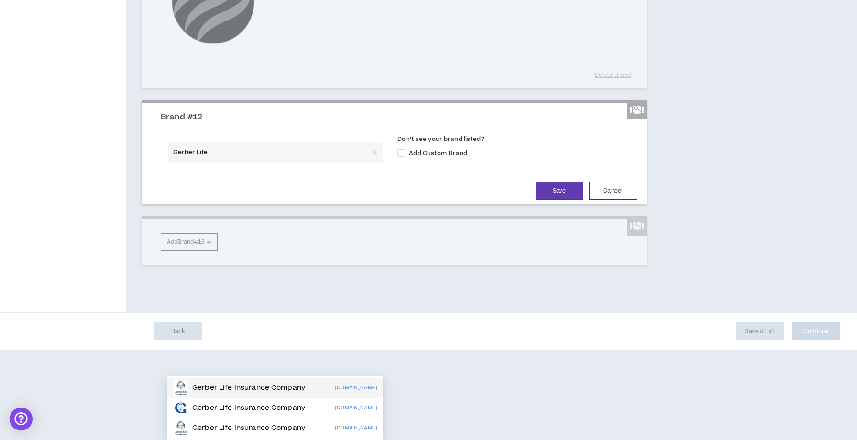
click at [218, 388] on p "Gerber Life Insurance Company" at bounding box center [248, 388] width 113 height 10
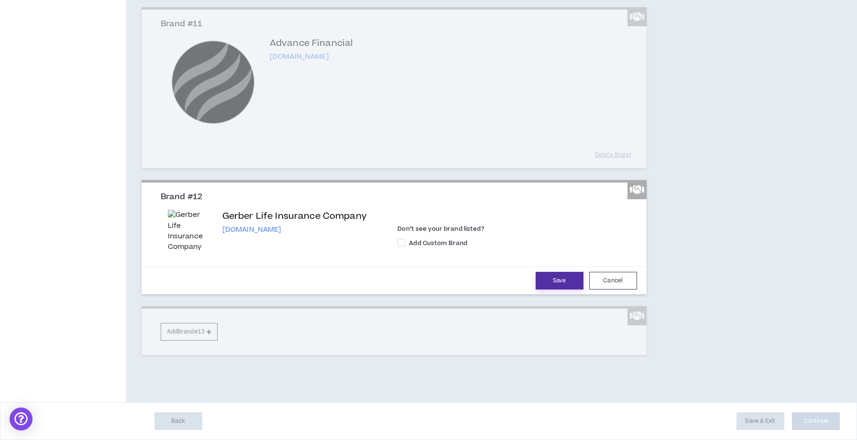
click at [555, 290] on button "Save" at bounding box center [560, 281] width 48 height 18
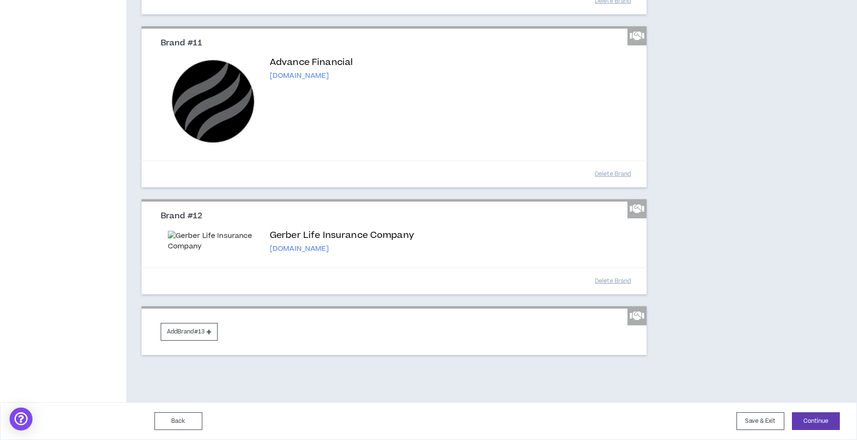
scroll to position [1587, 0]
click at [169, 330] on button "Add Brand #13" at bounding box center [189, 332] width 57 height 18
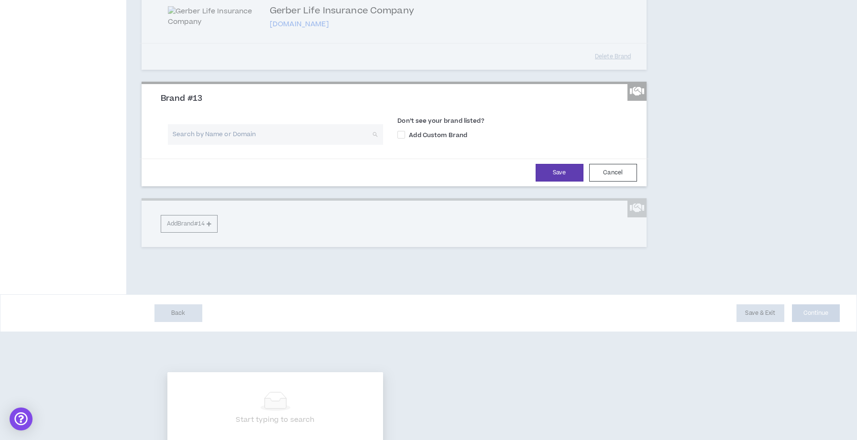
click at [221, 145] on input "search" at bounding box center [272, 134] width 198 height 21
type input "aetna"
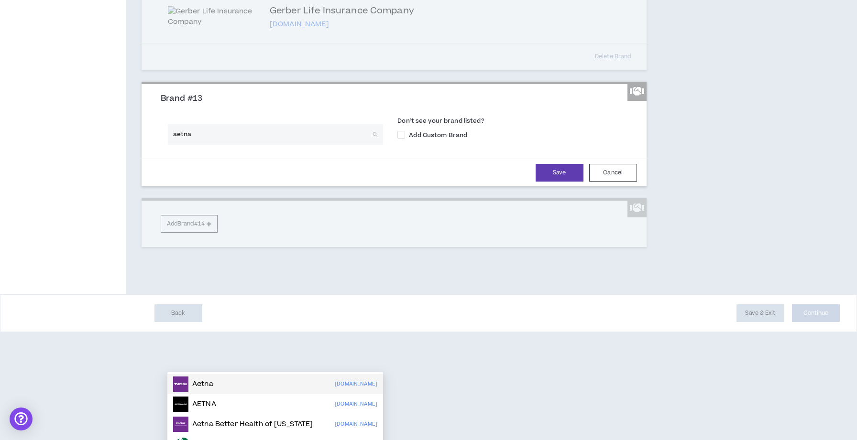
click at [203, 381] on p "Aetna" at bounding box center [202, 385] width 21 height 10
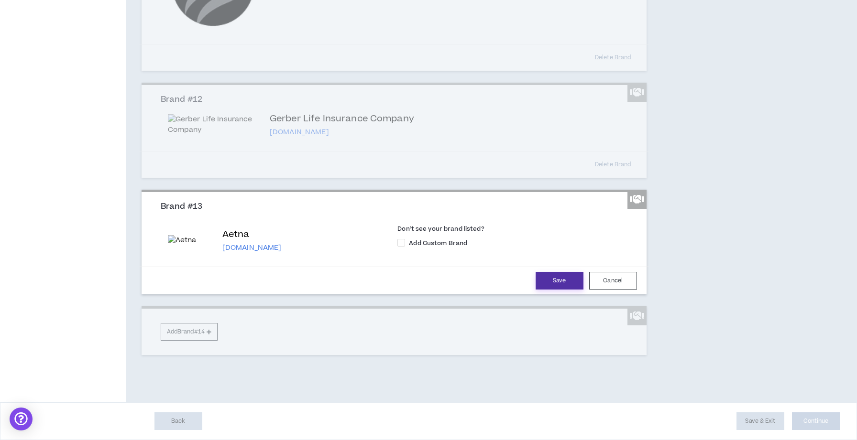
click at [549, 290] on button "Save" at bounding box center [560, 281] width 48 height 18
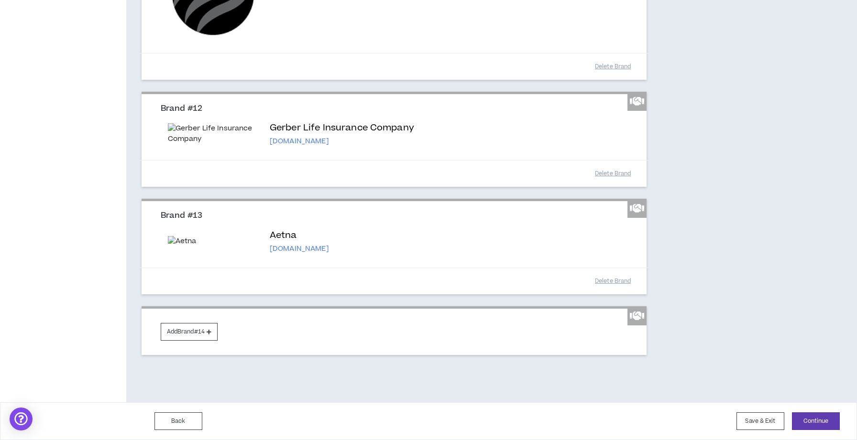
scroll to position [1694, 0]
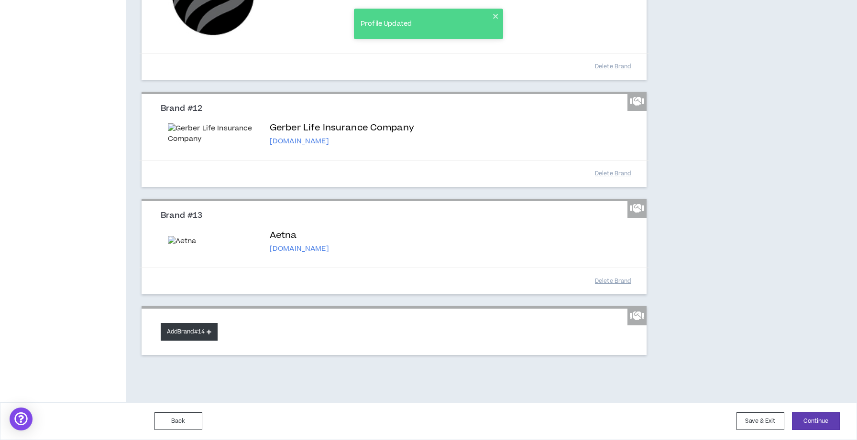
click at [188, 332] on button "Add Brand #14" at bounding box center [189, 332] width 57 height 18
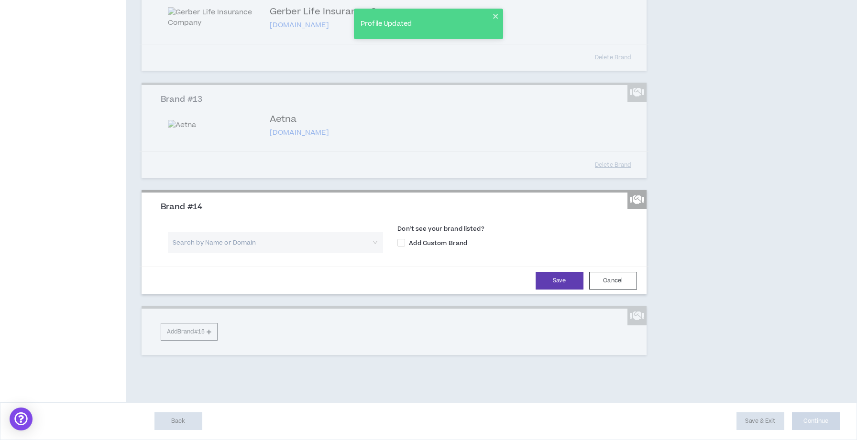
click at [220, 253] on input "search" at bounding box center [272, 242] width 198 height 21
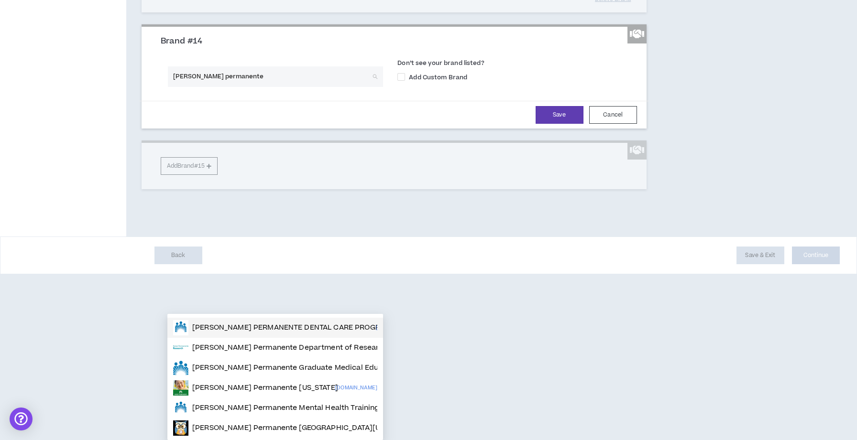
scroll to position [0, 0]
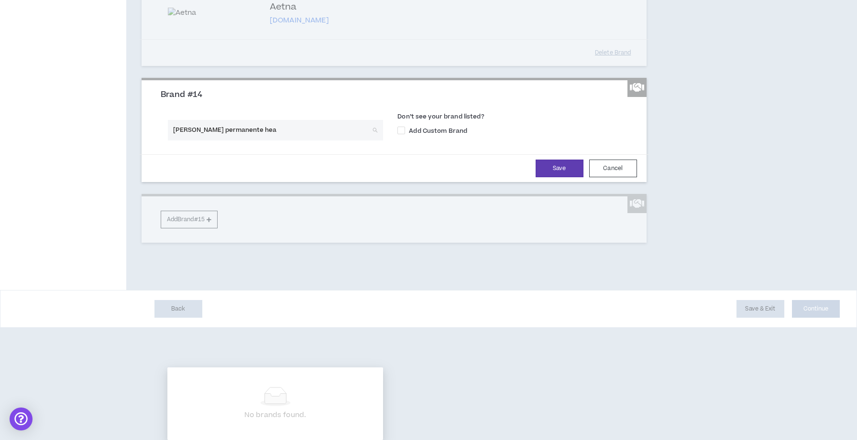
type input "kaiser permanente heal"
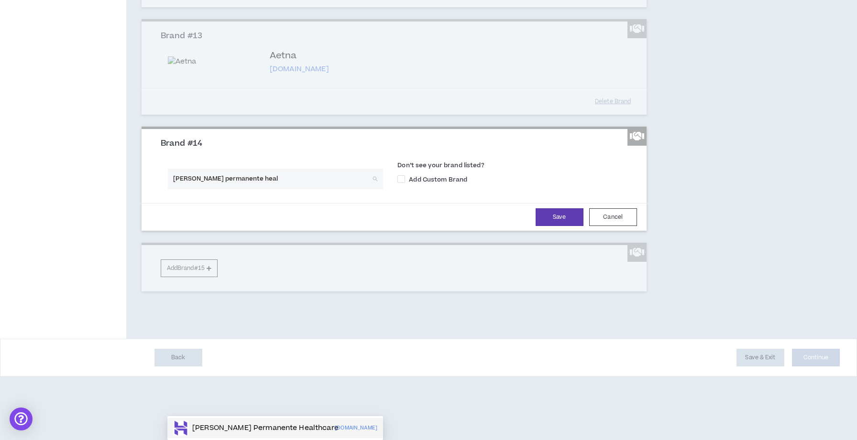
click at [266, 424] on p "Kaiser Permanente Healthcare" at bounding box center [265, 429] width 146 height 10
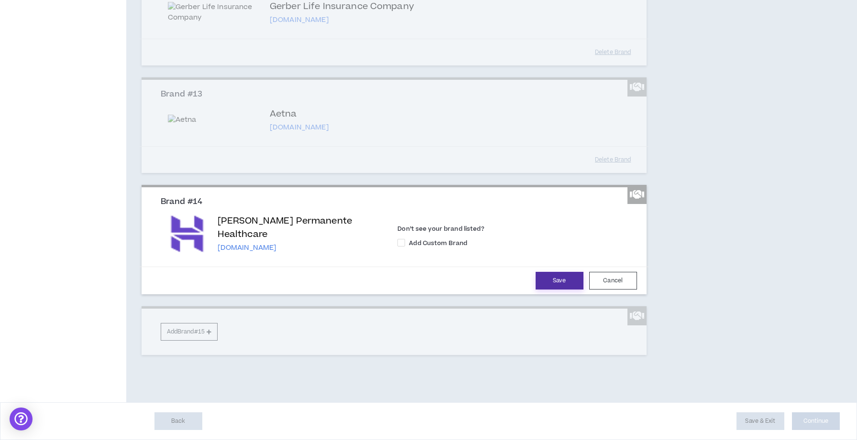
click at [554, 287] on button "Save" at bounding box center [560, 281] width 48 height 18
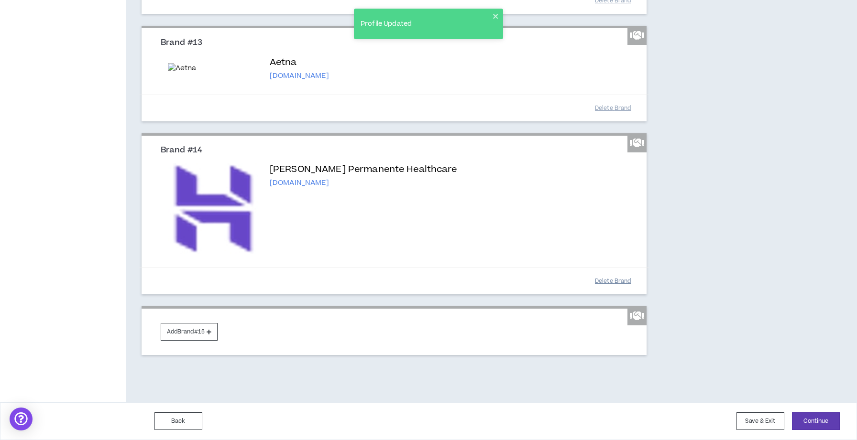
click at [599, 290] on button "Delete Brand" at bounding box center [613, 281] width 48 height 17
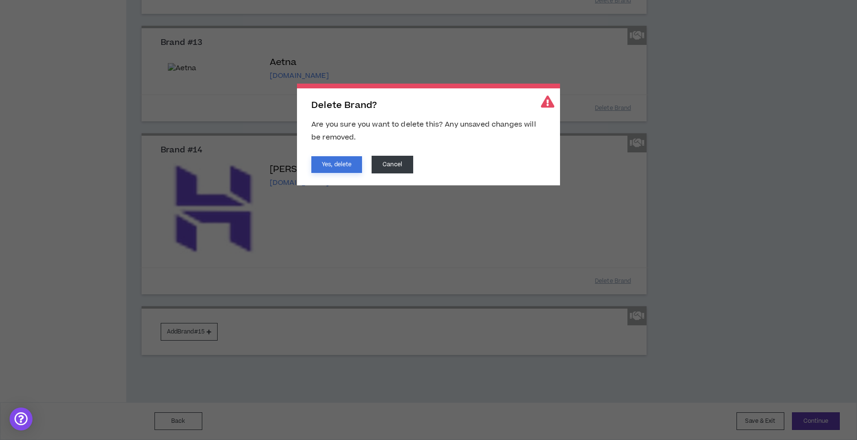
click at [340, 165] on button "Yes, delete" at bounding box center [336, 164] width 51 height 17
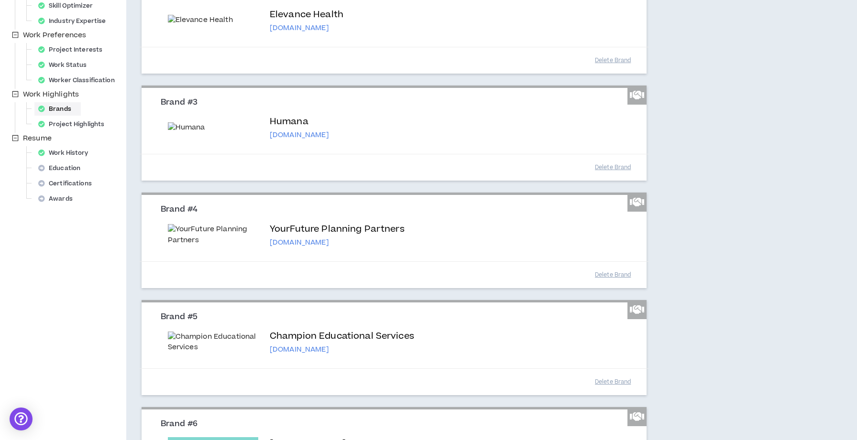
scroll to position [243, 0]
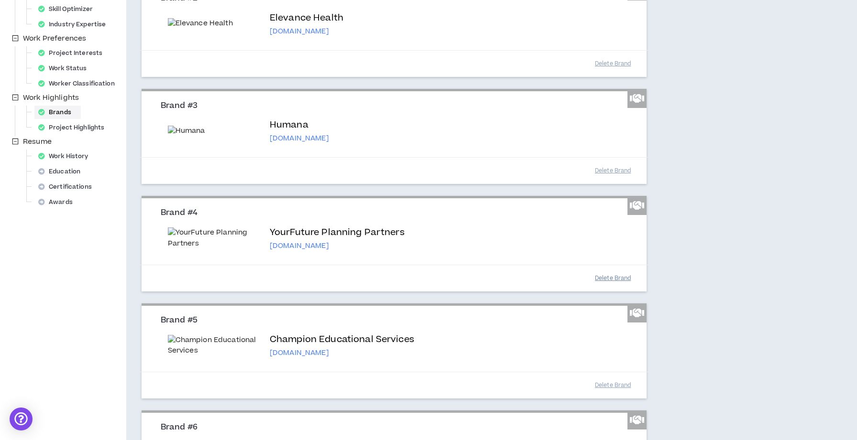
click at [597, 287] on button "Delete Brand" at bounding box center [613, 278] width 48 height 17
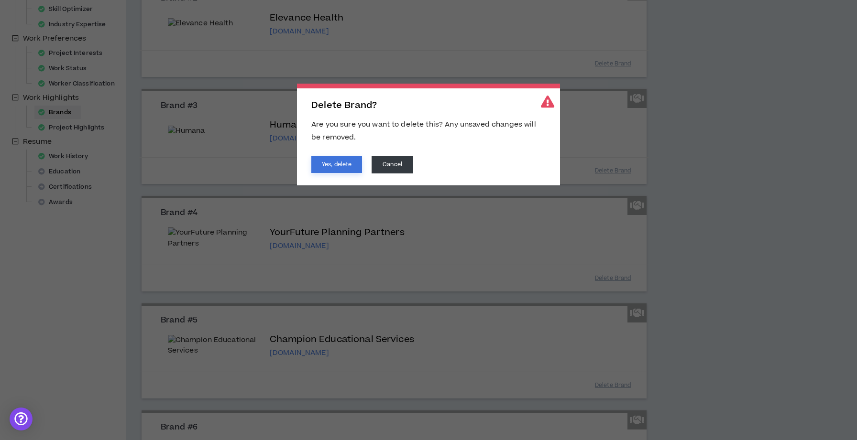
click at [336, 161] on button "Yes, delete" at bounding box center [336, 164] width 51 height 17
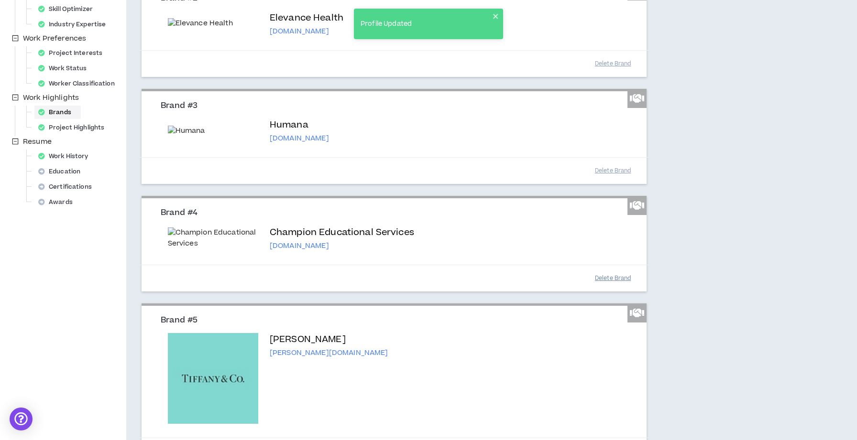
click at [596, 287] on button "Delete Brand" at bounding box center [613, 278] width 48 height 17
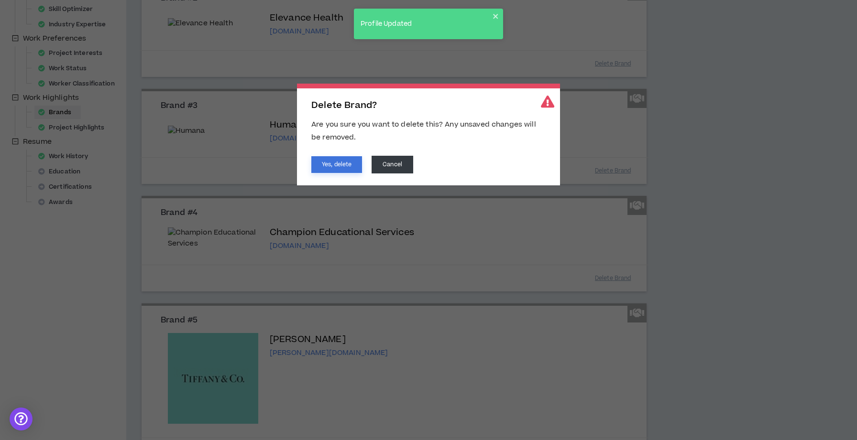
click at [344, 169] on button "Yes, delete" at bounding box center [336, 164] width 51 height 17
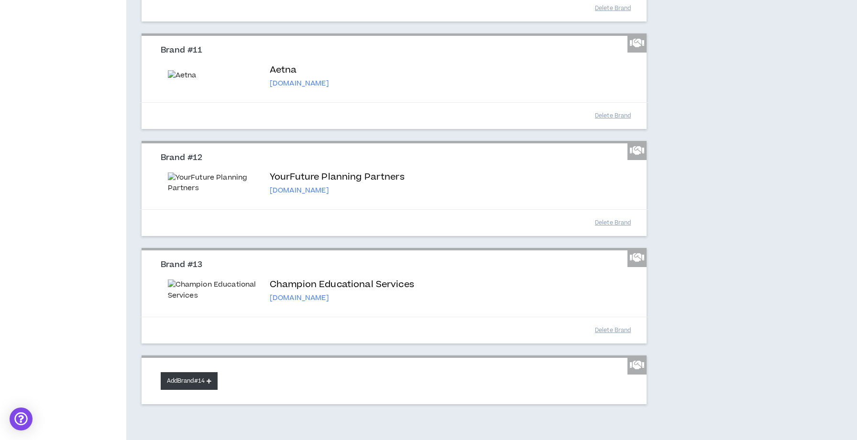
scroll to position [1694, 0]
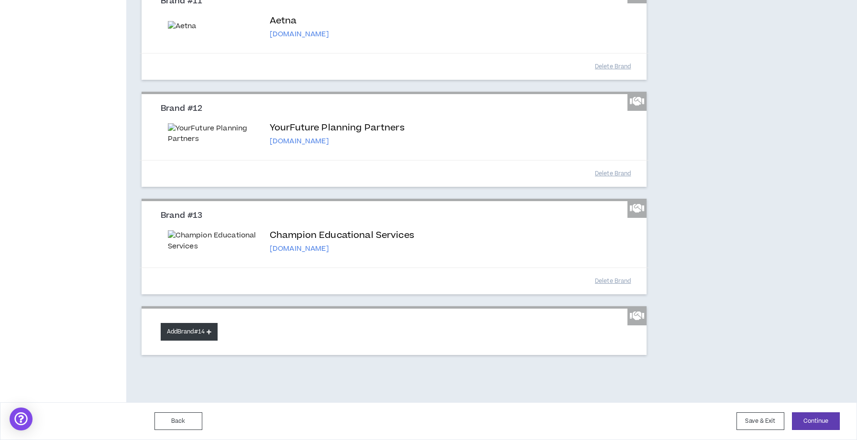
click at [178, 336] on button "Add Brand #14" at bounding box center [189, 332] width 57 height 18
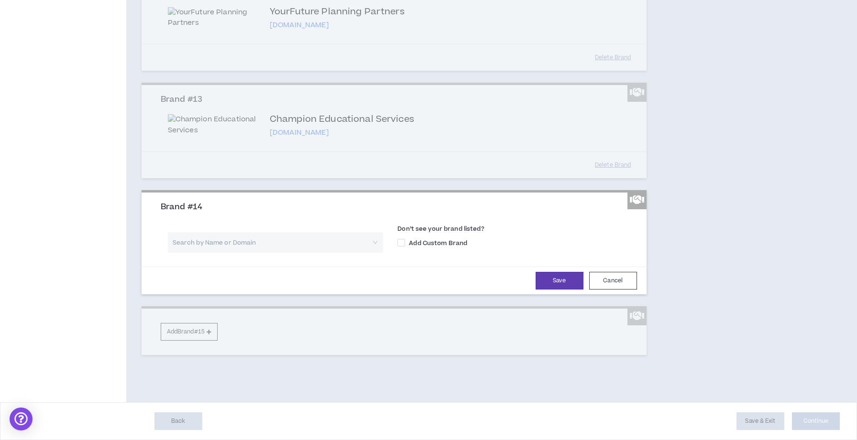
click at [326, 253] on input "search" at bounding box center [272, 242] width 198 height 21
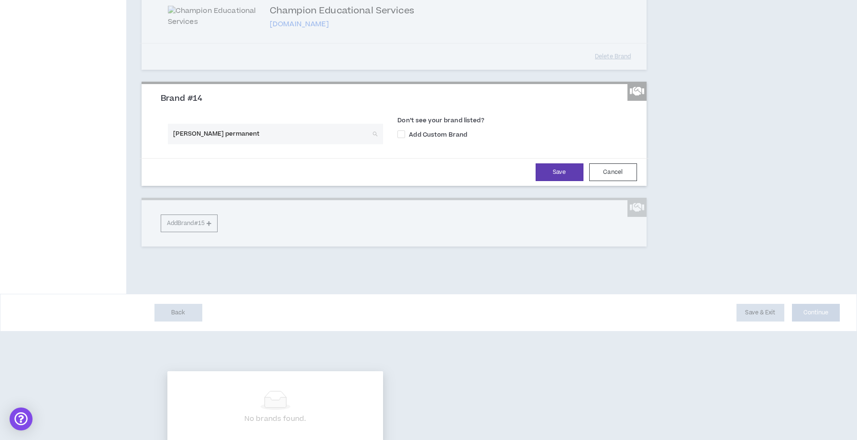
type input "kaiser permanente"
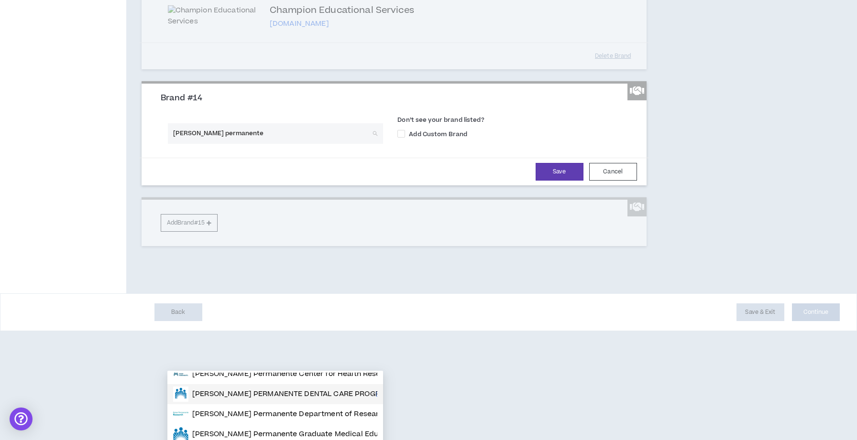
scroll to position [5, 0]
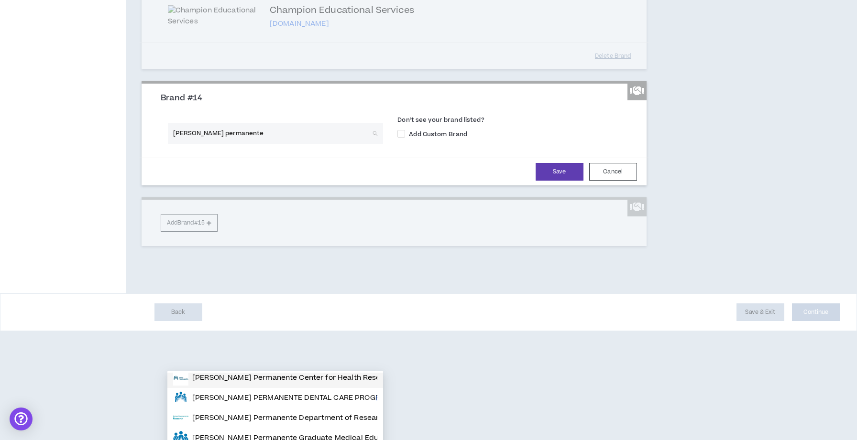
click at [274, 377] on p "Kaiser Permanente Center for Health Research" at bounding box center [294, 378] width 204 height 10
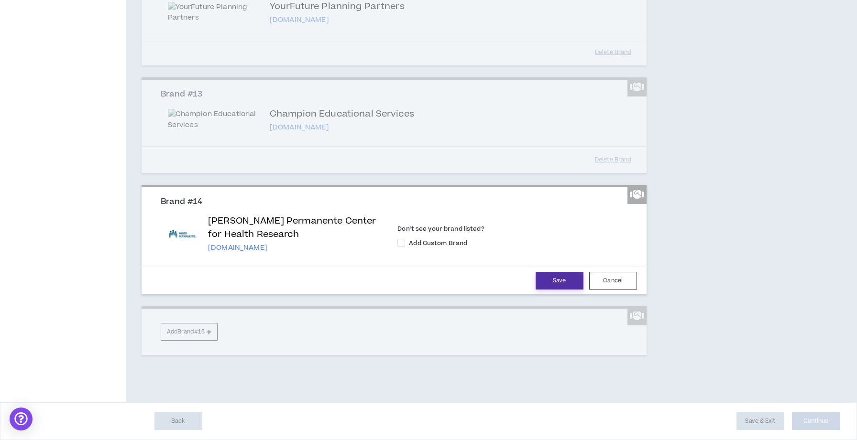
click at [554, 290] on button "Save" at bounding box center [560, 281] width 48 height 18
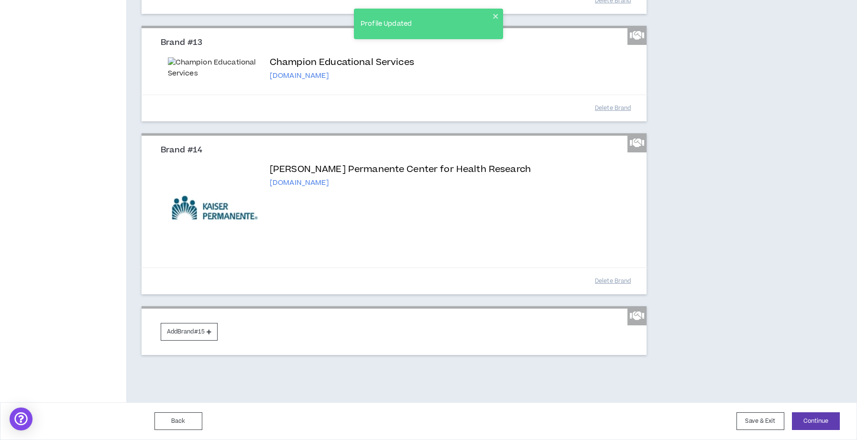
scroll to position [1867, 0]
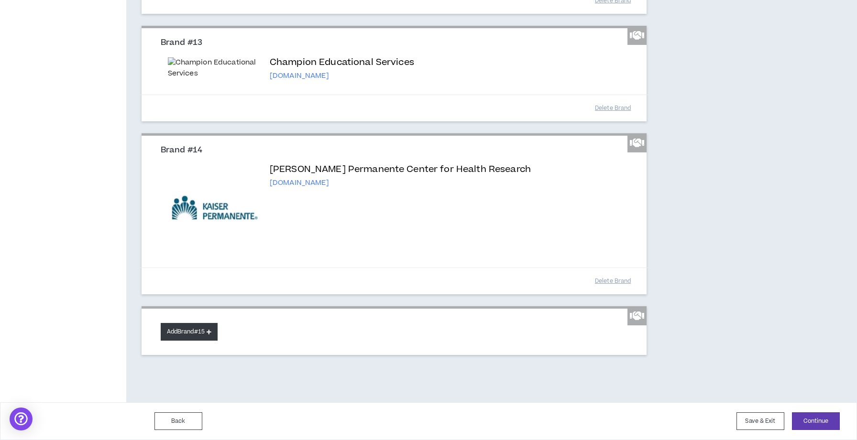
click at [170, 335] on button "Add Brand #15" at bounding box center [189, 332] width 57 height 18
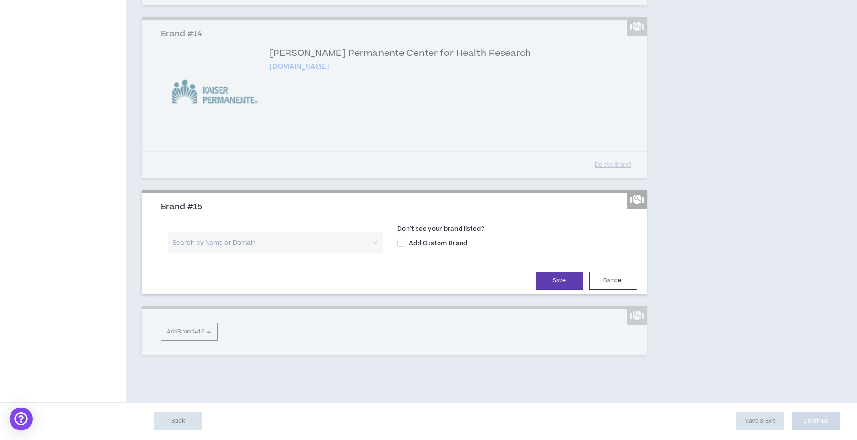
click at [195, 253] on input "search" at bounding box center [272, 242] width 198 height 21
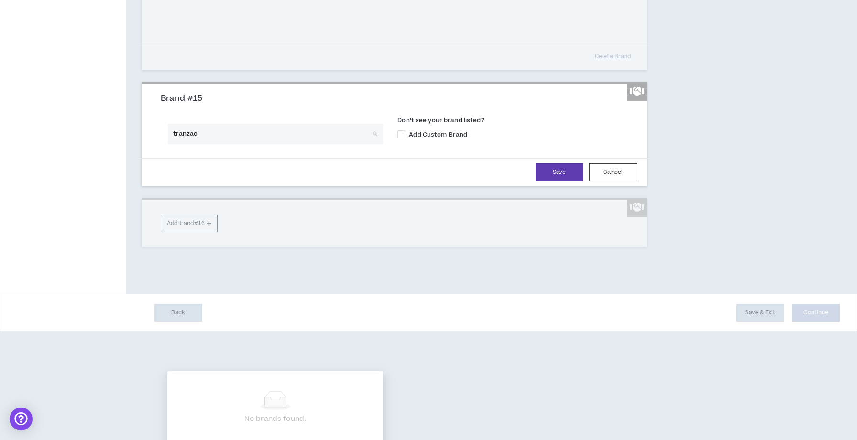
type input "tranzact"
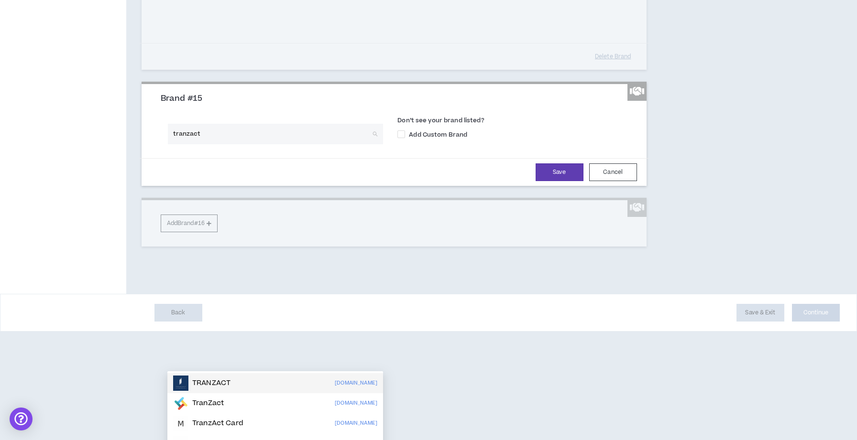
click at [208, 379] on p "TRANZACT" at bounding box center [211, 384] width 38 height 10
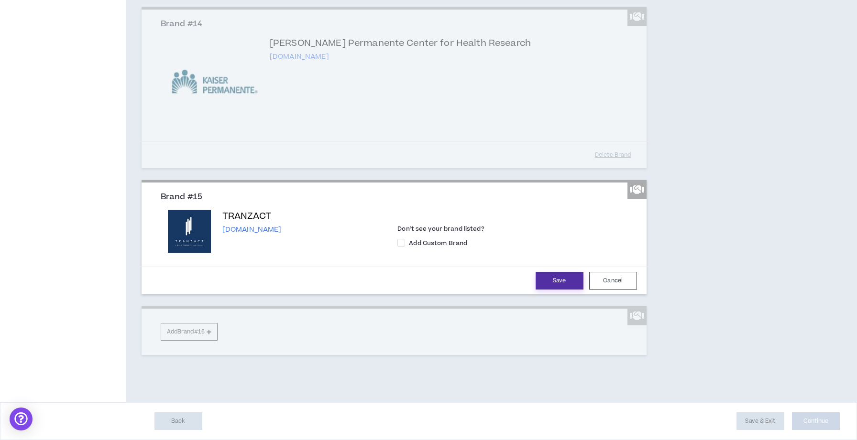
click at [545, 290] on button "Save" at bounding box center [560, 281] width 48 height 18
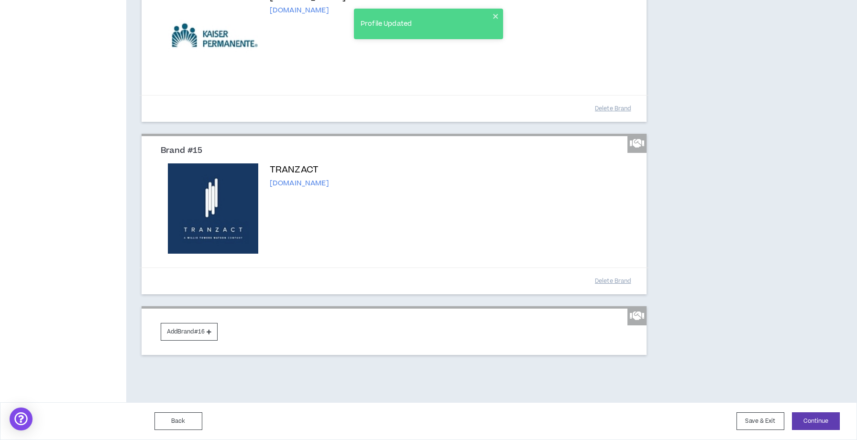
scroll to position [2040, 0]
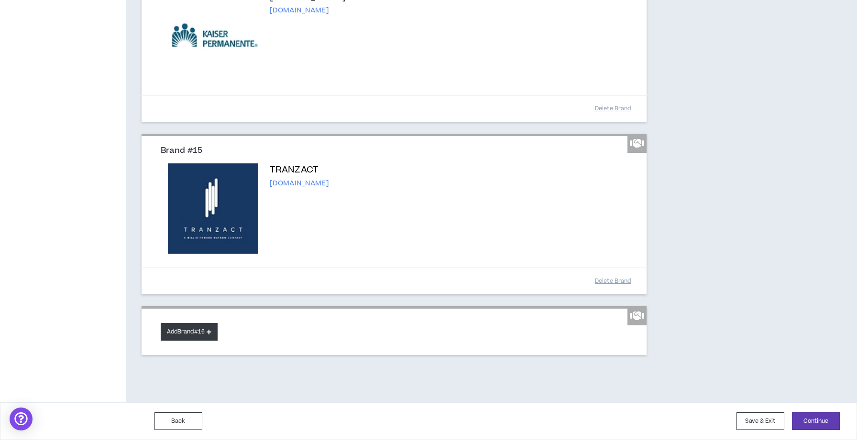
click at [182, 328] on button "Add Brand #16" at bounding box center [189, 332] width 57 height 18
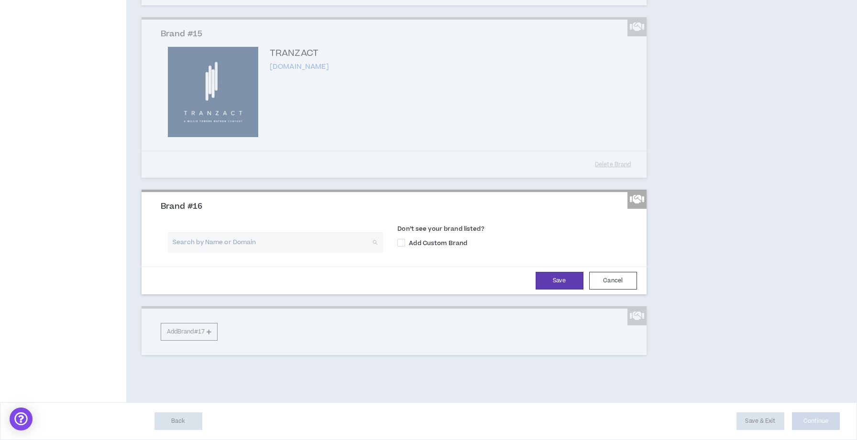
click at [212, 253] on input "search" at bounding box center [272, 242] width 198 height 21
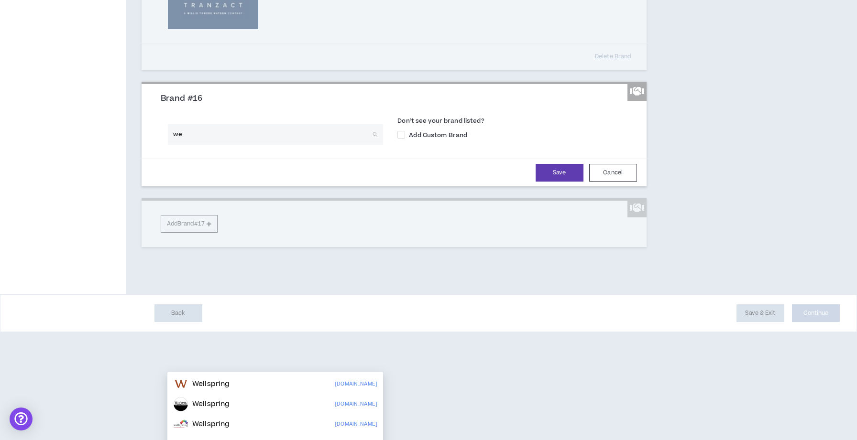
type input "w"
type input "optimum"
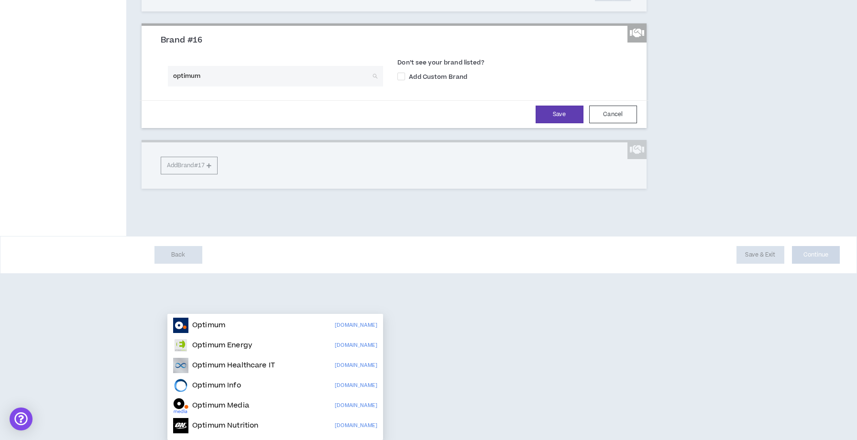
scroll to position [0, 0]
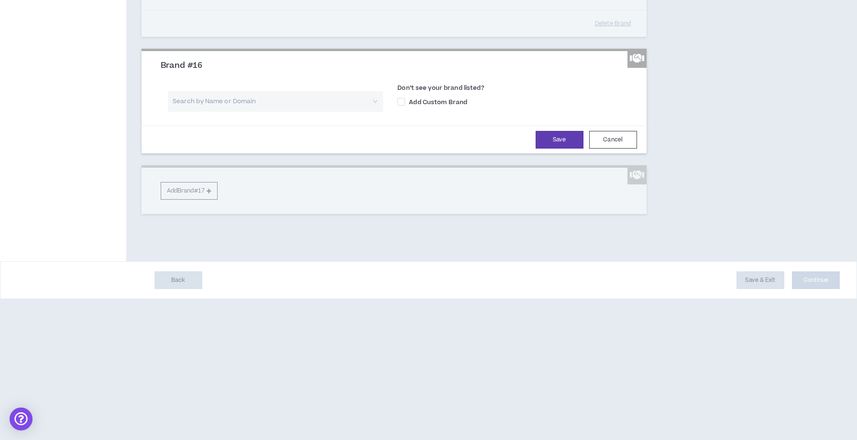
click at [253, 119] on div "Search by Name or Domain Don’t see your brand listed? Add Custom Brand" at bounding box center [393, 99] width 481 height 40
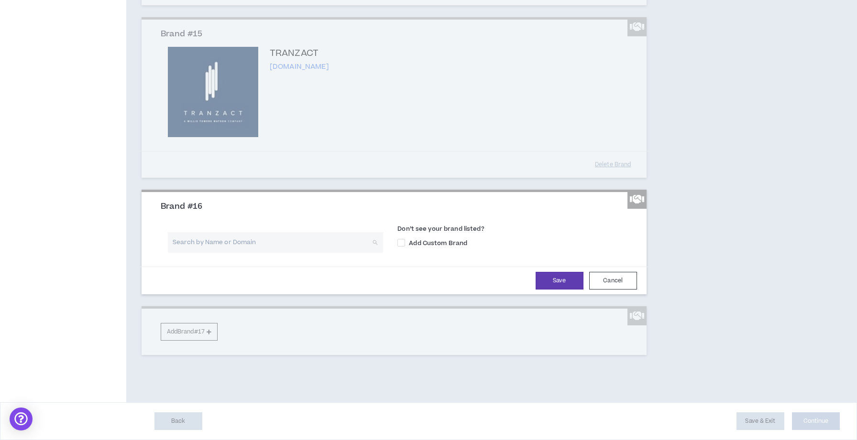
click at [228, 253] on input "search" at bounding box center [272, 242] width 198 height 21
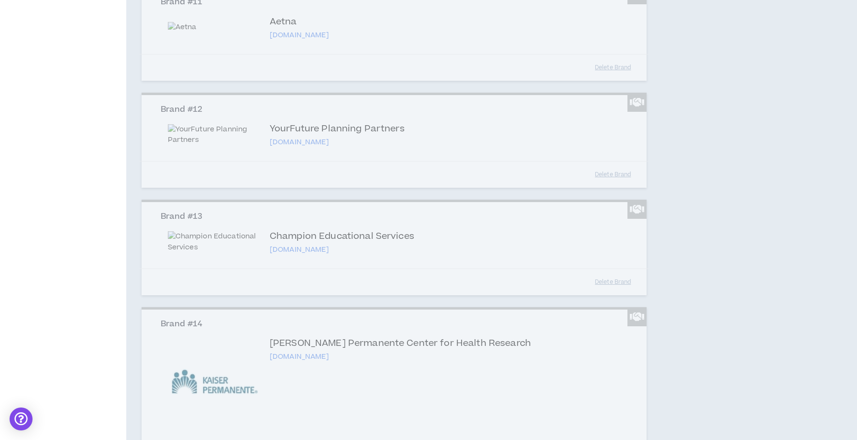
scroll to position [1451, 0]
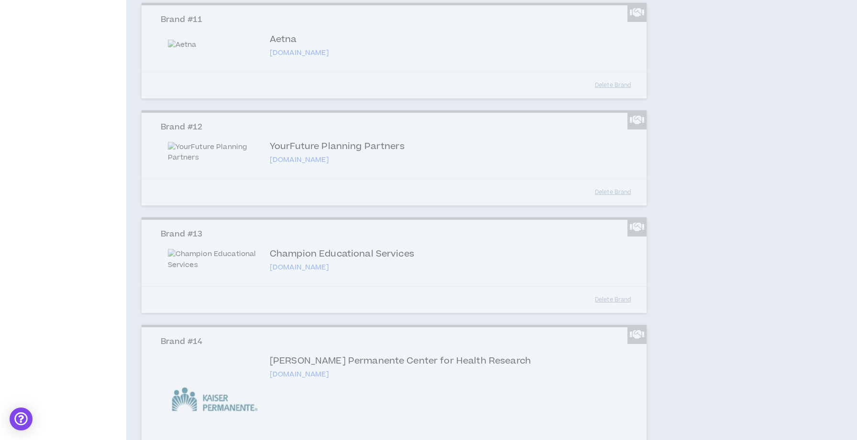
click at [507, 98] on div "Brand #11 Aetna aetna.com Don’t see your brand listed? Add Custom Brand Delete …" at bounding box center [394, 51] width 505 height 96
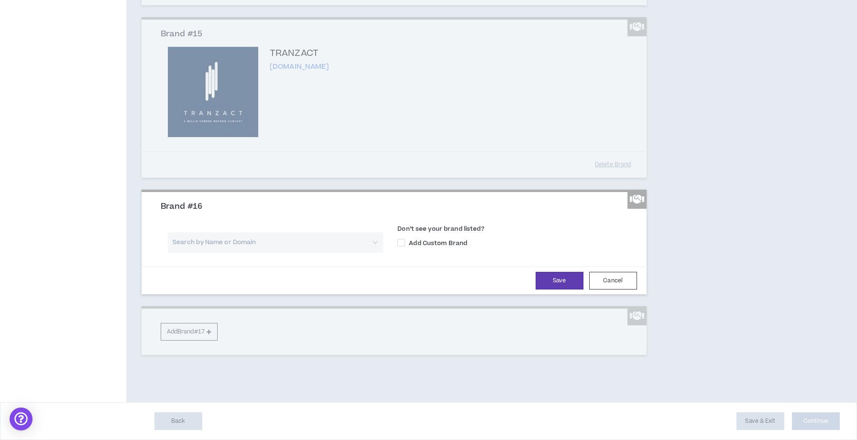
scroll to position [2157, 0]
click at [606, 286] on button "Cancel" at bounding box center [613, 281] width 48 height 18
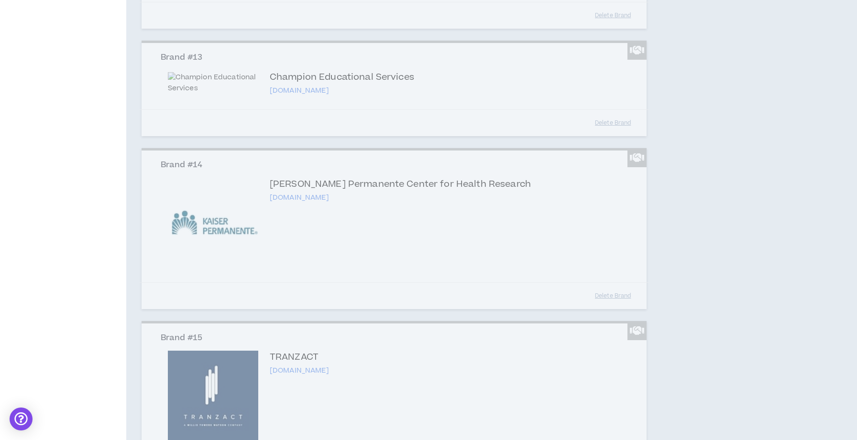
scroll to position [1626, 0]
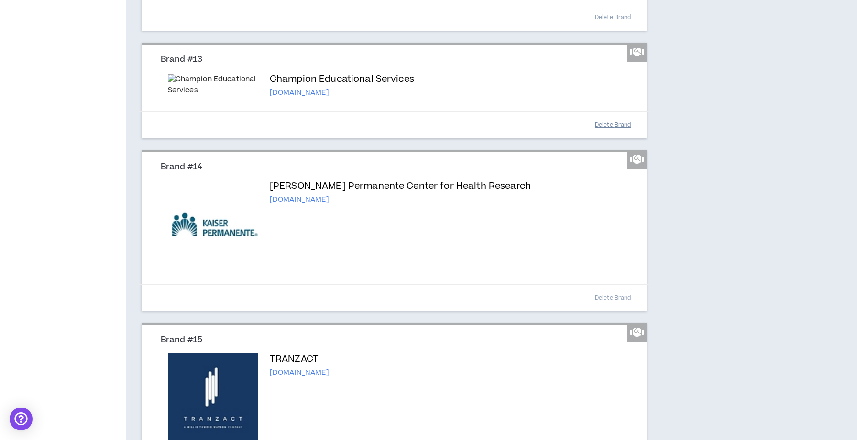
click at [606, 133] on button "Delete Brand" at bounding box center [613, 125] width 48 height 17
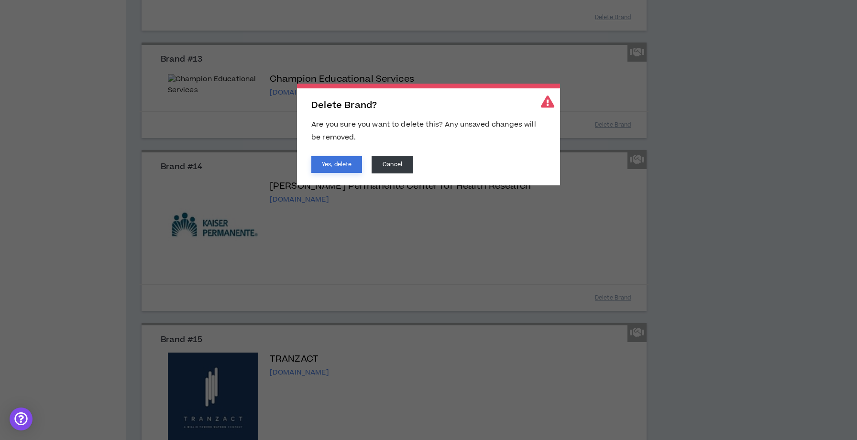
click at [326, 167] on button "Yes, delete" at bounding box center [336, 164] width 51 height 17
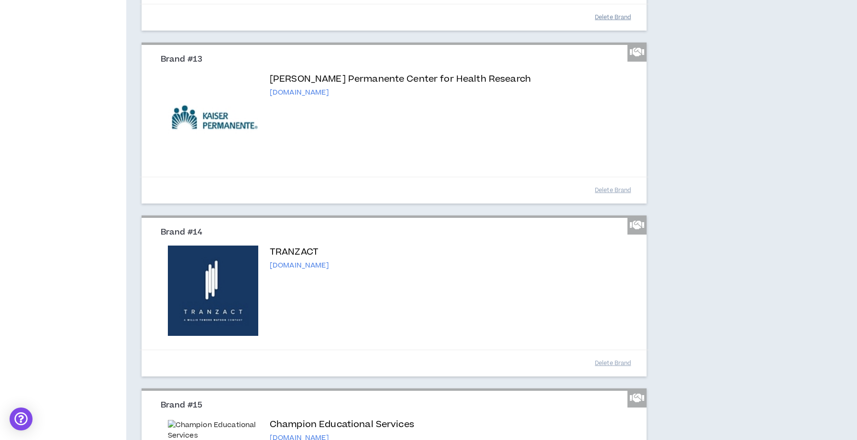
click at [602, 26] on button "Delete Brand" at bounding box center [613, 17] width 48 height 17
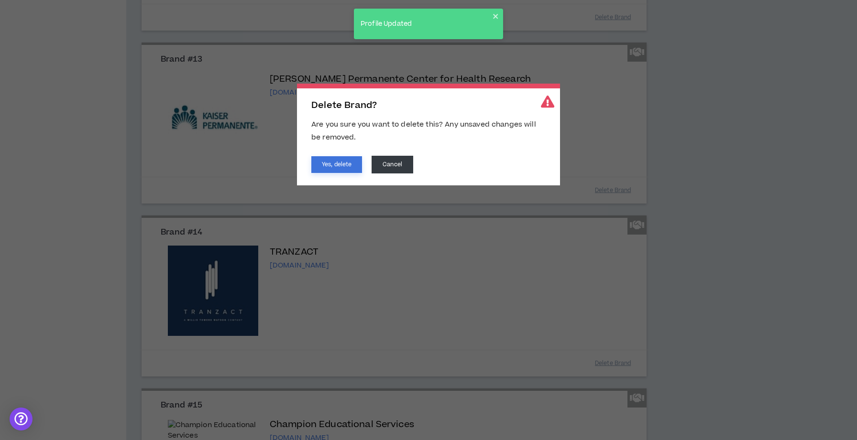
click at [340, 161] on button "Yes, delete" at bounding box center [336, 164] width 51 height 17
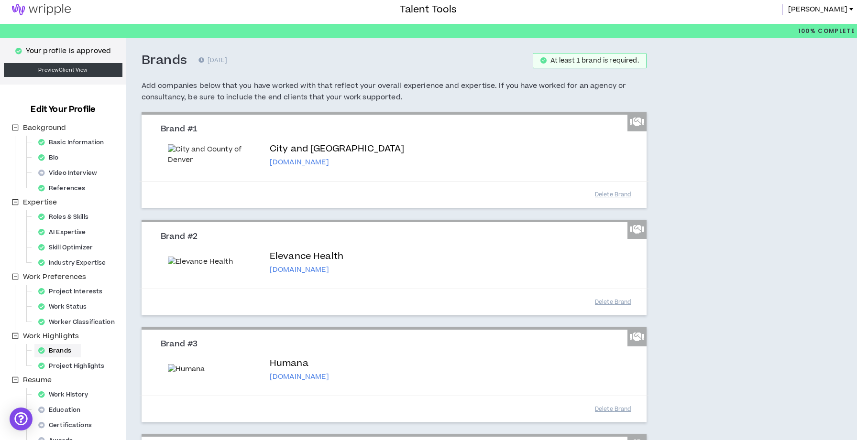
scroll to position [0, 0]
